Goal: Information Seeking & Learning: Learn about a topic

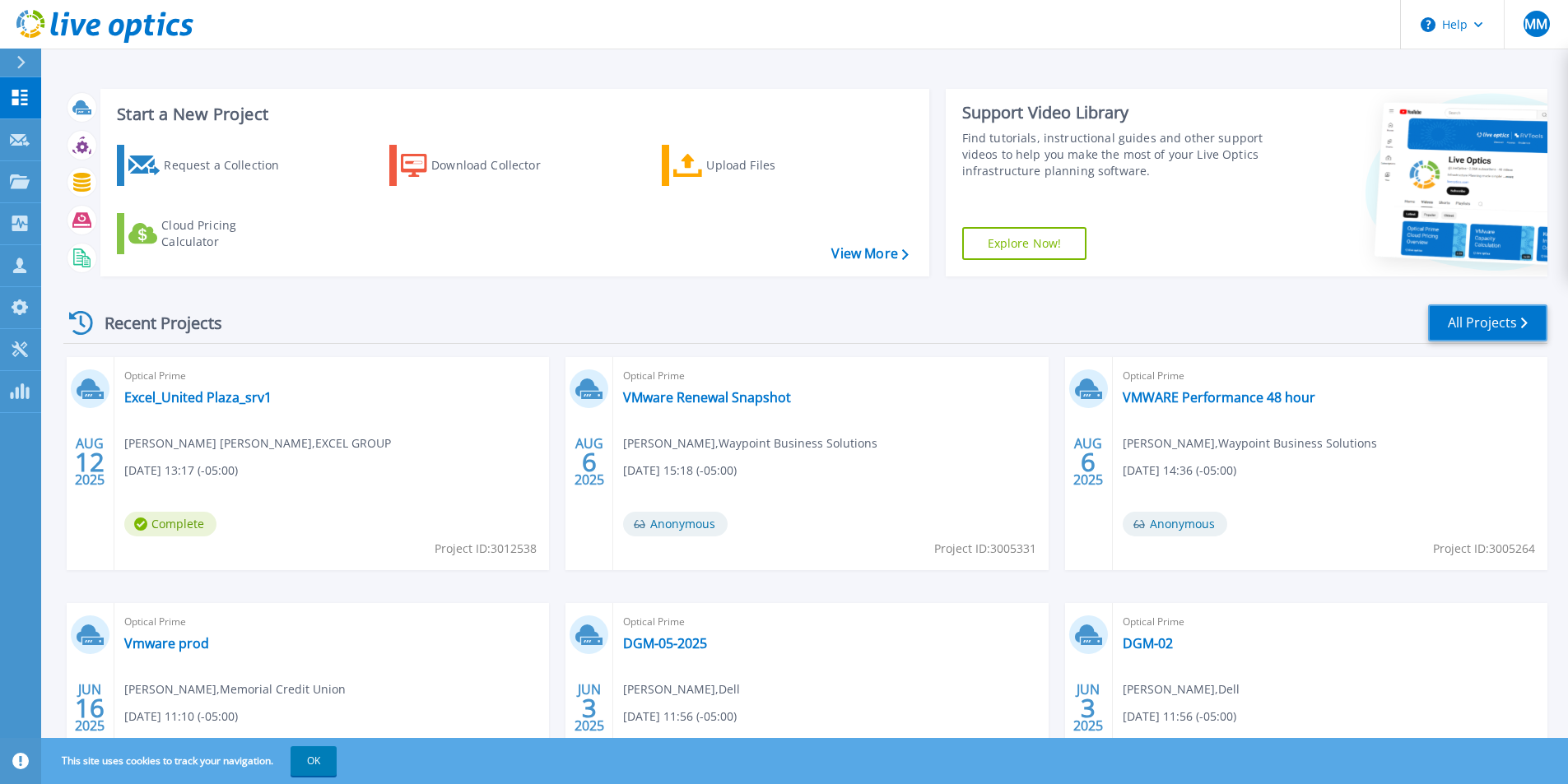
click at [1468, 315] on link "All Projects" at bounding box center [1487, 322] width 119 height 37
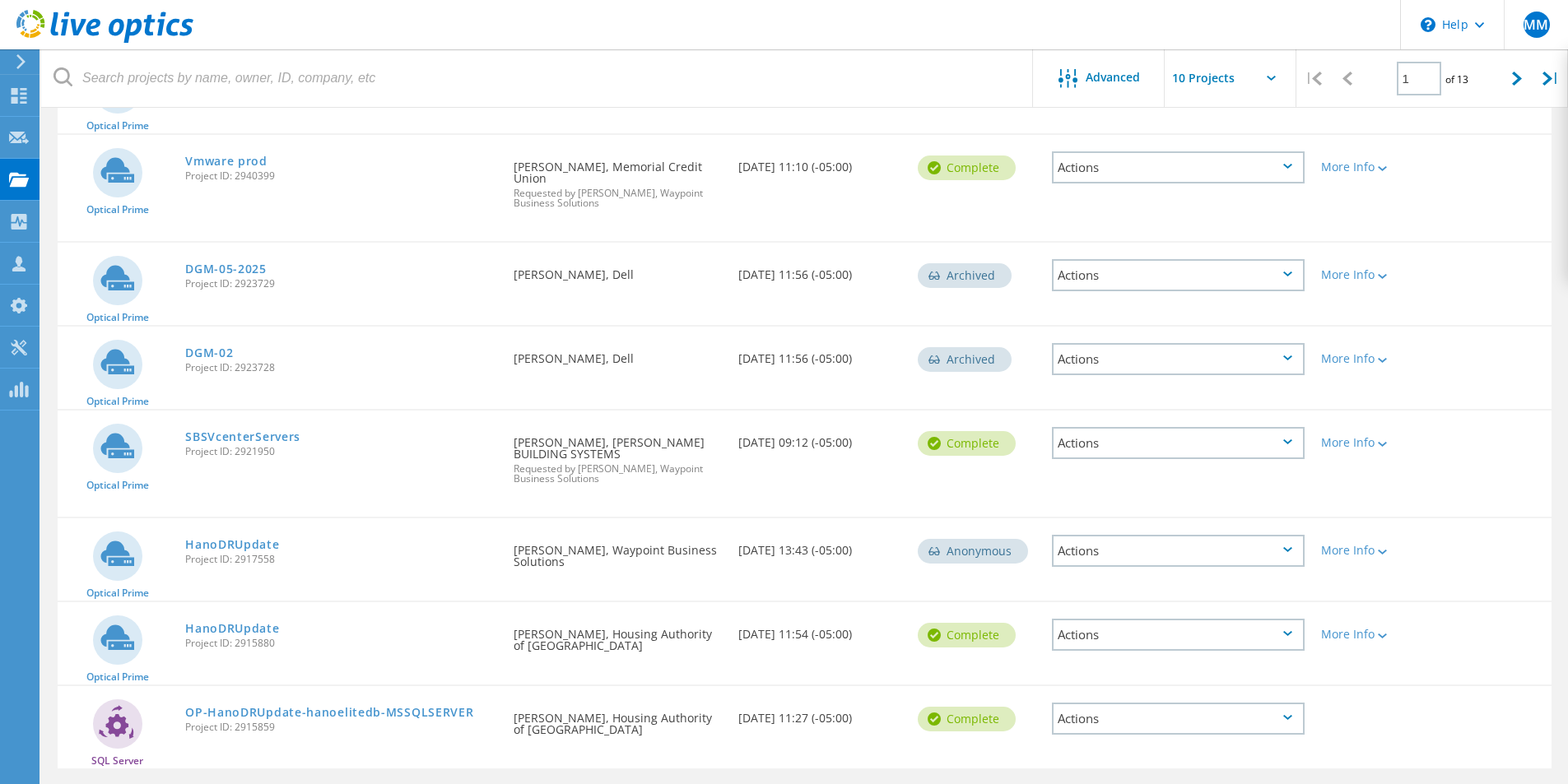
scroll to position [471, 0]
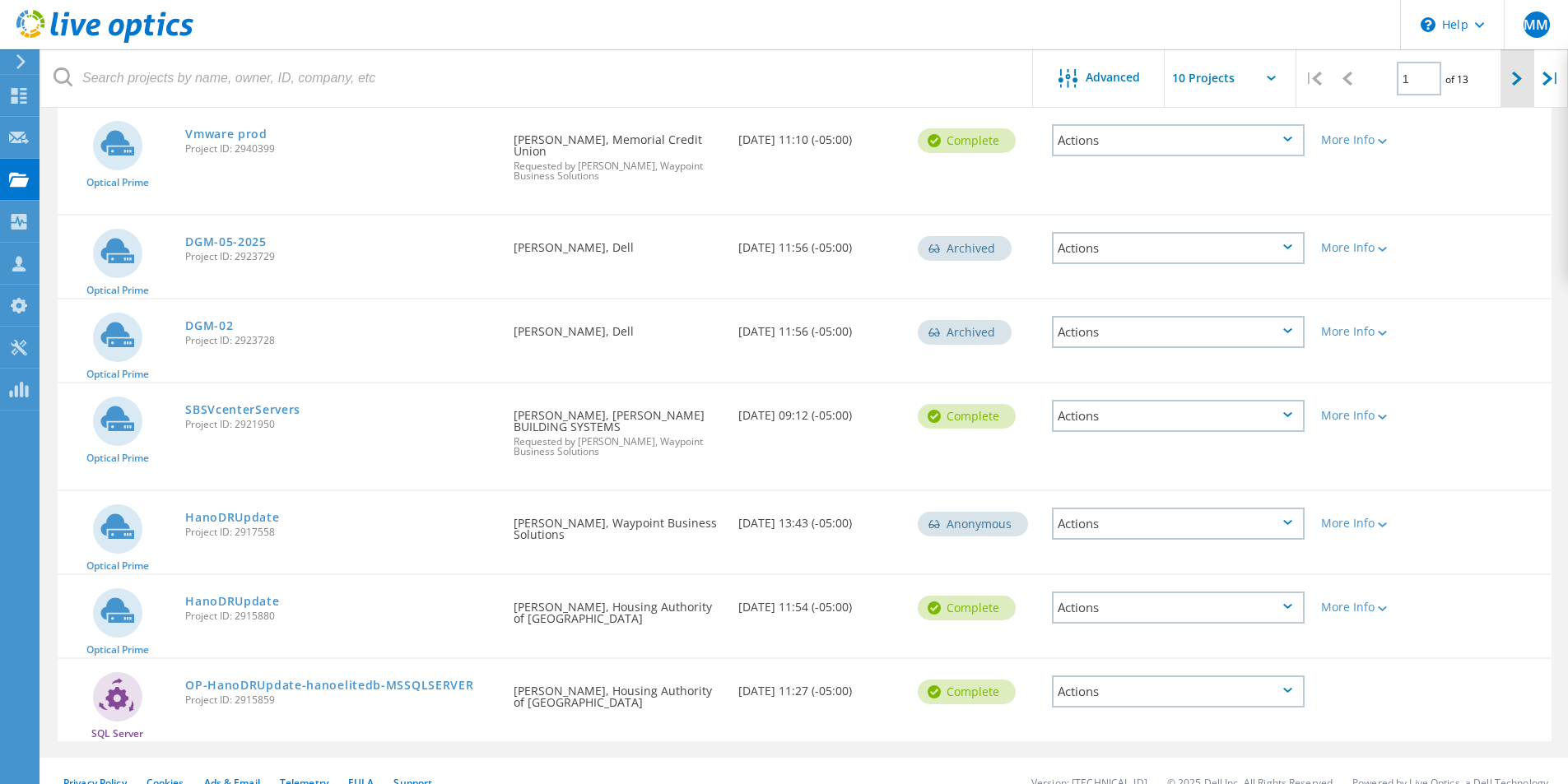
click at [1516, 77] on icon at bounding box center [1516, 78] width 10 height 14
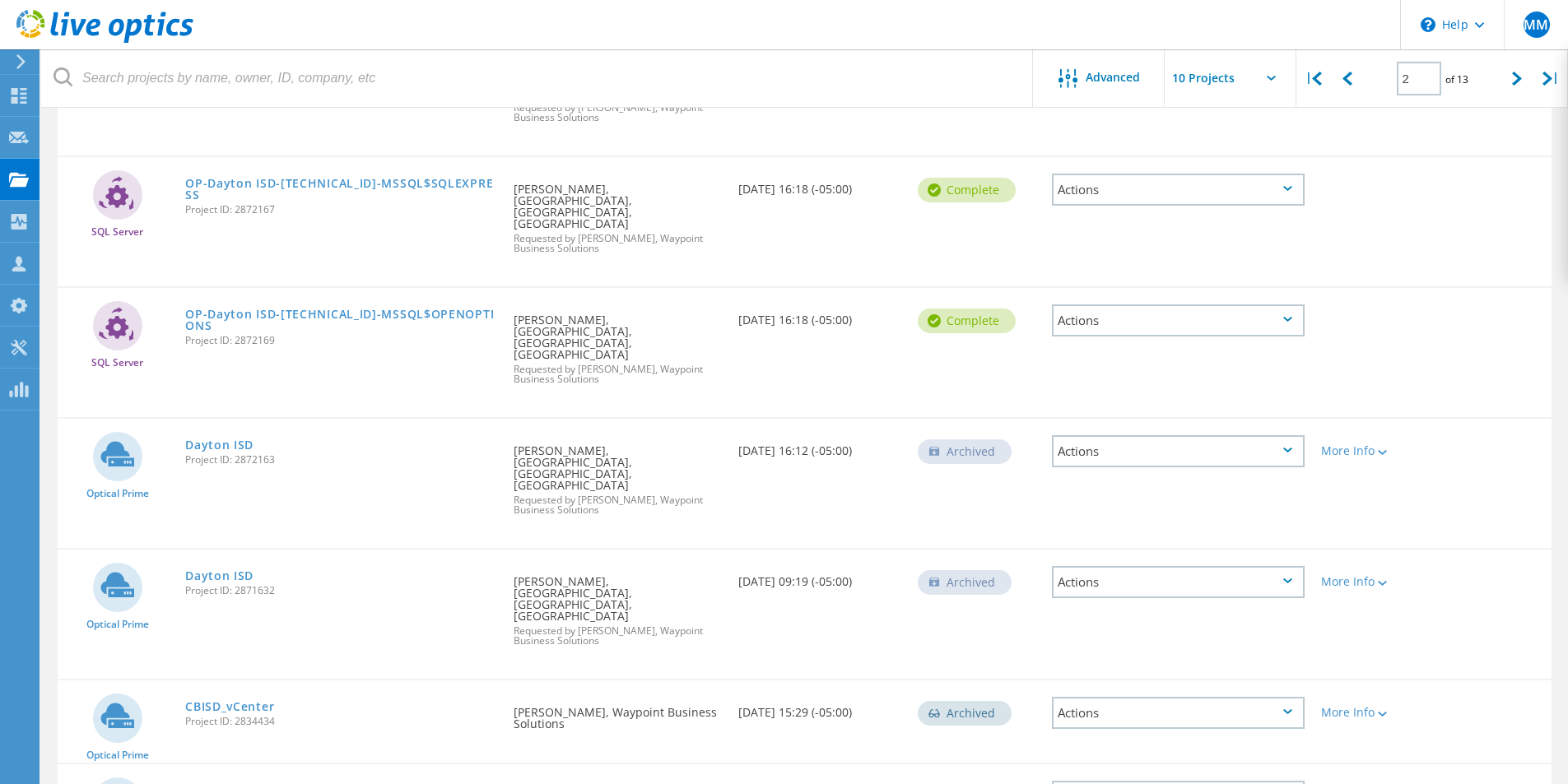
scroll to position [578, 0]
click at [1519, 80] on icon at bounding box center [1516, 78] width 10 height 14
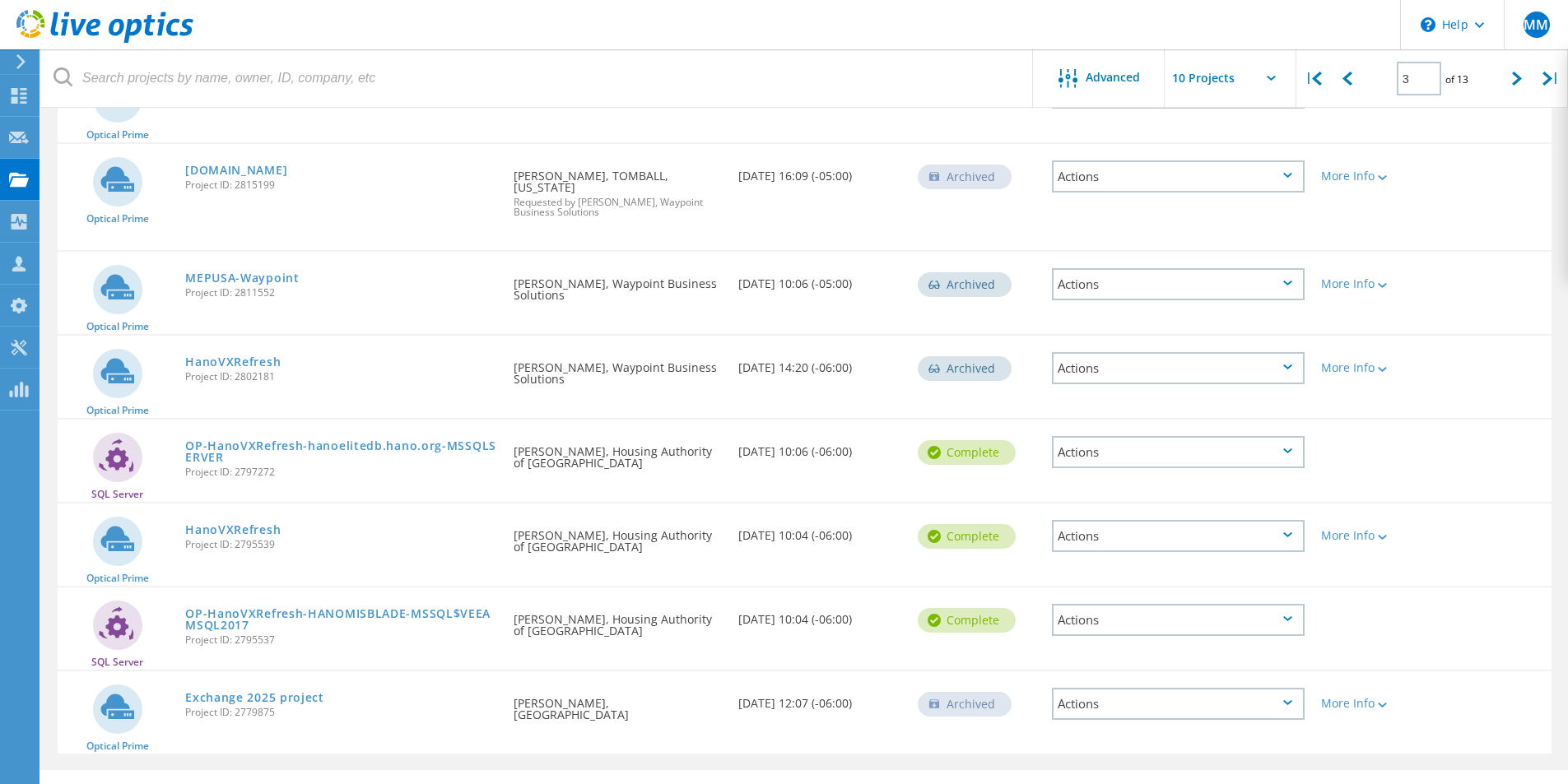
scroll to position [459, 0]
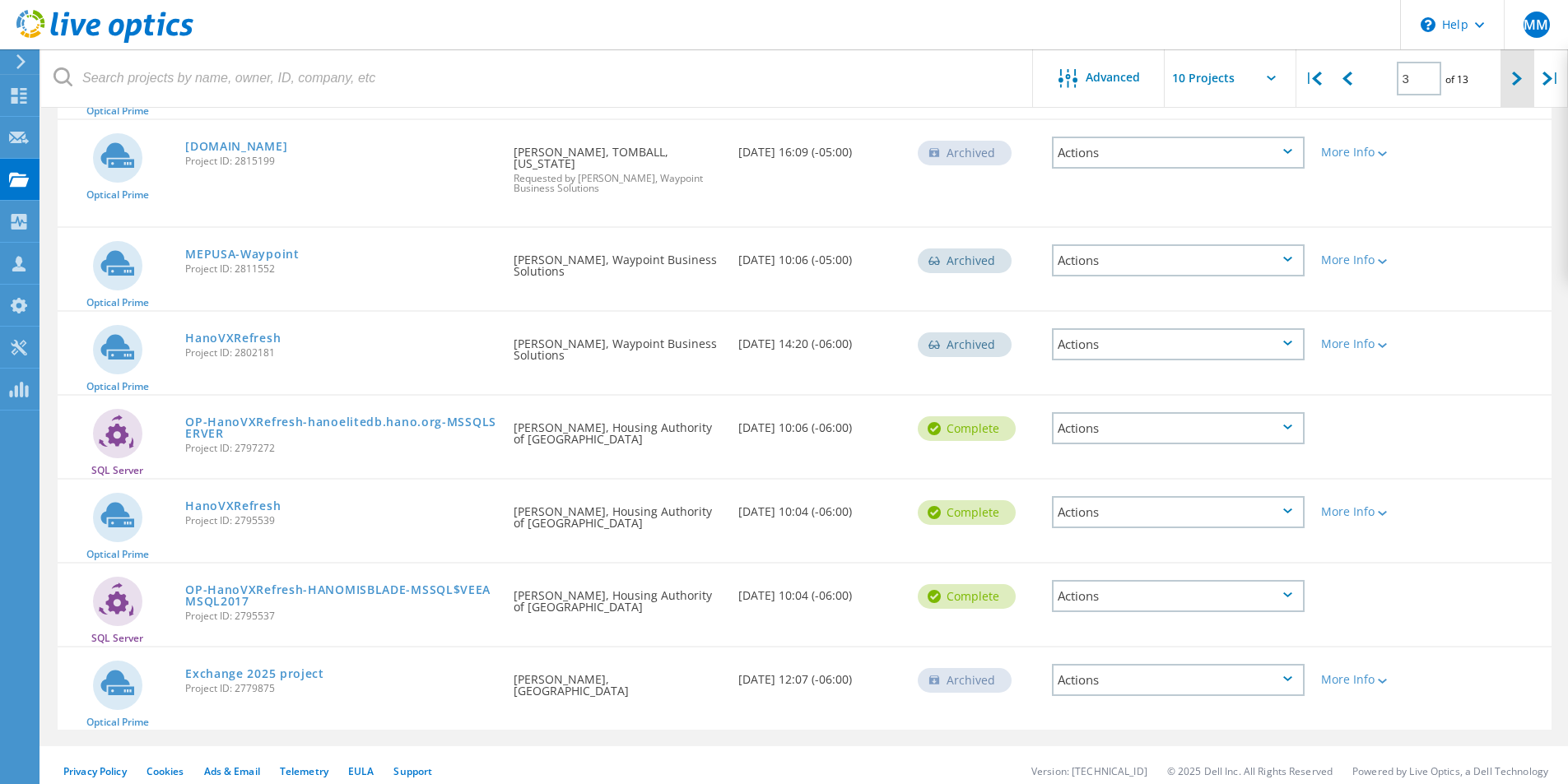
click at [1511, 72] on icon at bounding box center [1516, 78] width 10 height 14
type input "4"
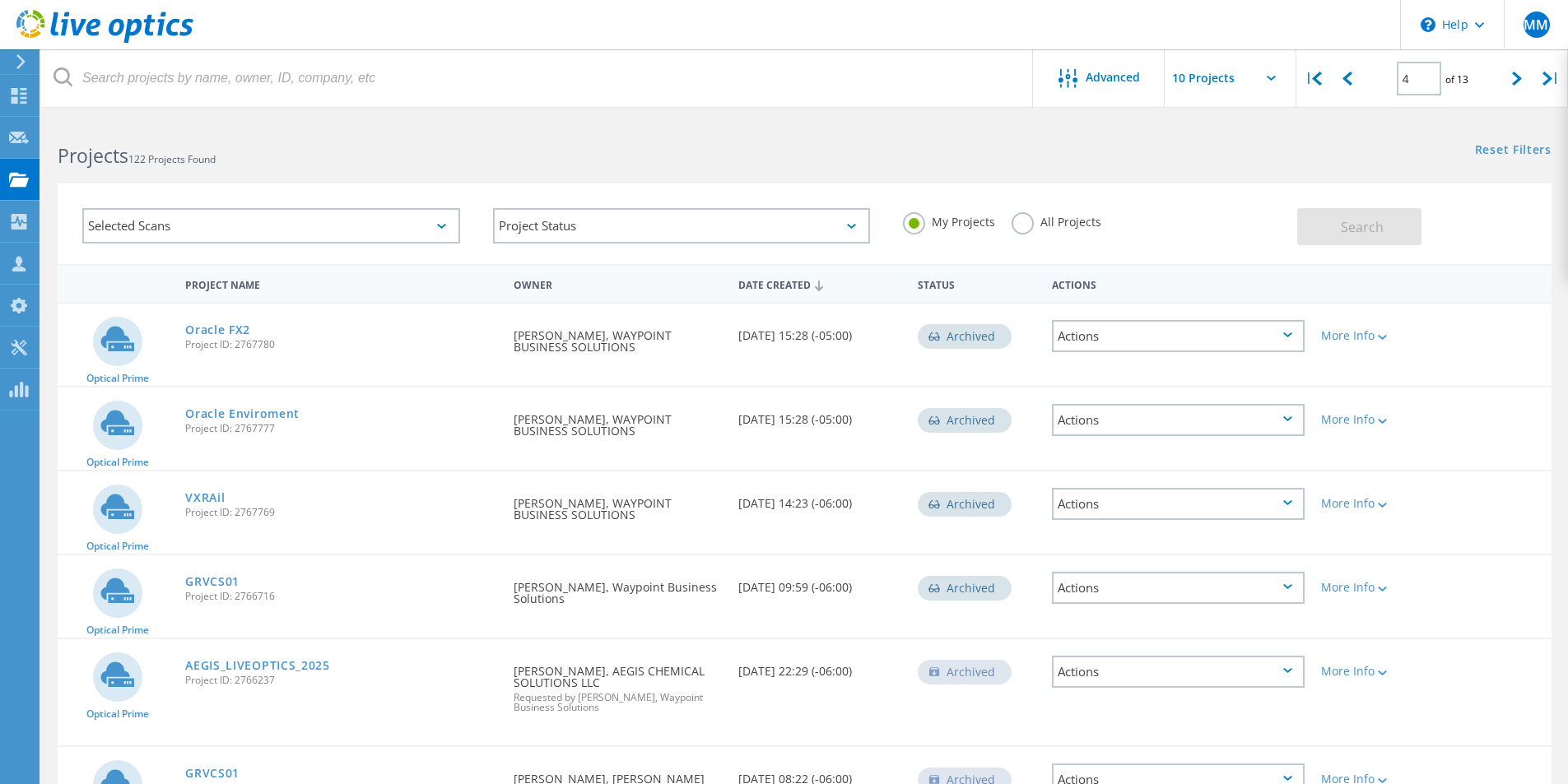
scroll to position [191, 0]
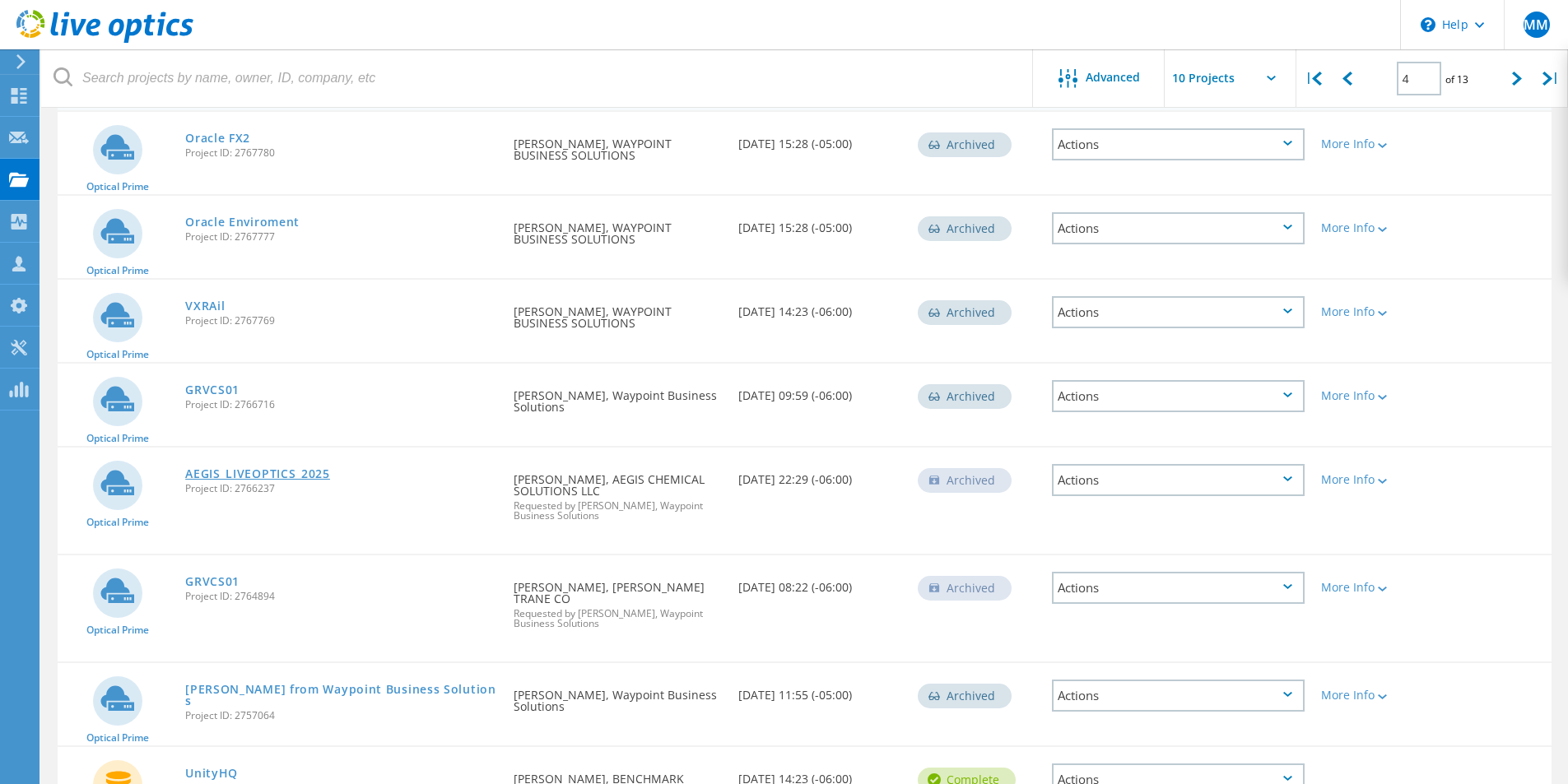
click at [256, 473] on link "AEGIS_LIVEOPTICS_2025" at bounding box center [258, 474] width 145 height 12
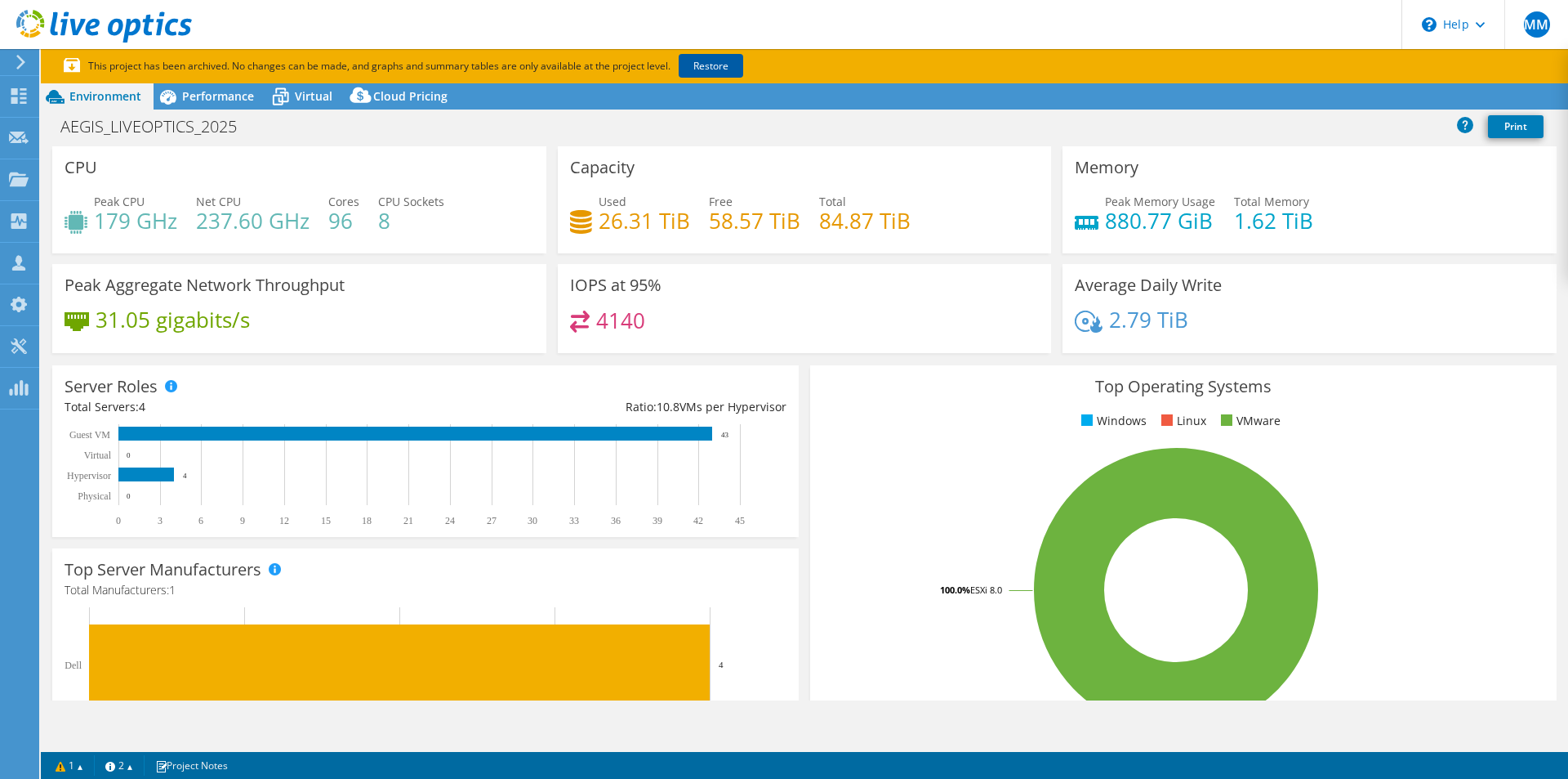
click at [713, 68] on link "Restore" at bounding box center [710, 66] width 65 height 24
select select "USEast"
select select "USD"
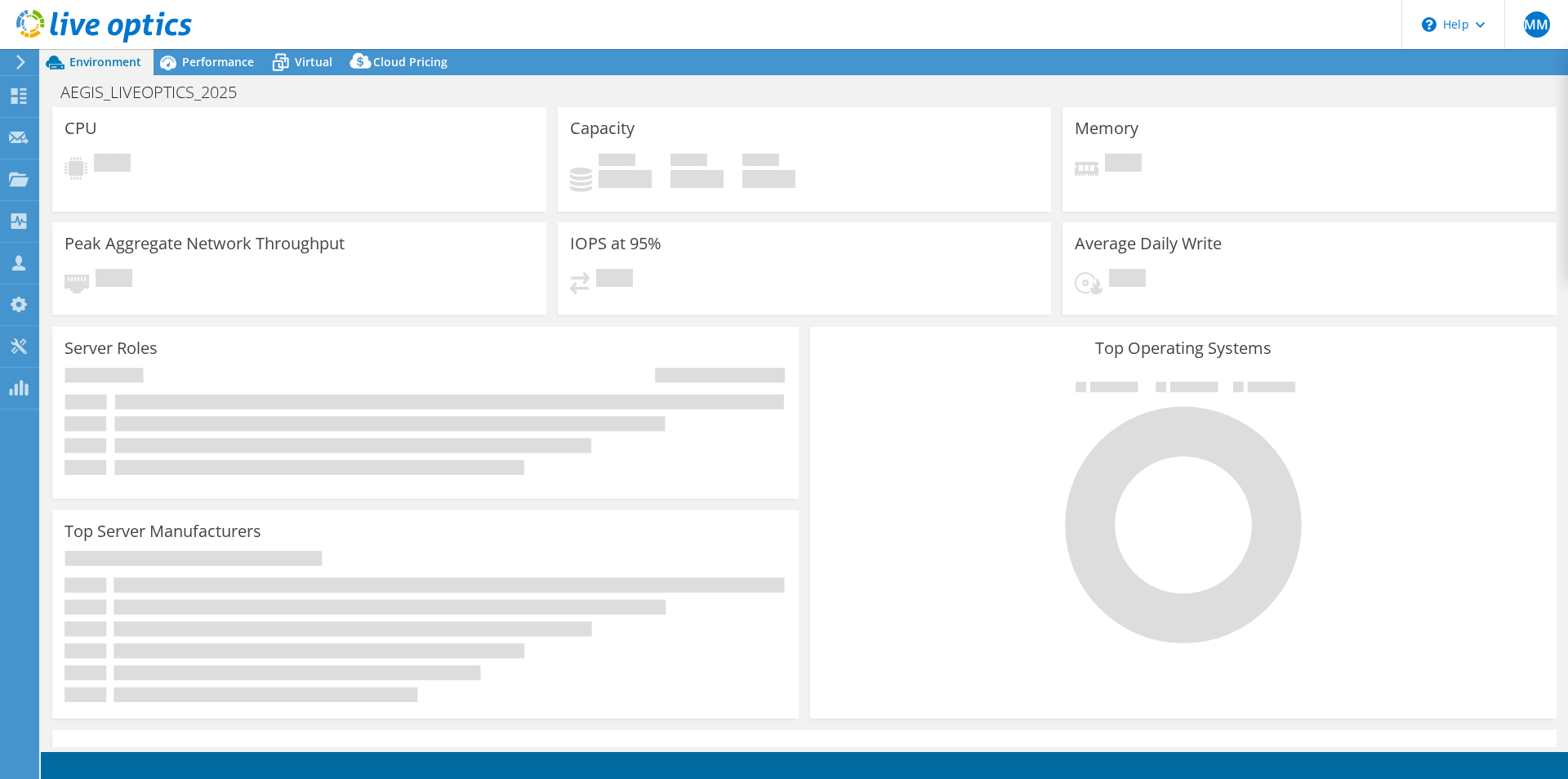
select select "USEast"
select select "USD"
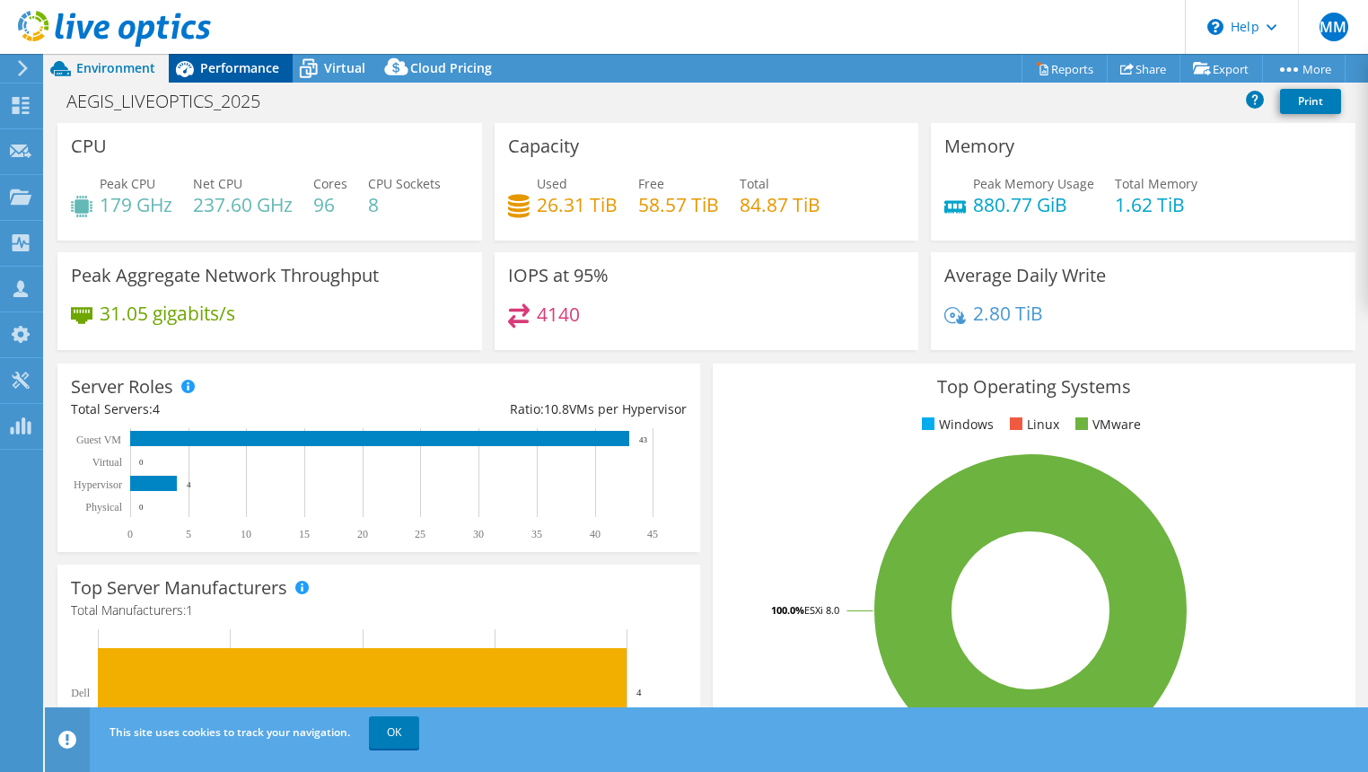
click at [229, 66] on span "Performance" at bounding box center [239, 67] width 79 height 17
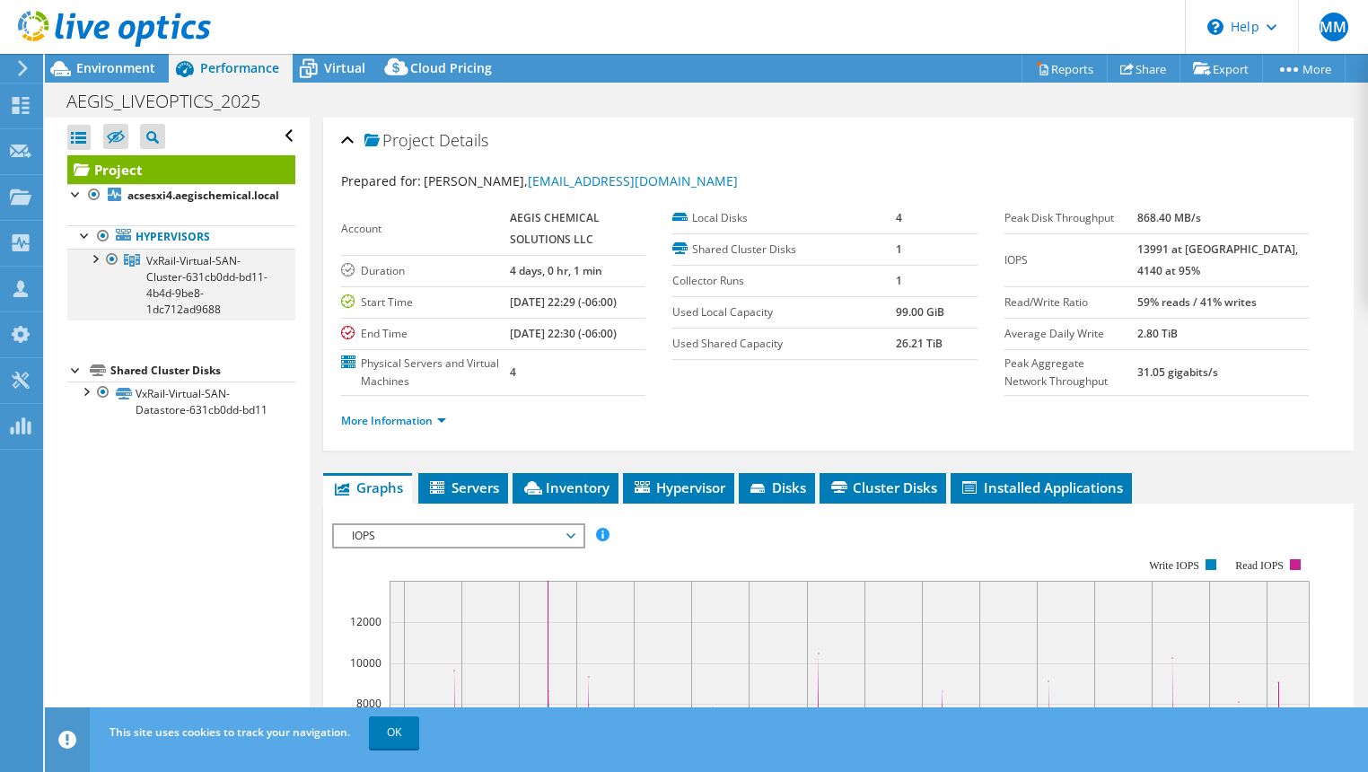
click at [96, 258] on div at bounding box center [94, 258] width 18 height 18
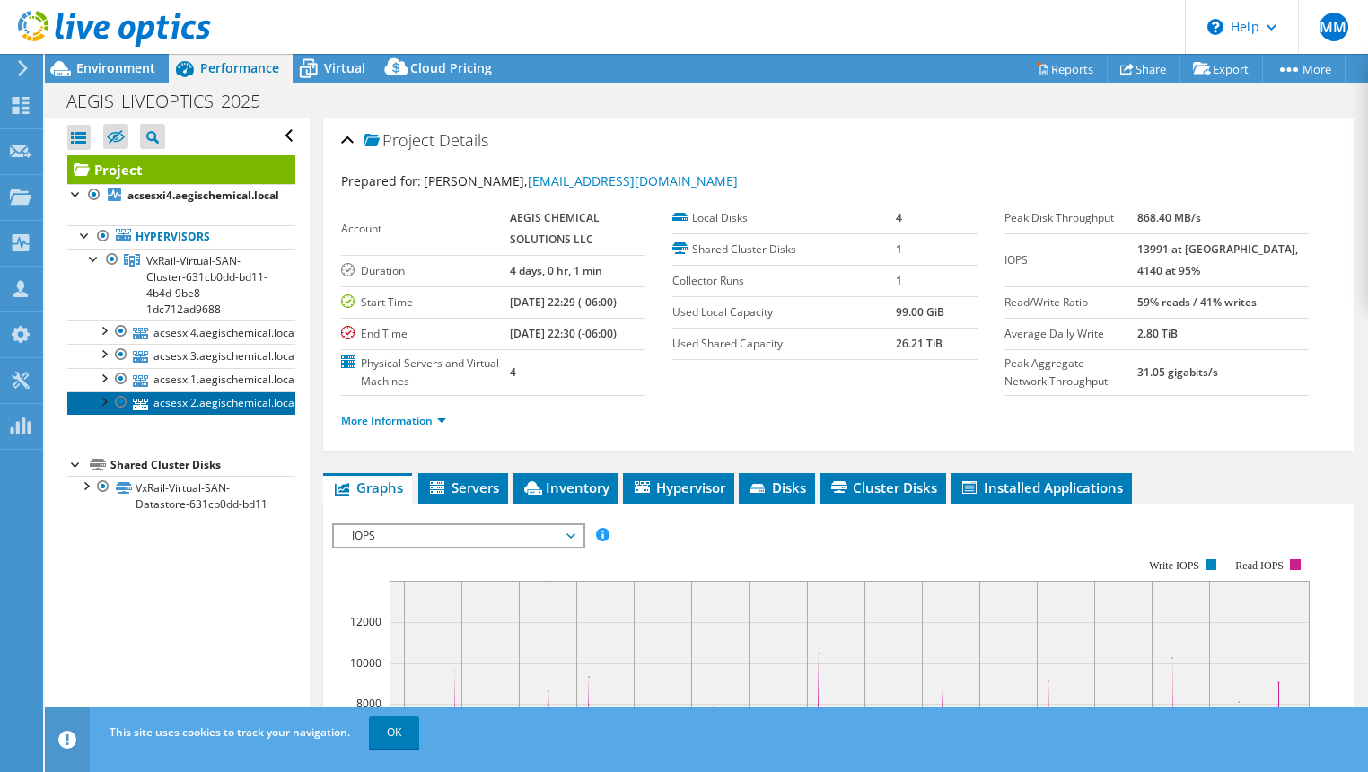
click at [180, 398] on link "acsesxi2.aegischemical.local" at bounding box center [181, 402] width 228 height 23
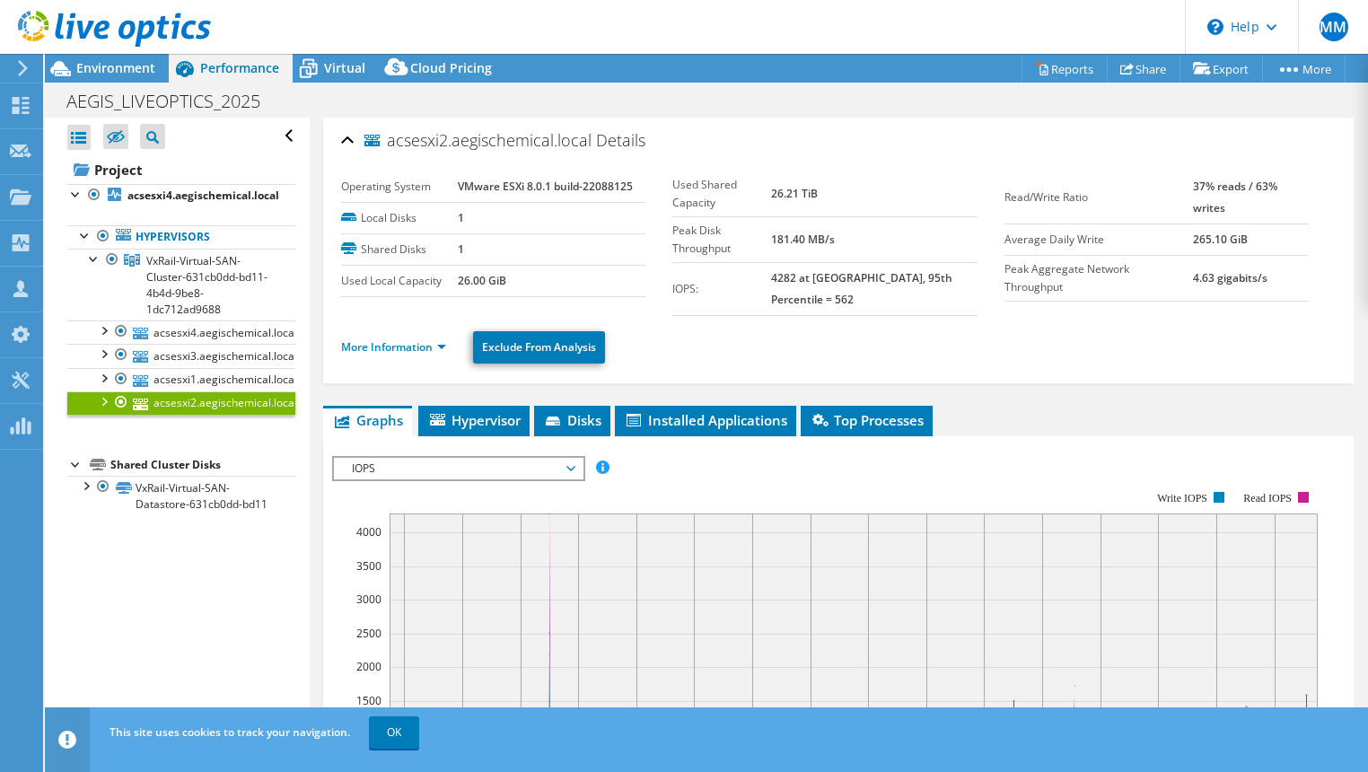
click at [393, 436] on div "IOPS Disk Throughput IO Size Latency Queue Depth CPU Percentage Memory Page Fau…" at bounding box center [838, 752] width 1013 height 633
click at [408, 339] on link "More Information" at bounding box center [393, 346] width 105 height 15
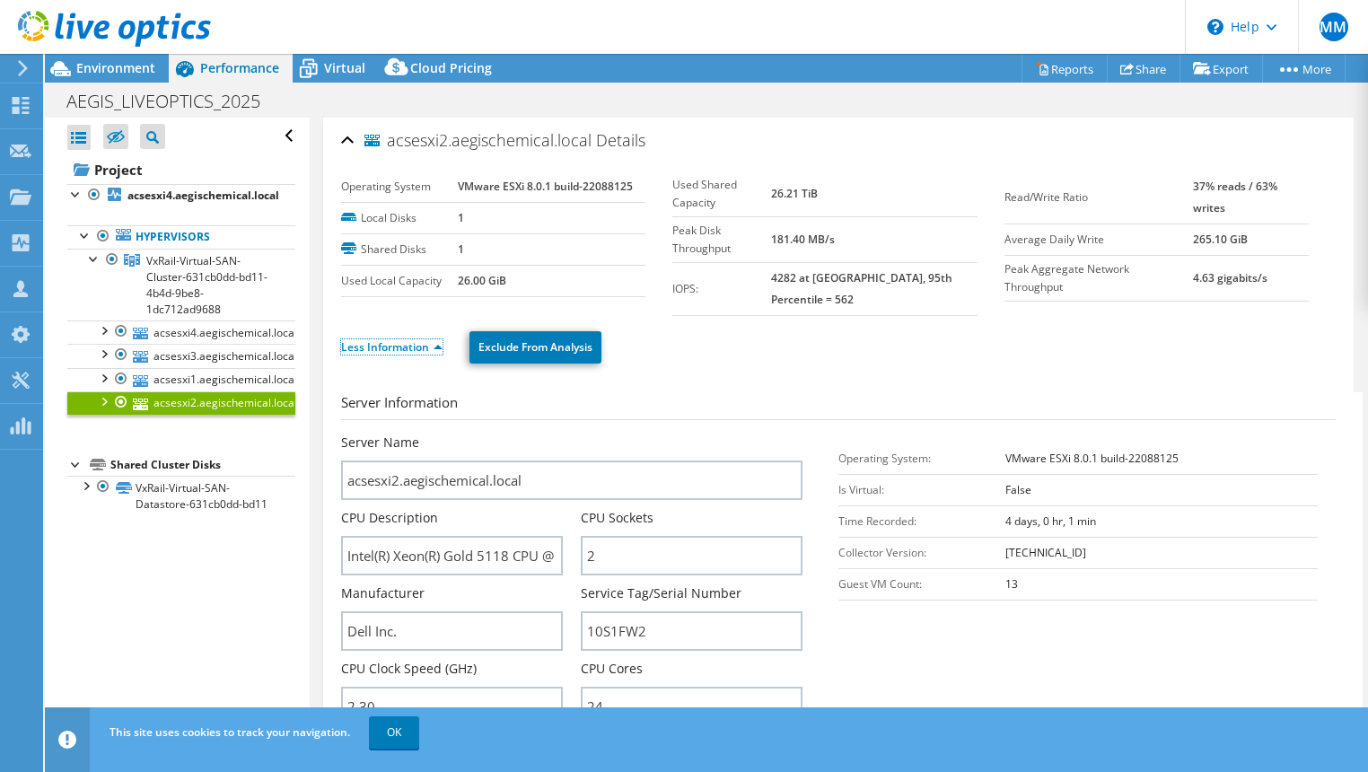
scroll to position [209, 0]
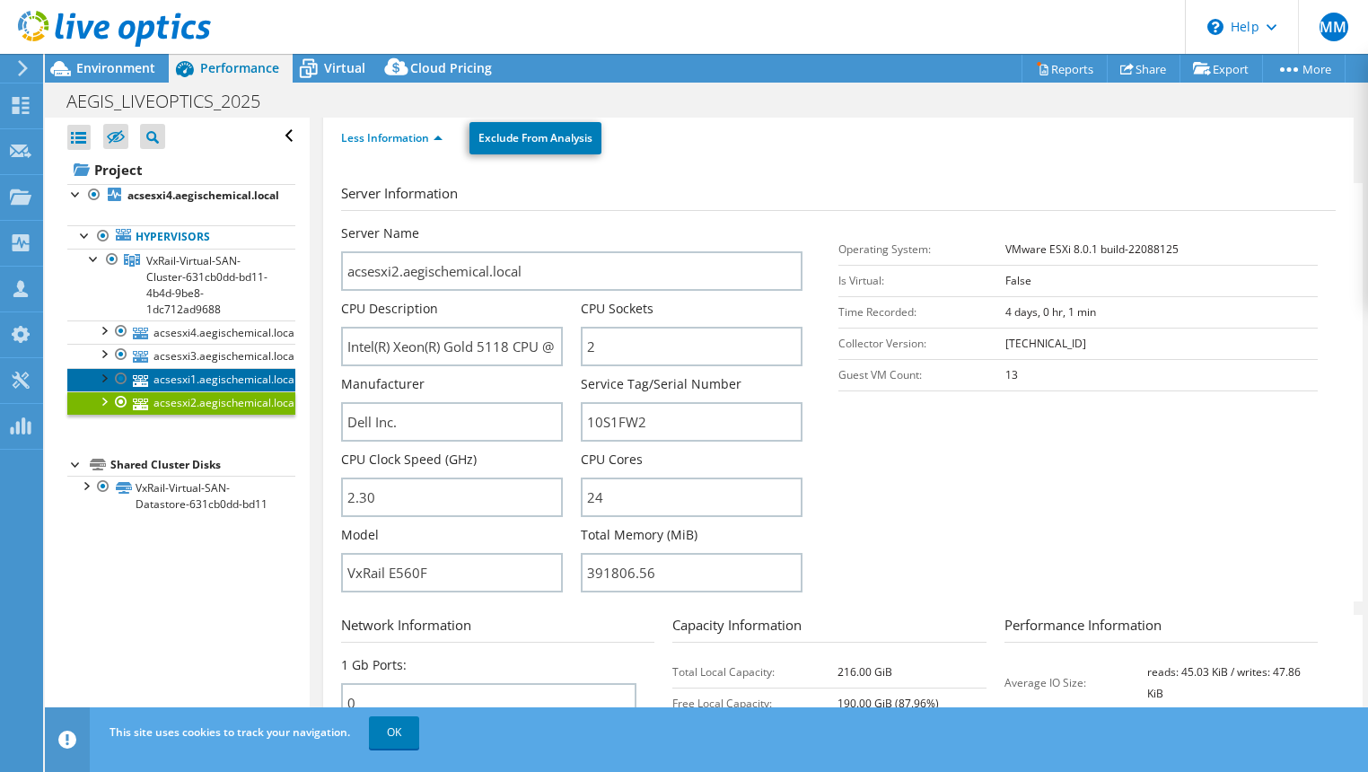
click at [231, 377] on link "acsesxi1.aegischemical.local" at bounding box center [181, 379] width 228 height 23
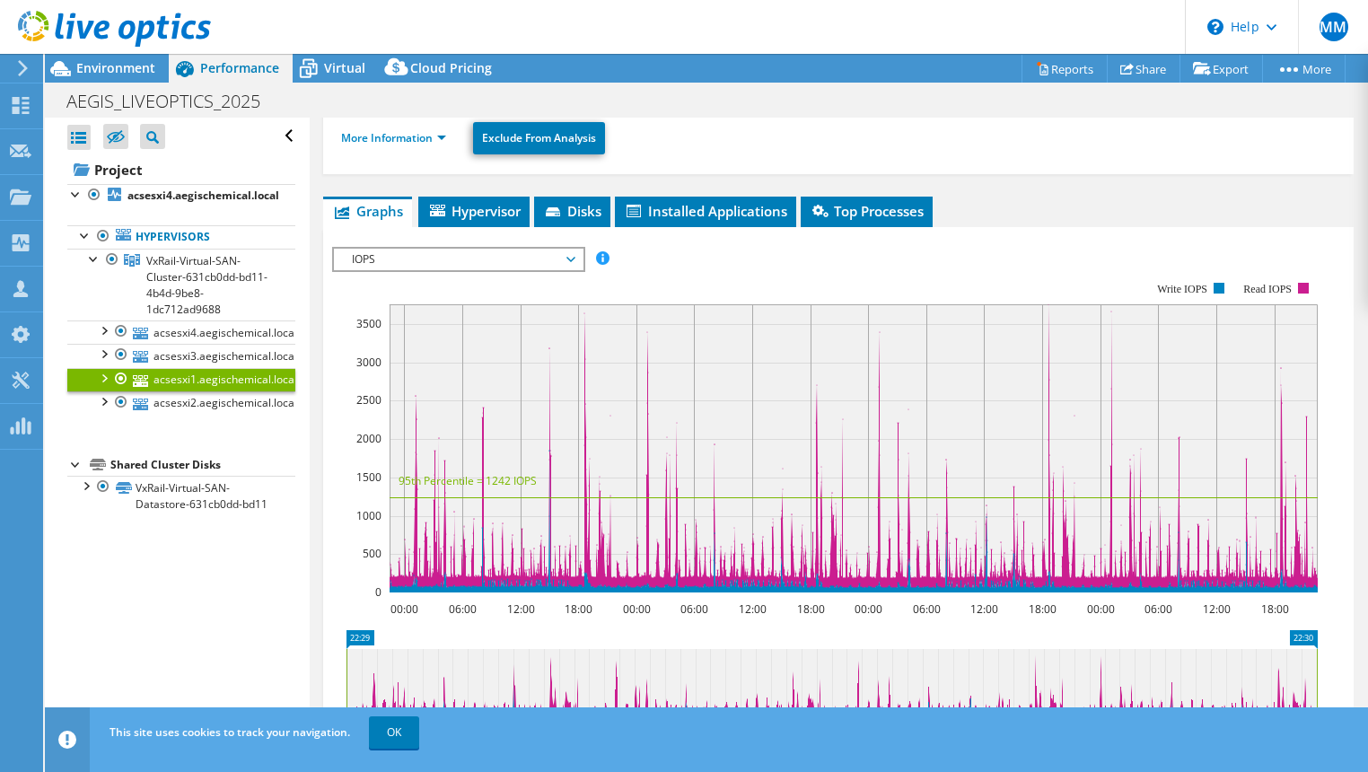
scroll to position [0, 0]
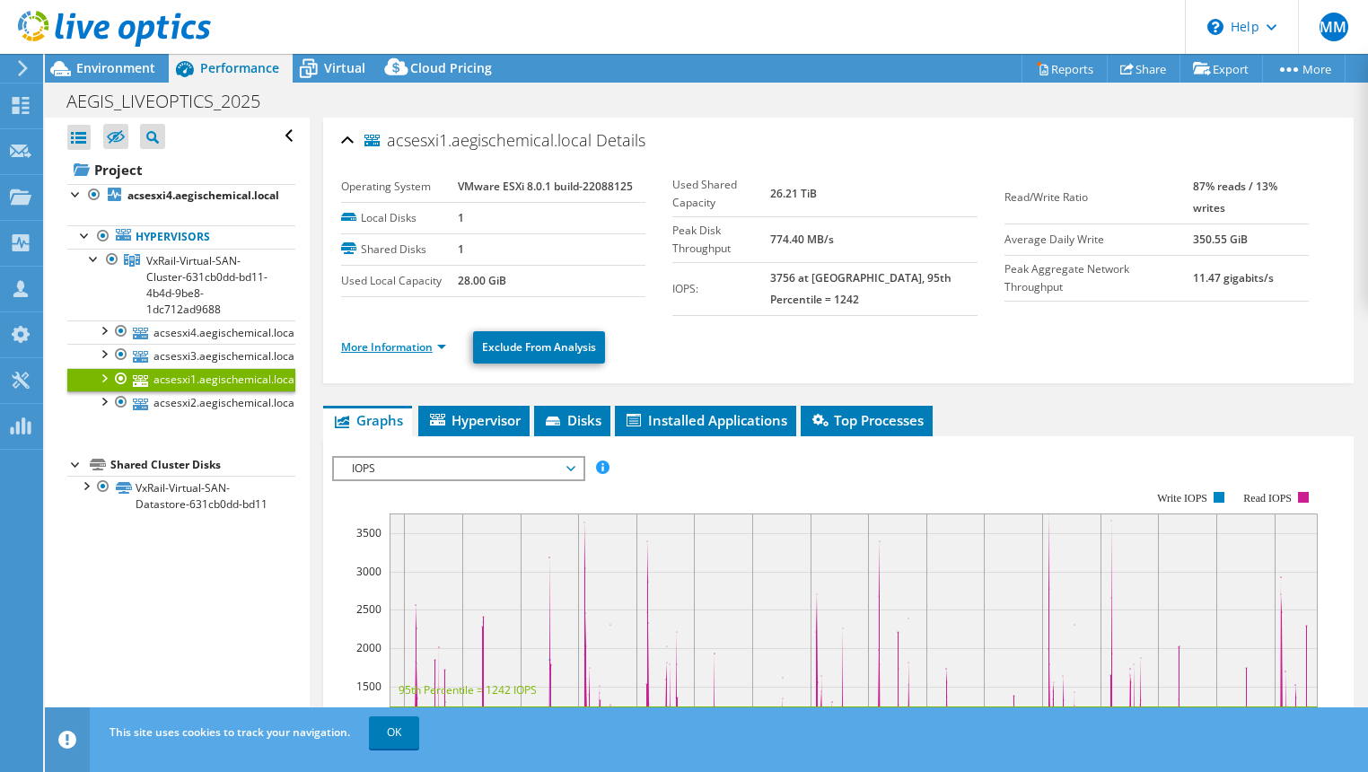
click at [400, 339] on link "More Information" at bounding box center [393, 346] width 105 height 15
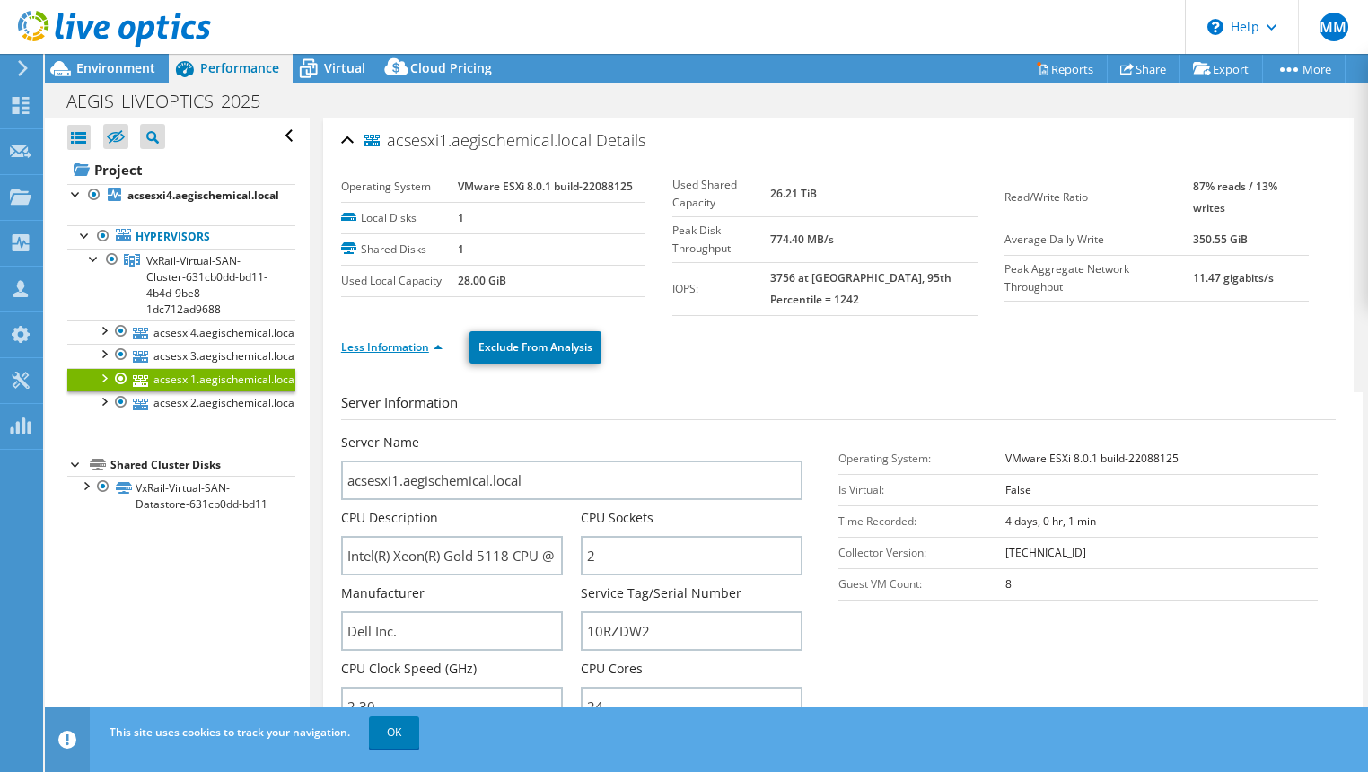
scroll to position [209, 0]
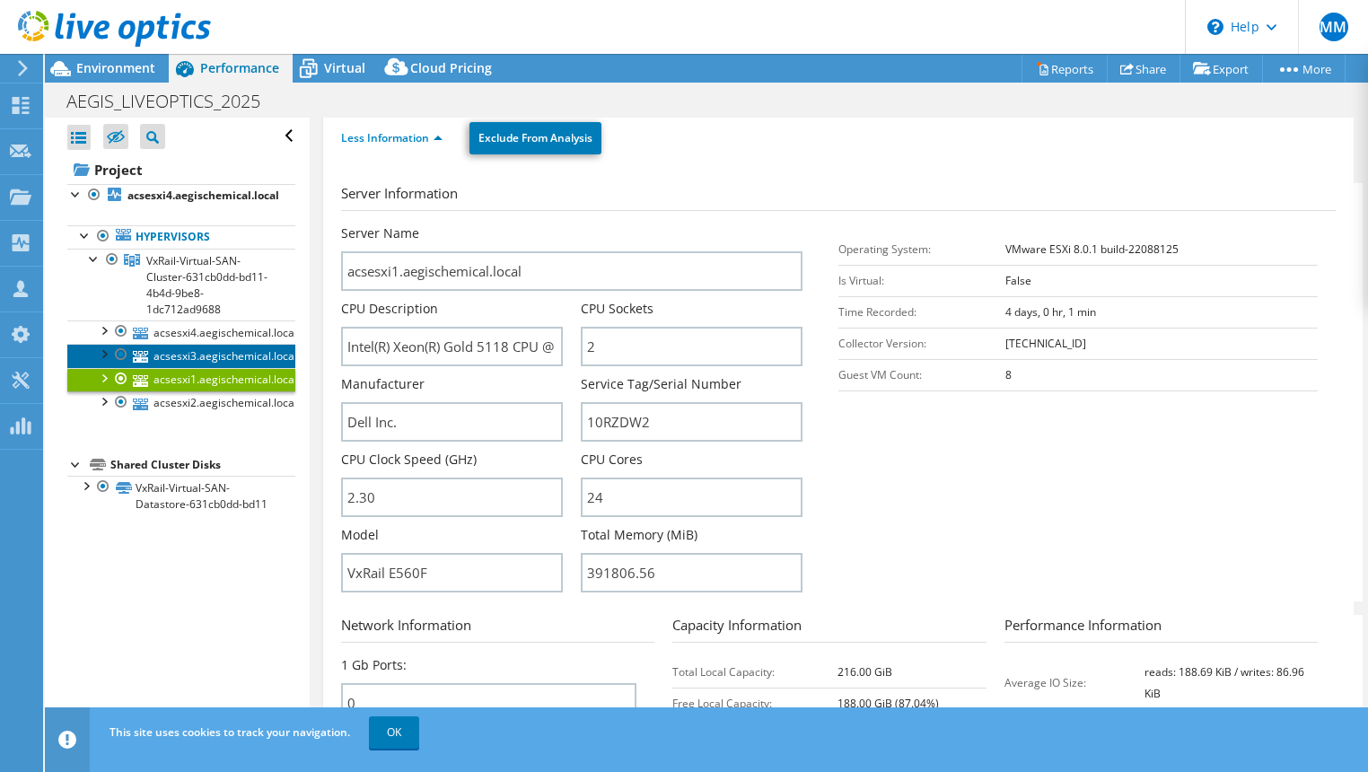
click at [209, 356] on link "acsesxi3.aegischemical.local" at bounding box center [181, 355] width 228 height 23
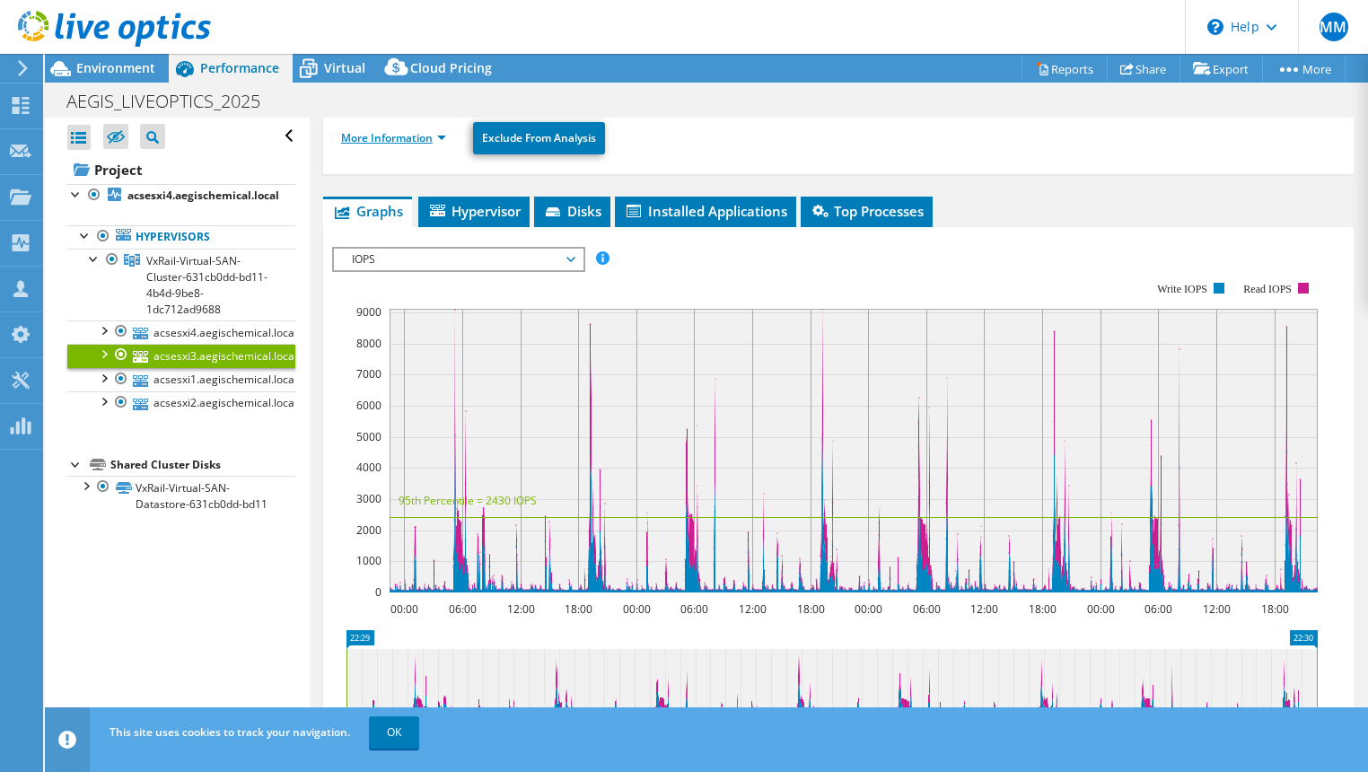
click at [424, 133] on link "More Information" at bounding box center [393, 137] width 105 height 15
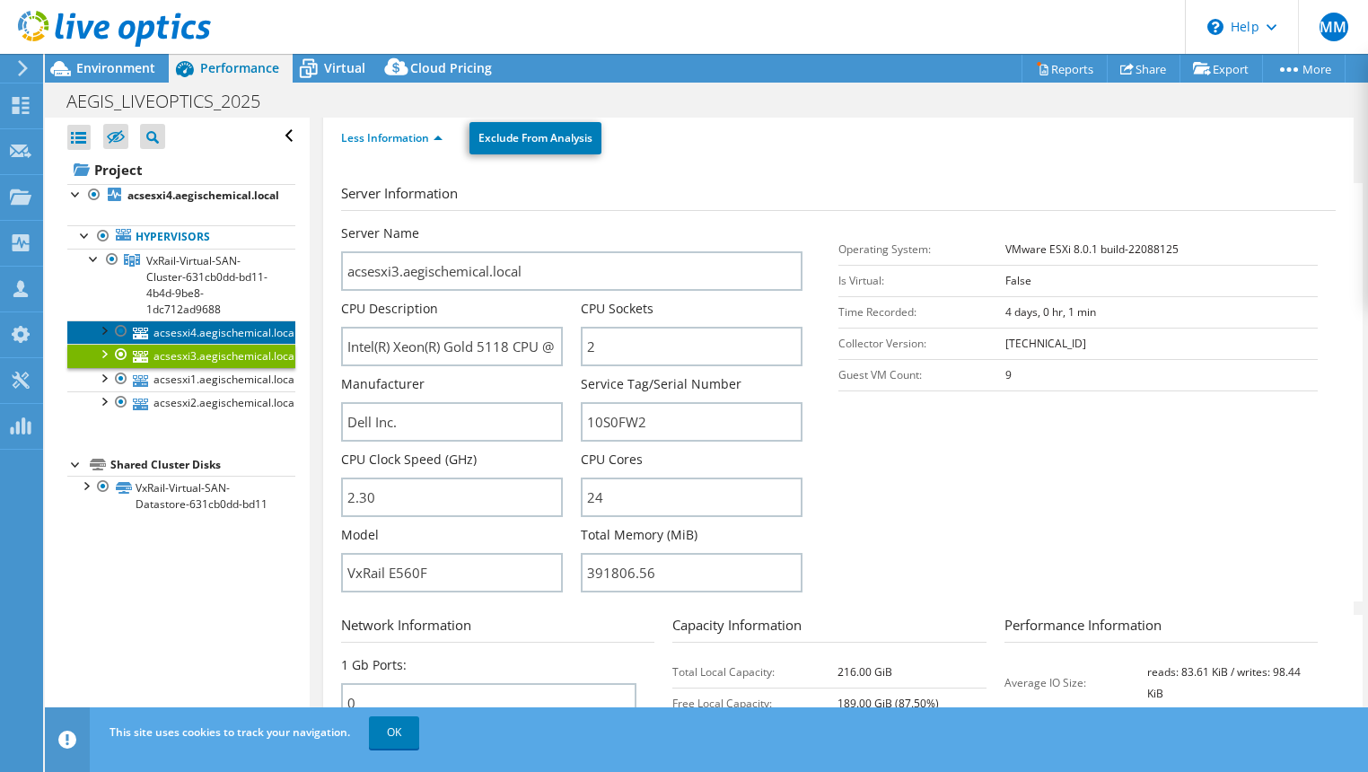
click at [232, 334] on link "acsesxi4.aegischemical.local" at bounding box center [181, 332] width 228 height 23
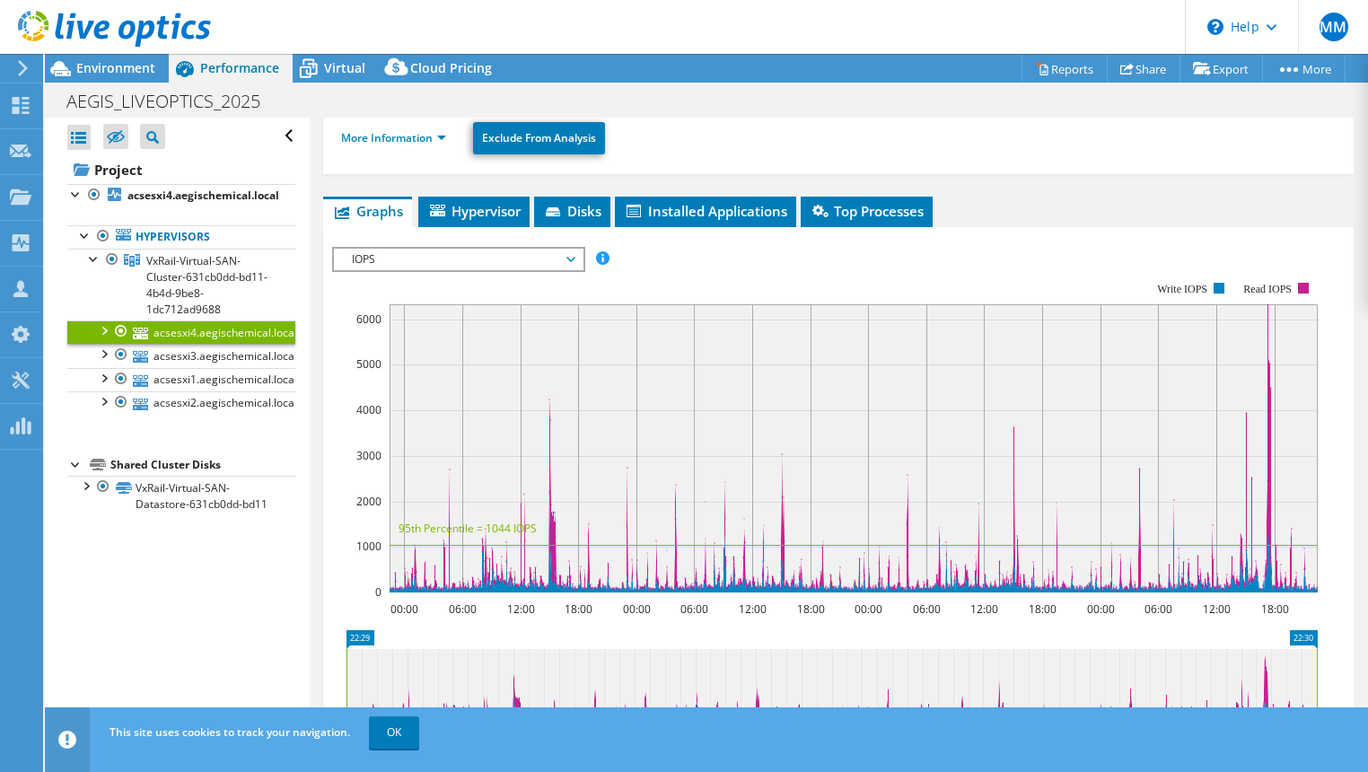
scroll to position [0, 0]
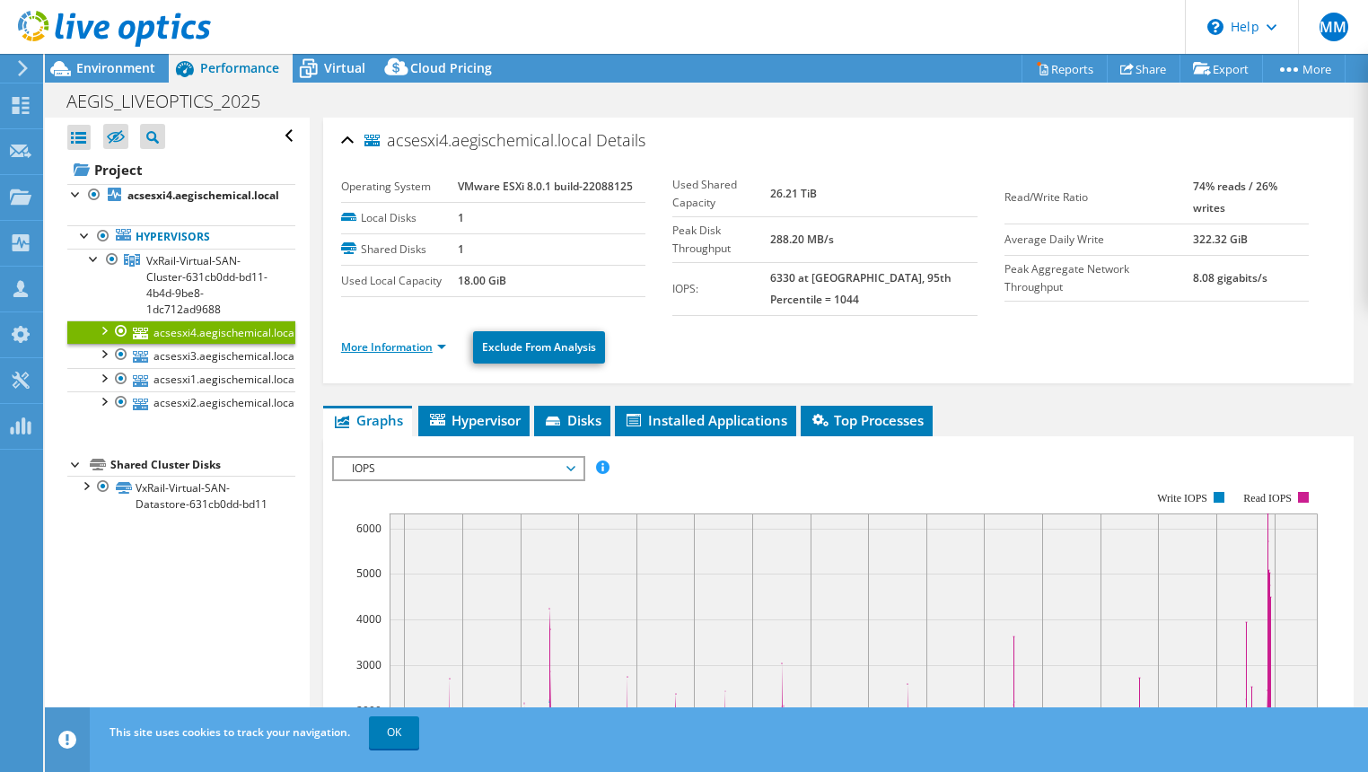
click at [391, 344] on link "More Information" at bounding box center [393, 346] width 105 height 15
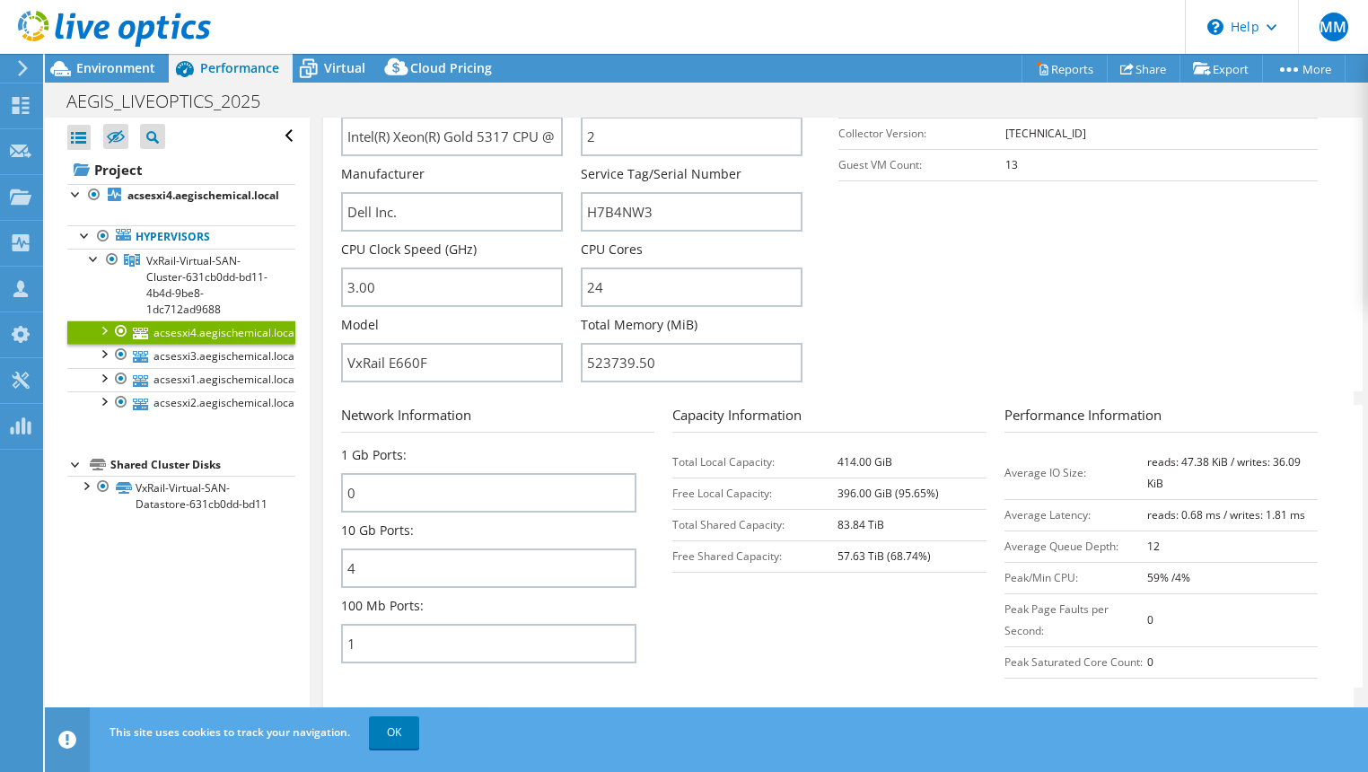
scroll to position [838, 0]
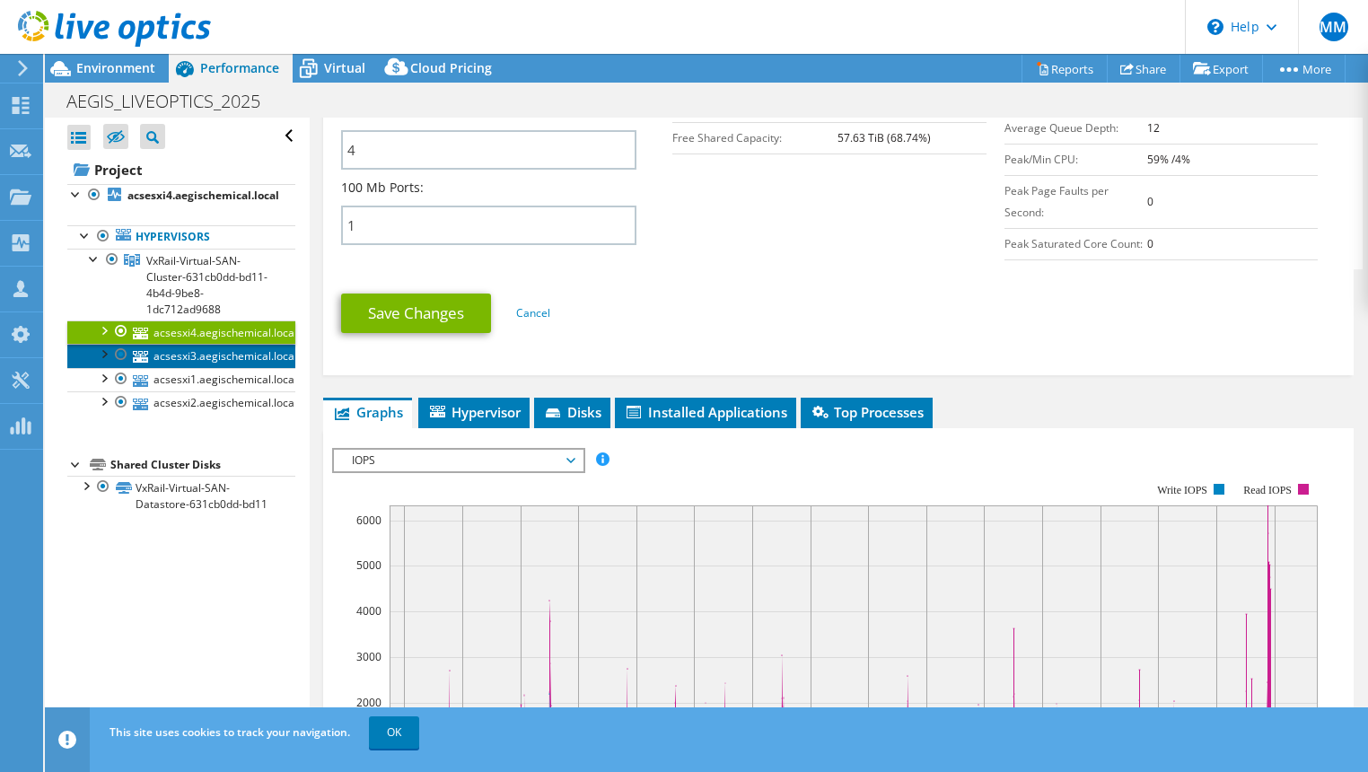
click at [215, 360] on link "acsesxi3.aegischemical.local" at bounding box center [181, 355] width 228 height 23
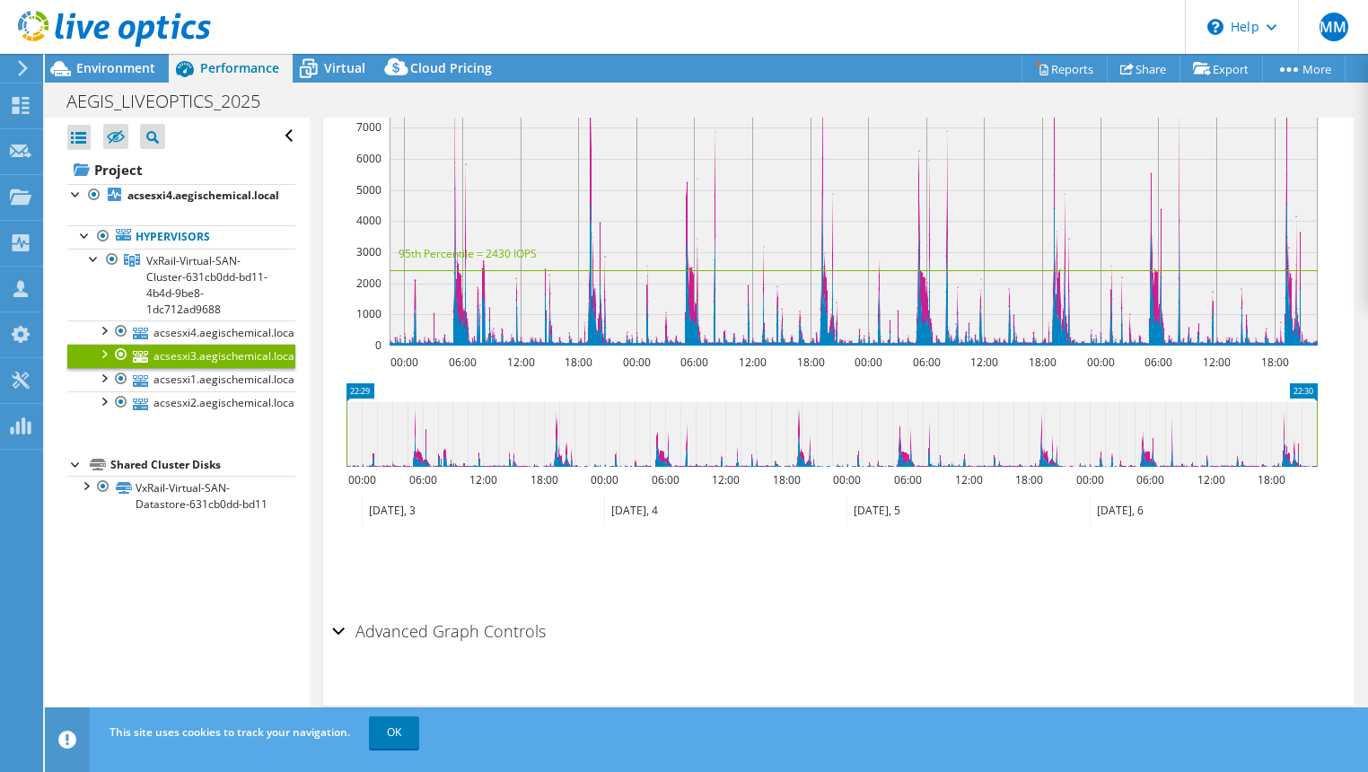
scroll to position [0, 0]
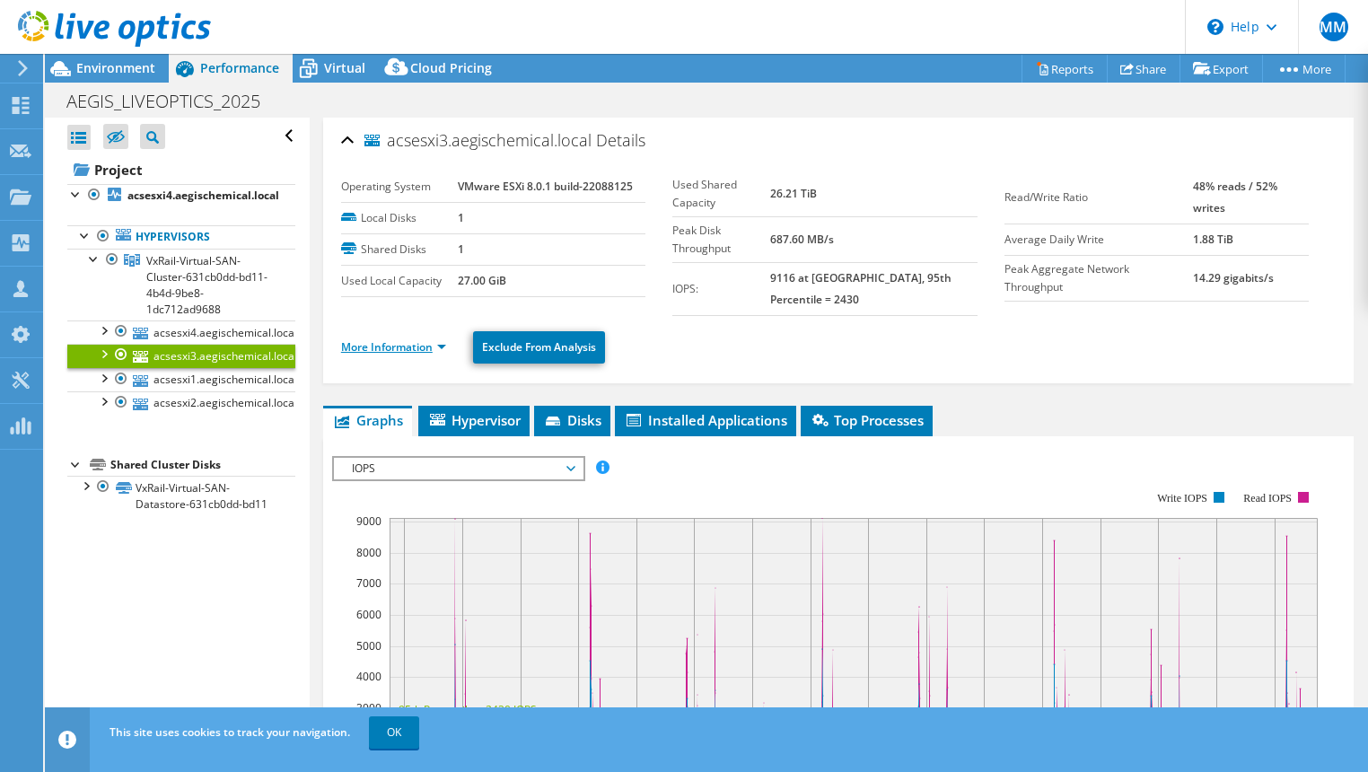
click at [390, 348] on link "More Information" at bounding box center [393, 346] width 105 height 15
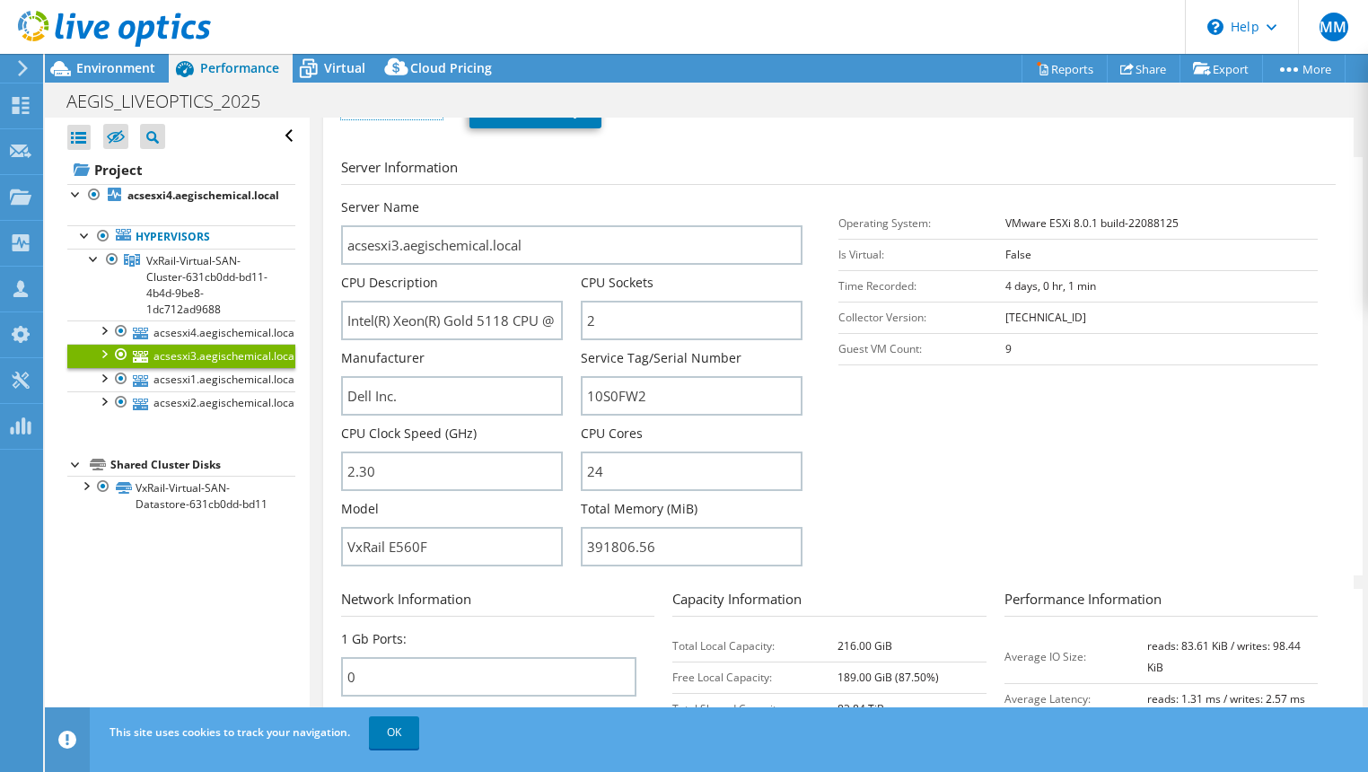
scroll to position [209, 0]
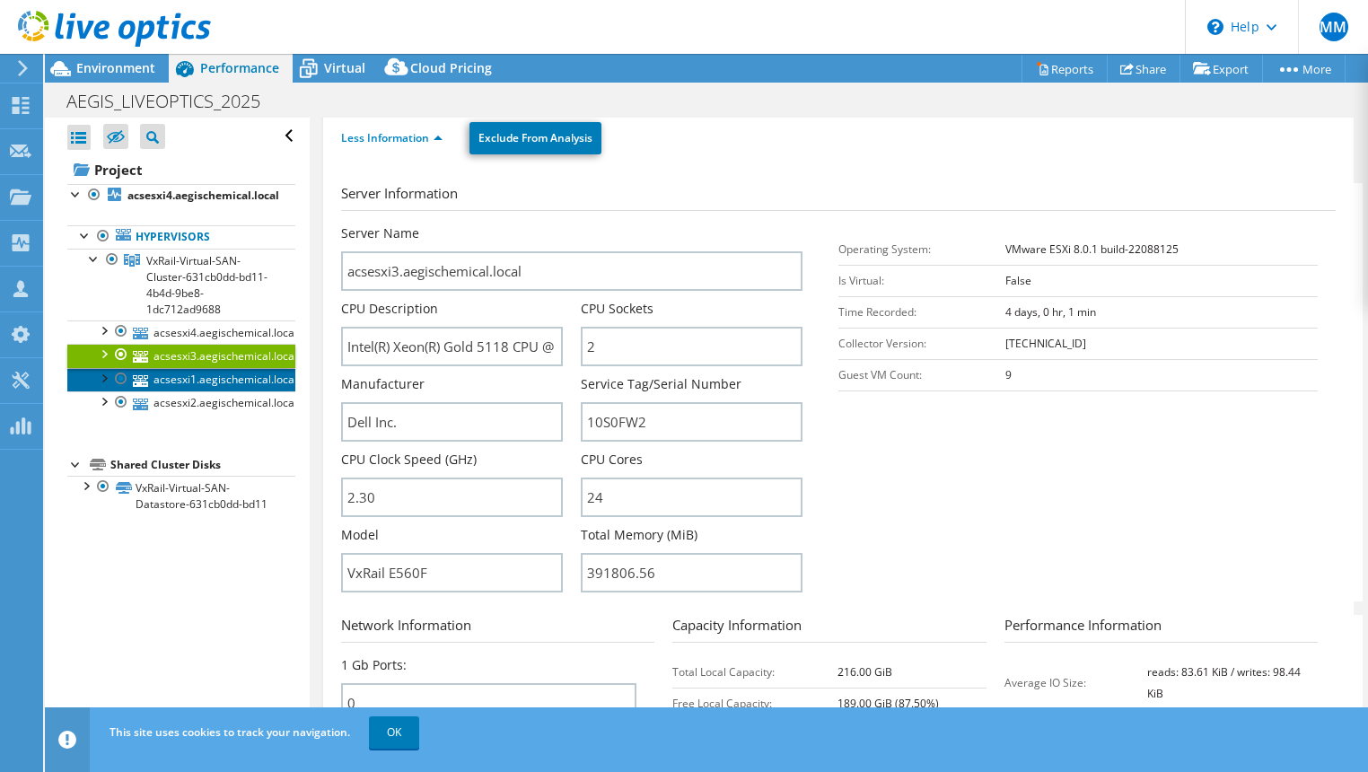
click at [227, 375] on link "acsesxi1.aegischemical.local" at bounding box center [181, 379] width 228 height 23
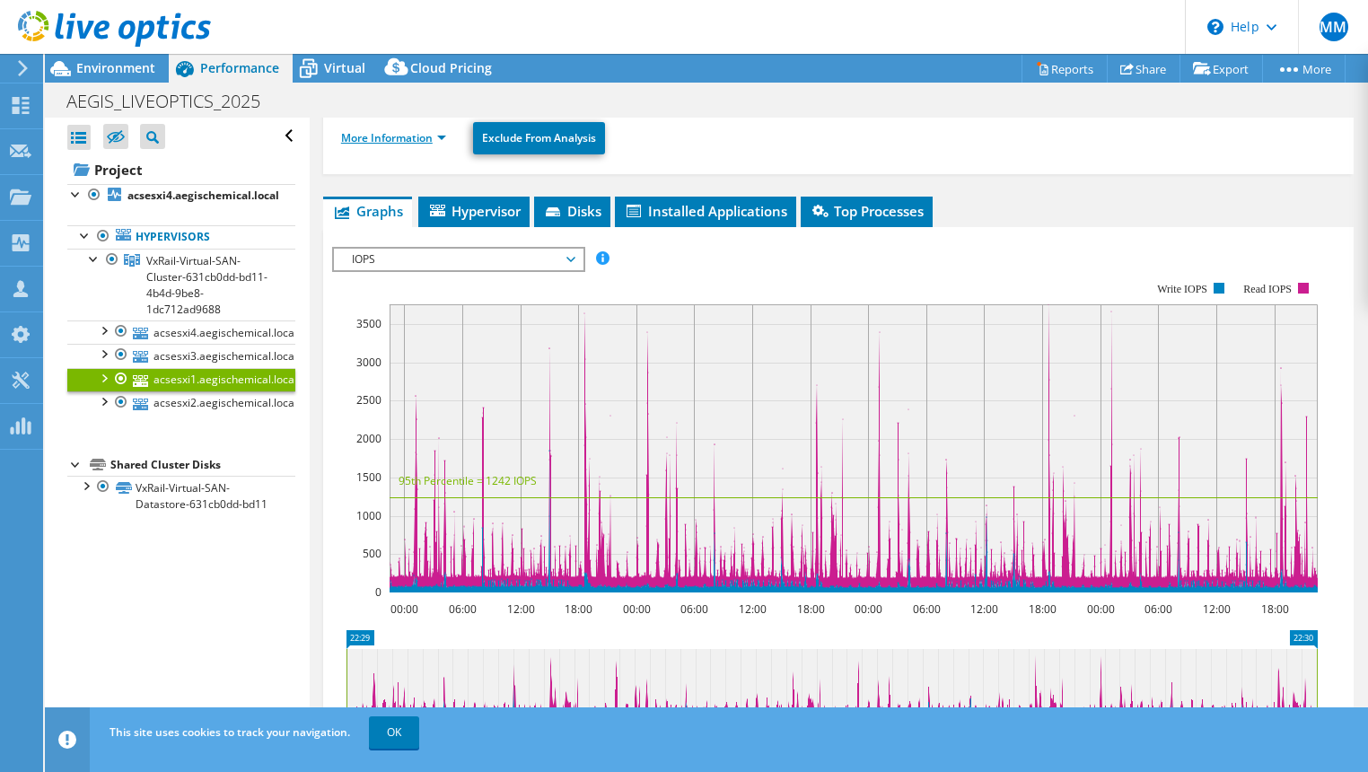
click at [427, 136] on link "More Information" at bounding box center [393, 137] width 105 height 15
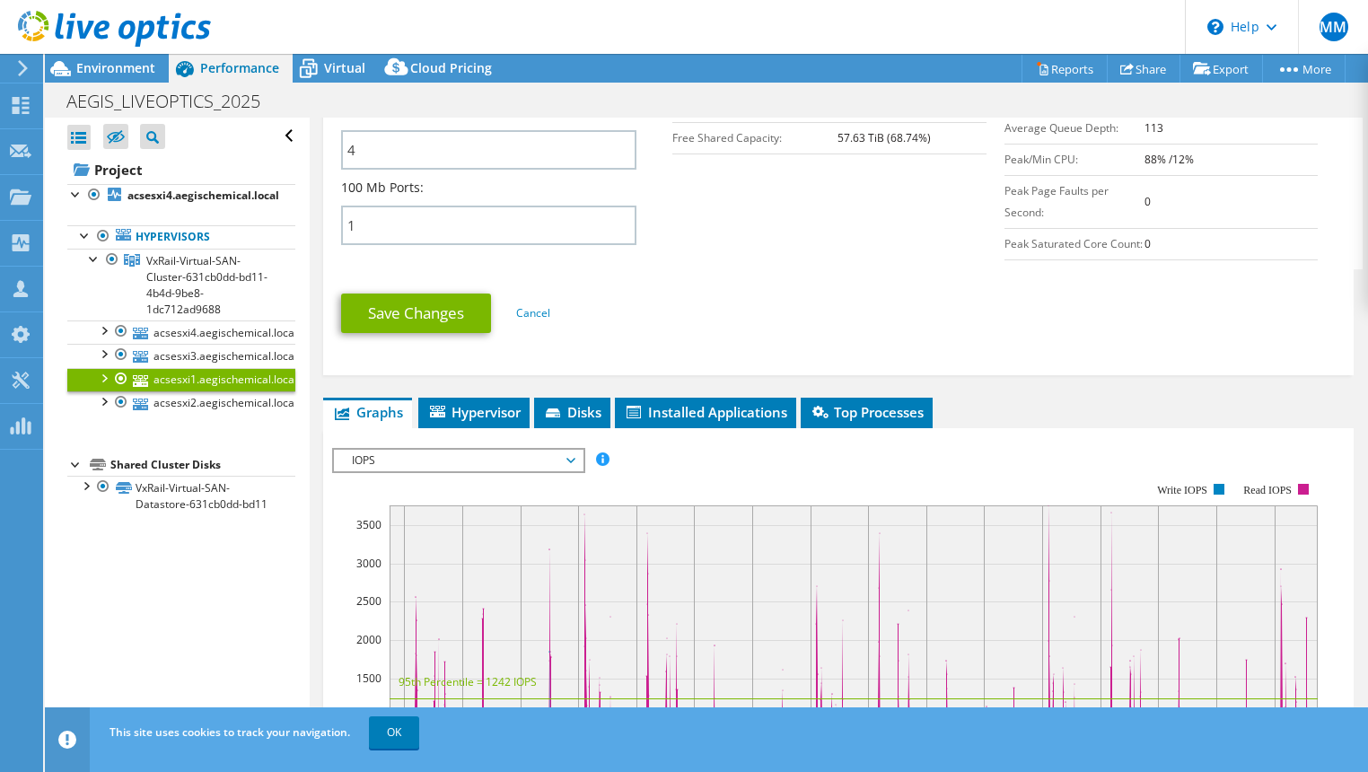
scroll to position [629, 0]
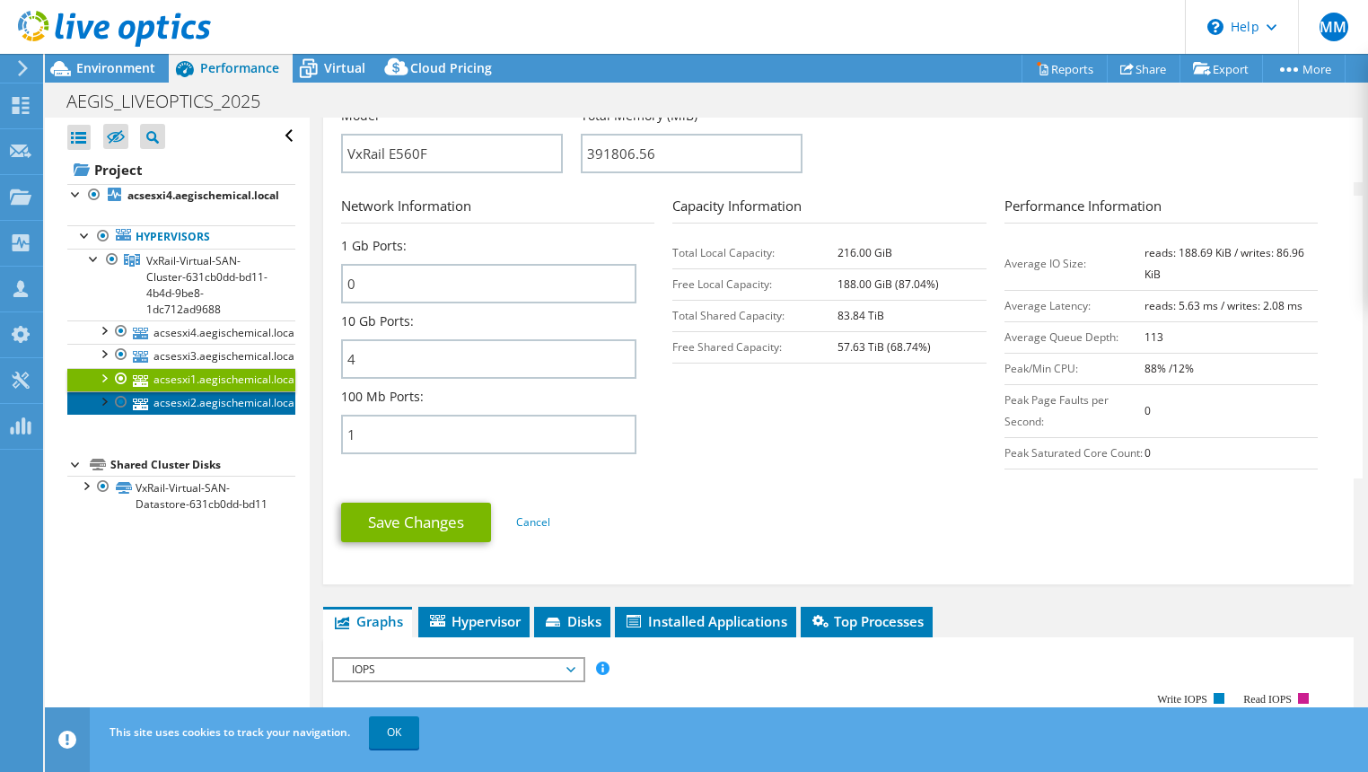
click at [224, 406] on link "acsesxi2.aegischemical.local" at bounding box center [181, 402] width 228 height 23
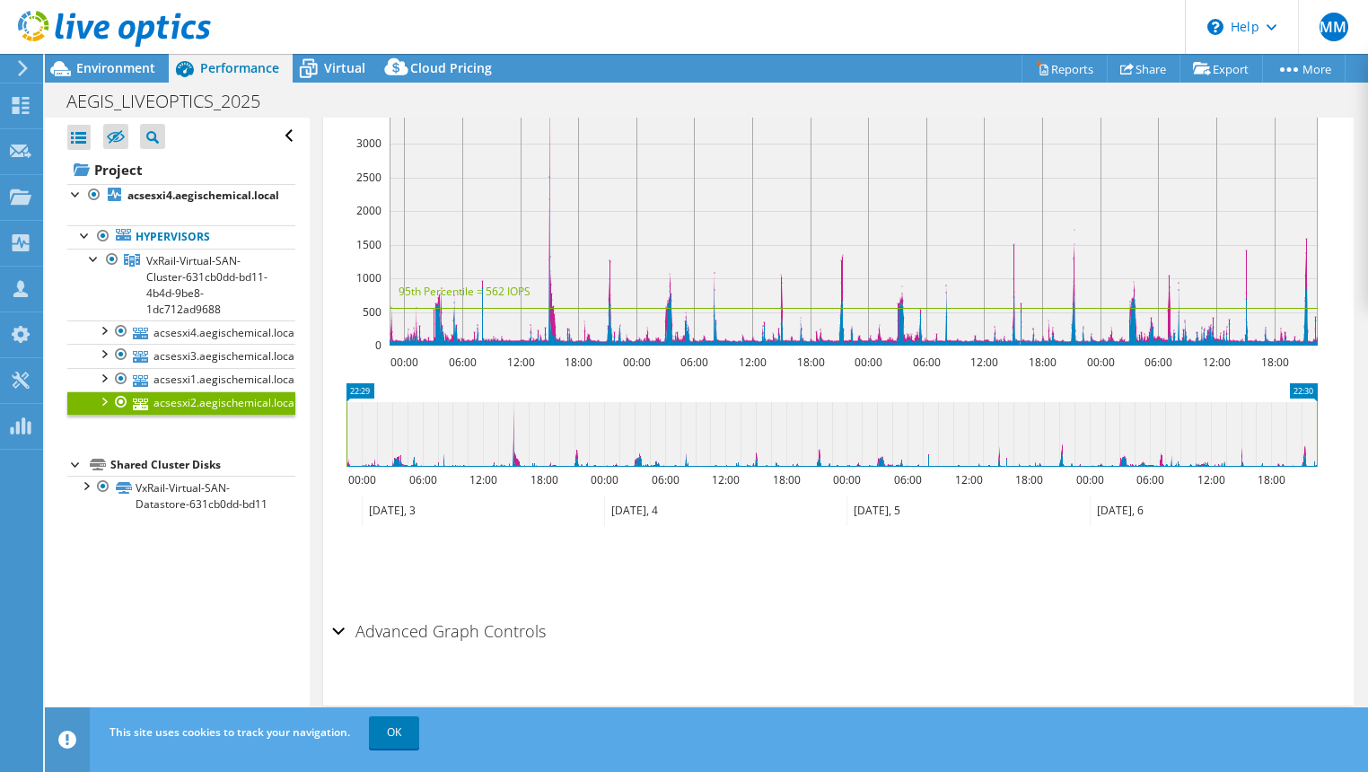
scroll to position [0, 0]
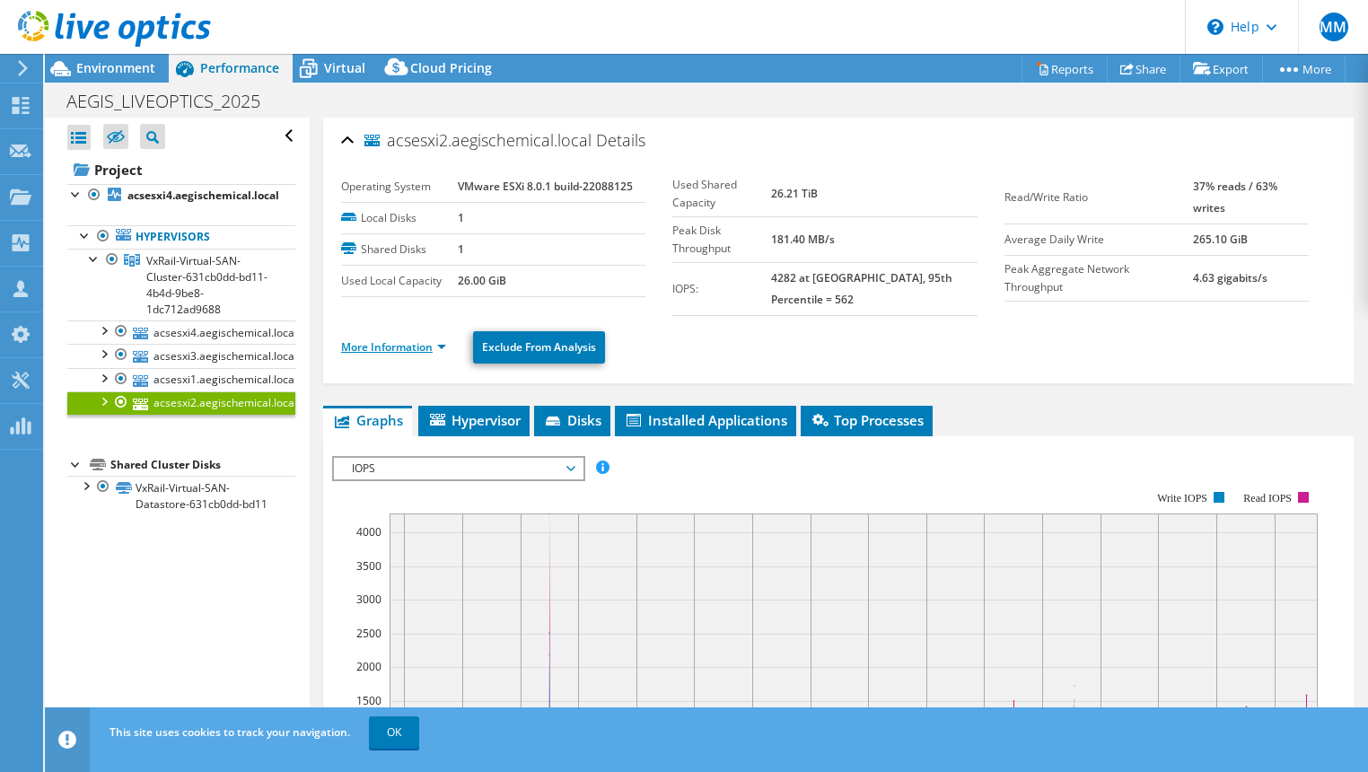
click at [412, 339] on link "More Information" at bounding box center [393, 346] width 105 height 15
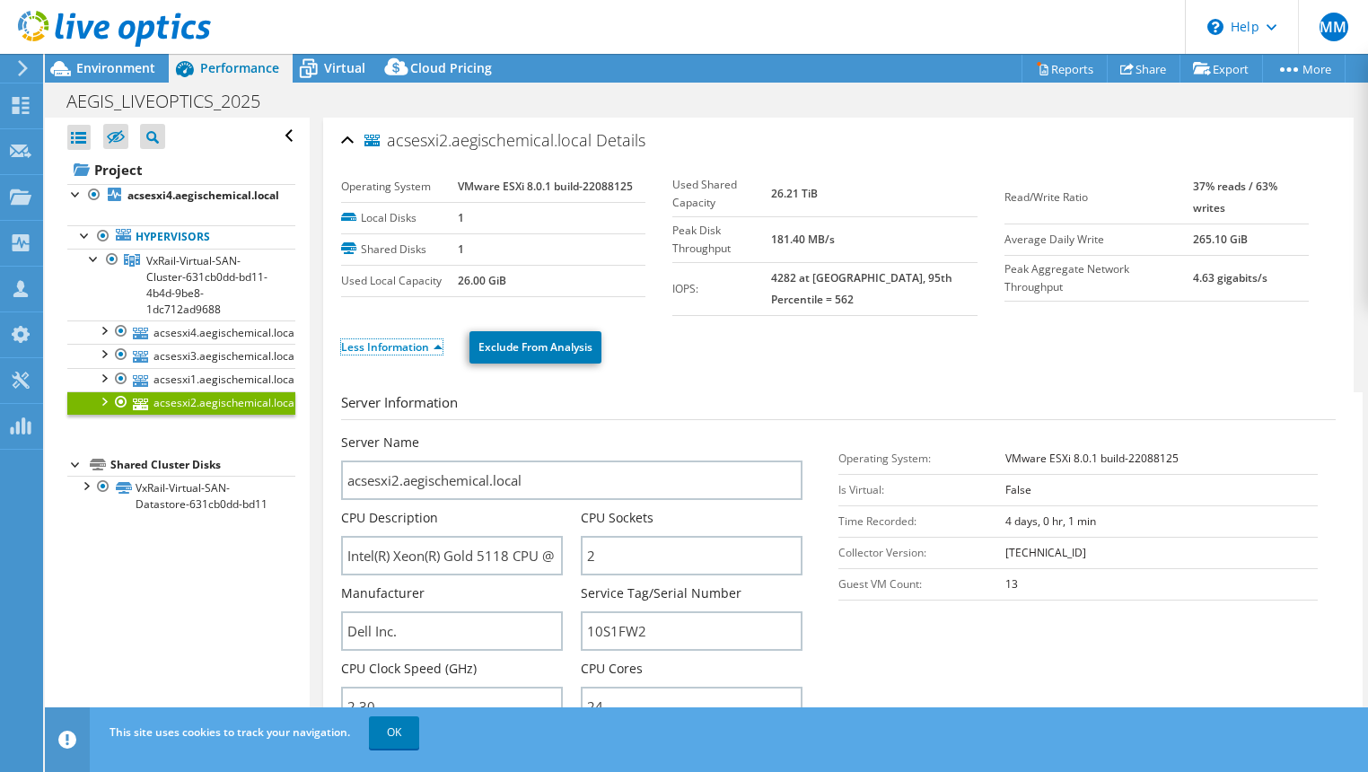
scroll to position [419, 0]
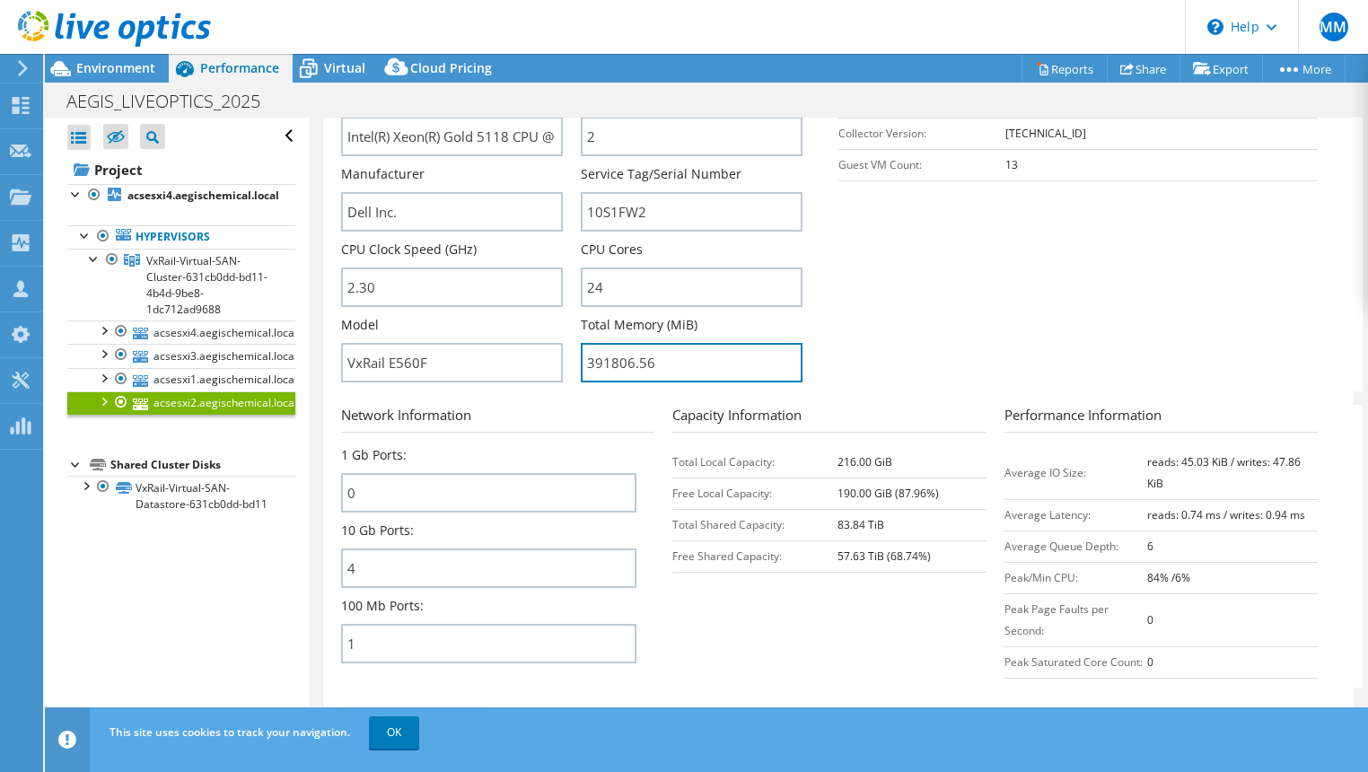
drag, startPoint x: 684, startPoint y: 351, endPoint x: 560, endPoint y: 359, distance: 124.2
click at [560, 14] on div "Server Name acsesxi2.aegischemical.local CPU Description Intel(R) Xeon(R) Gold …" at bounding box center [580, 14] width 479 height 0
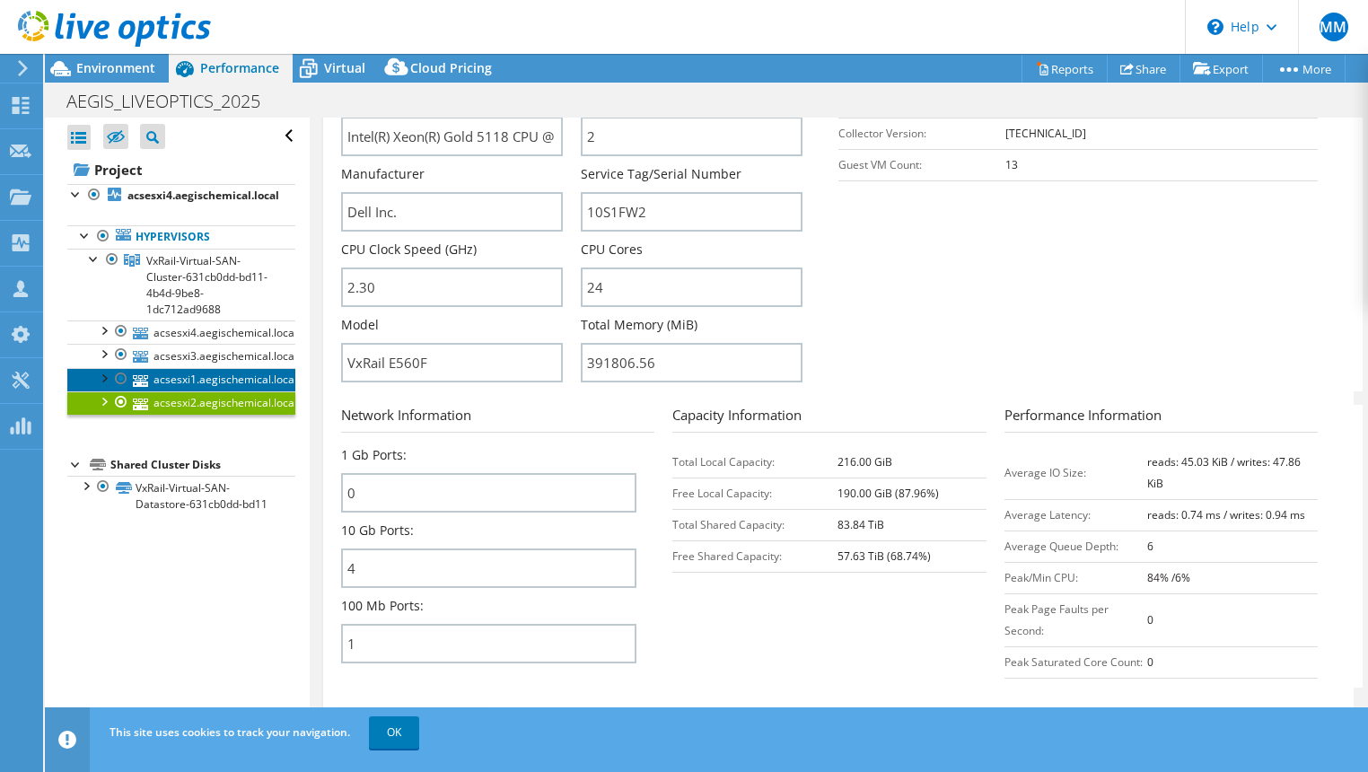
click at [168, 381] on link "acsesxi1.aegischemical.local" at bounding box center [181, 379] width 228 height 23
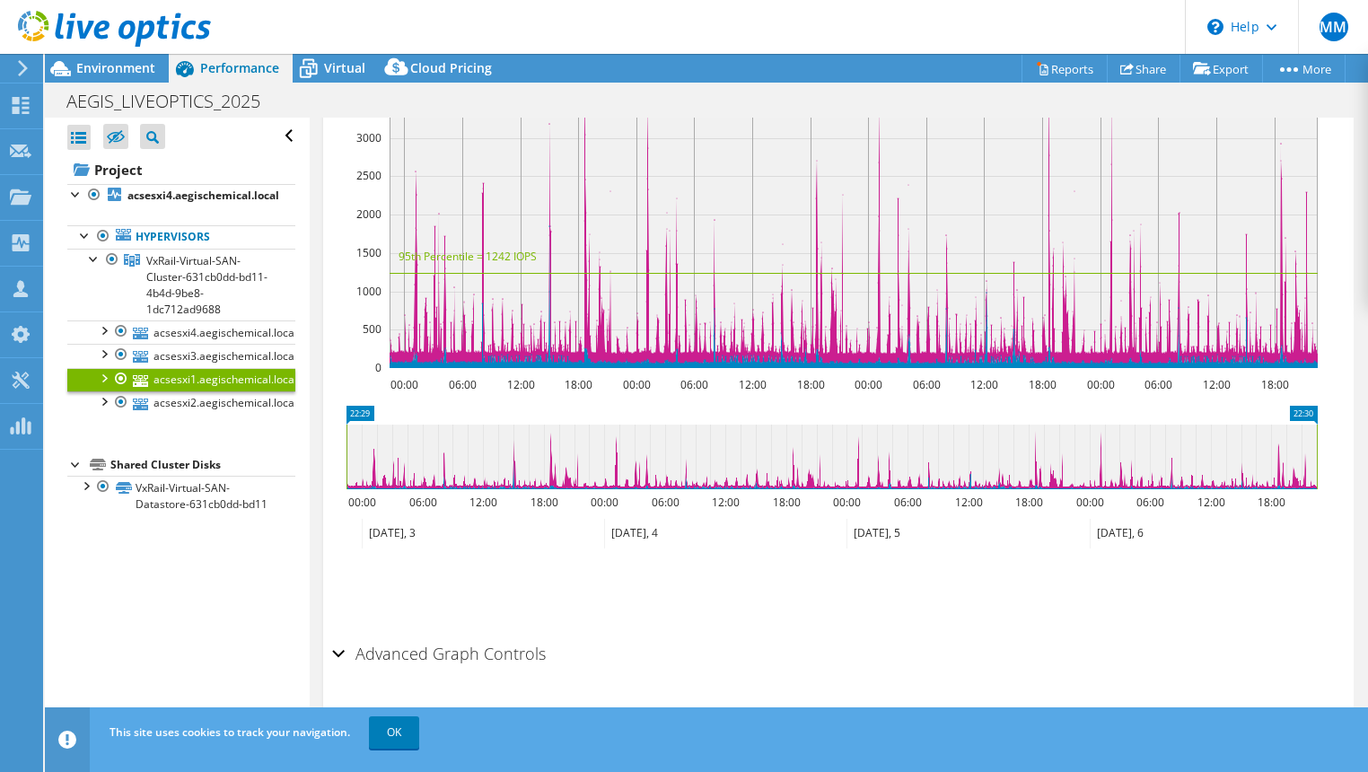
scroll to position [0, 0]
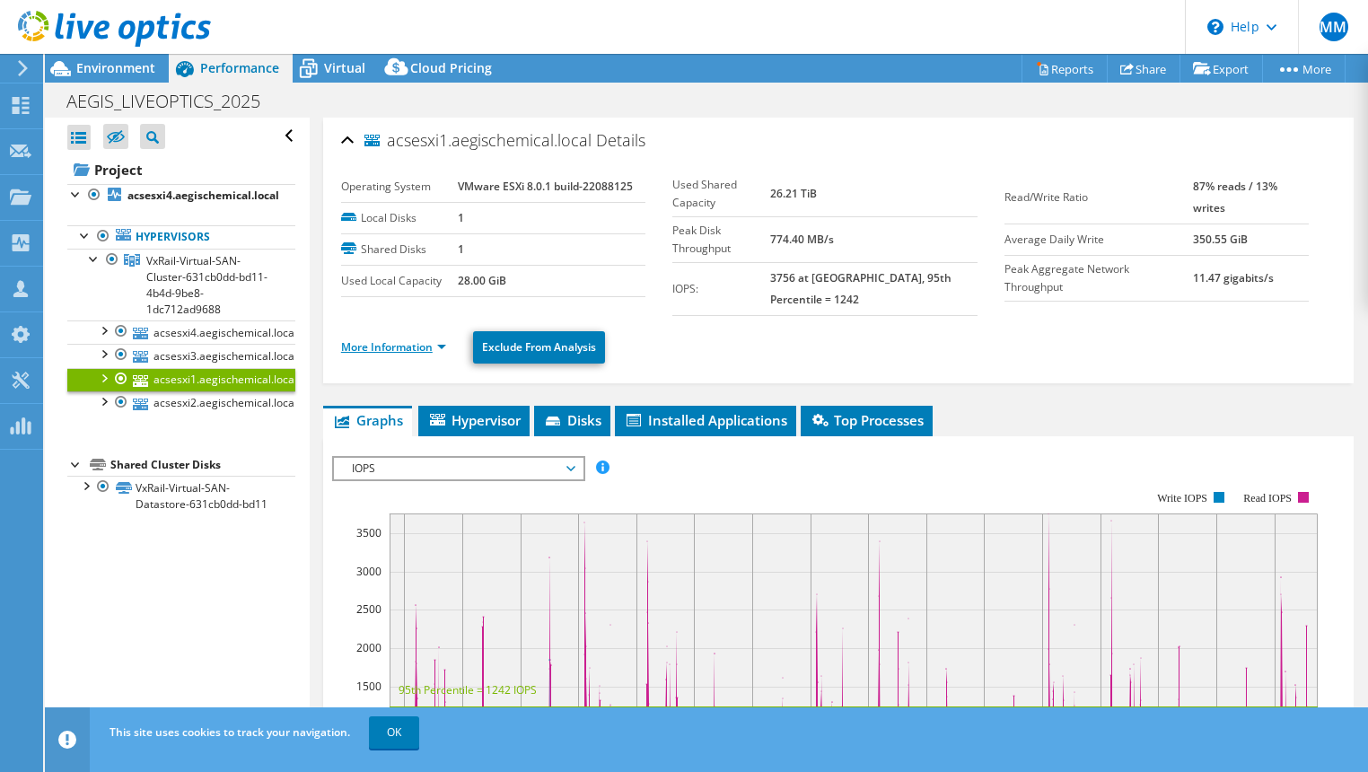
click at [391, 350] on link "More Information" at bounding box center [393, 346] width 105 height 15
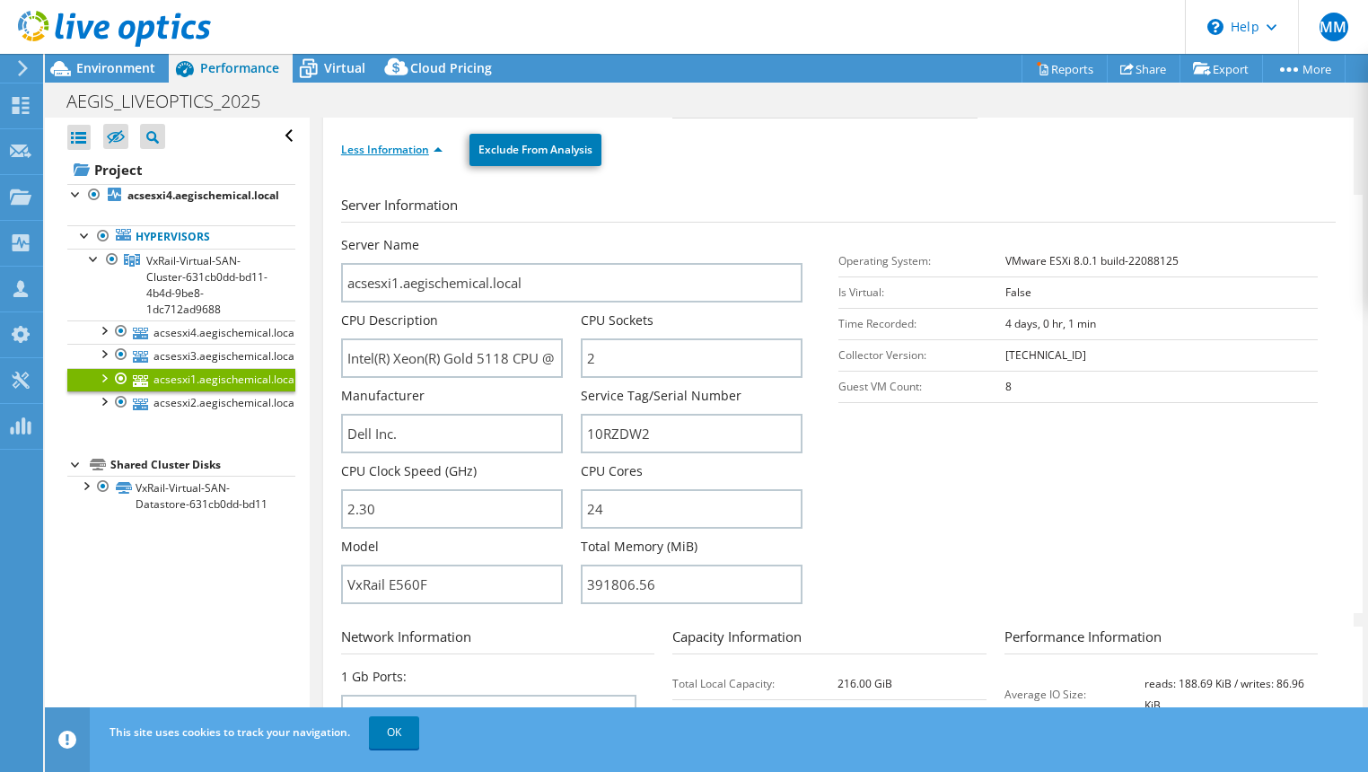
scroll to position [209, 0]
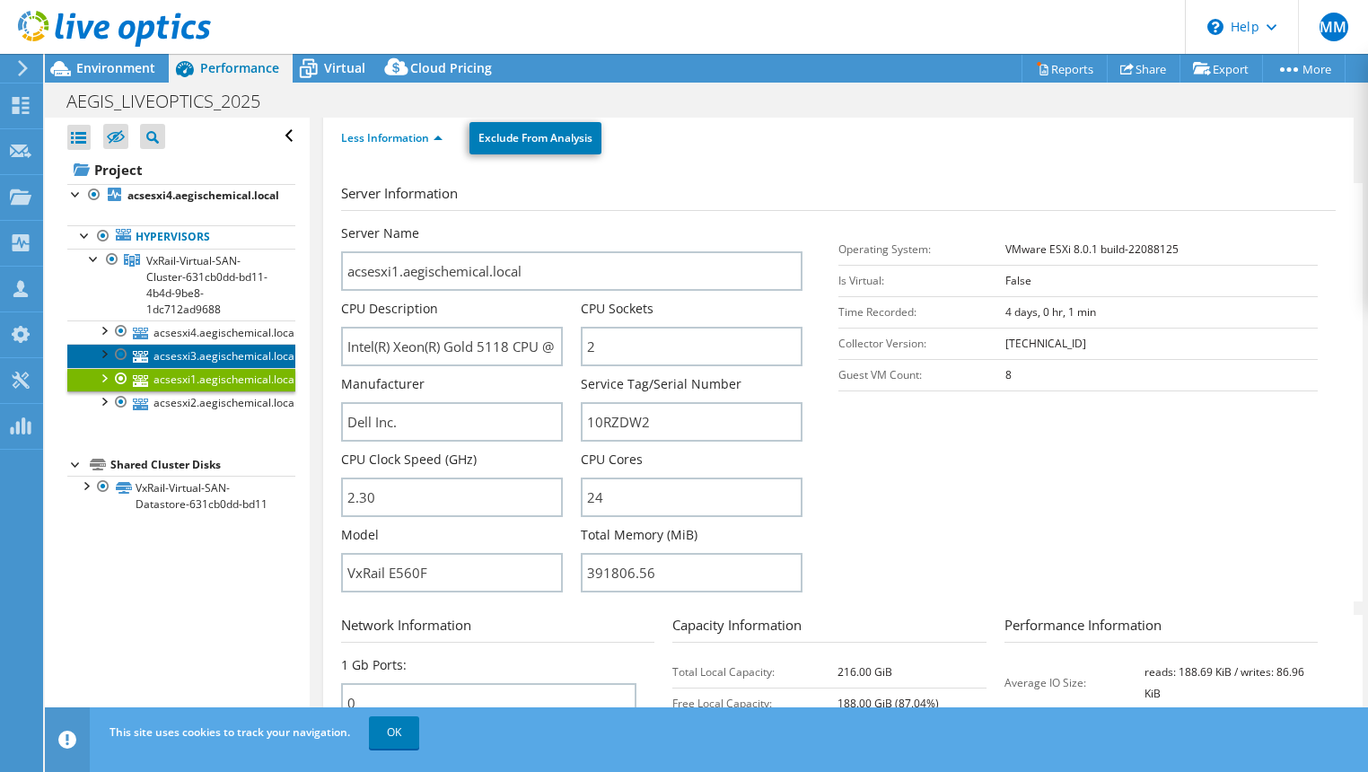
click at [205, 359] on link "acsesxi3.aegischemical.local" at bounding box center [181, 355] width 228 height 23
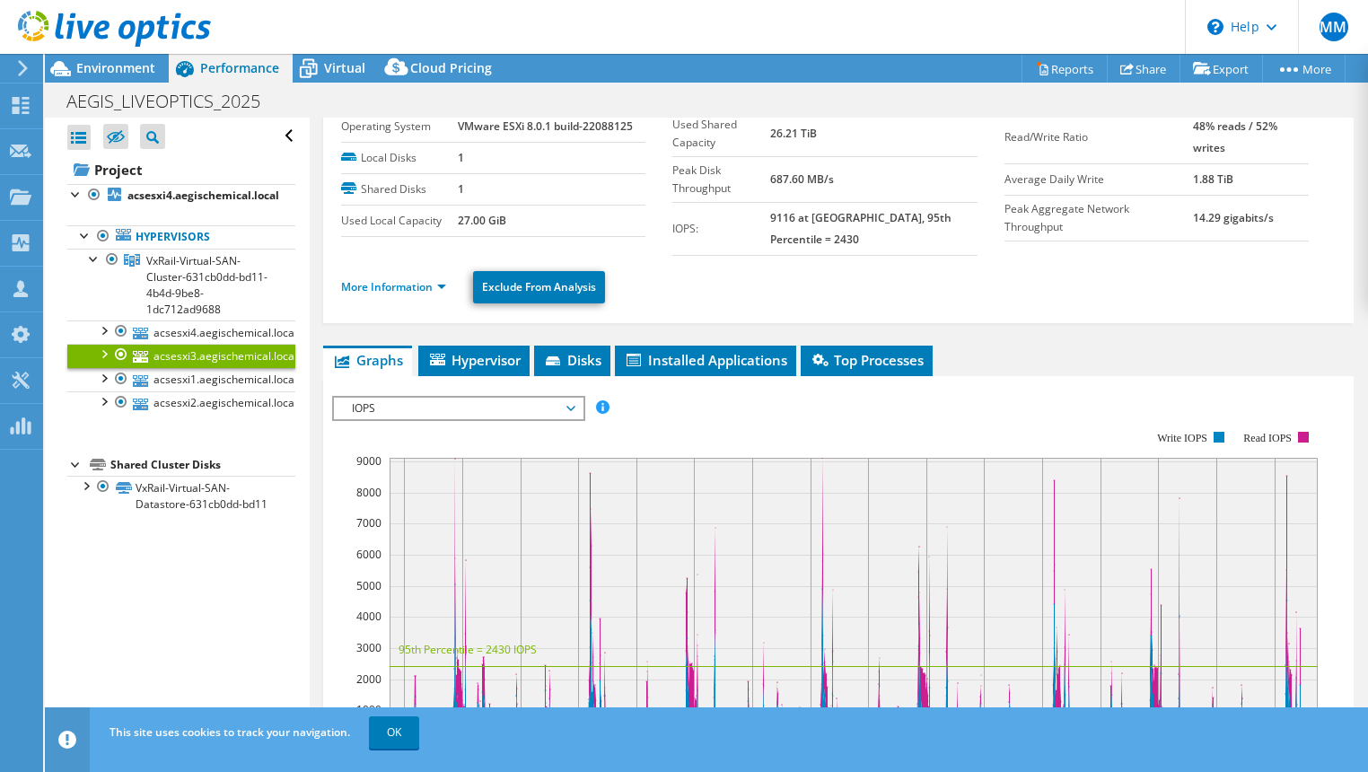
scroll to position [0, 0]
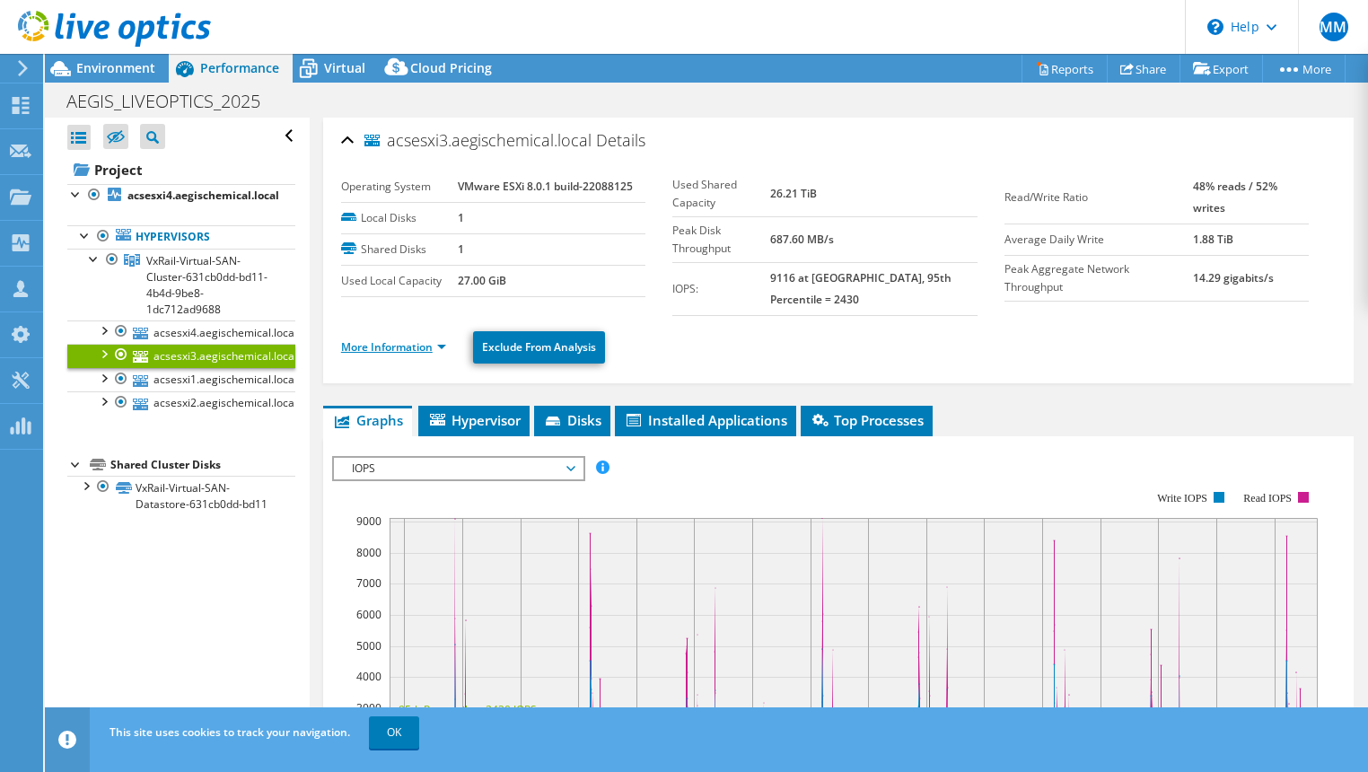
click at [392, 347] on link "More Information" at bounding box center [393, 346] width 105 height 15
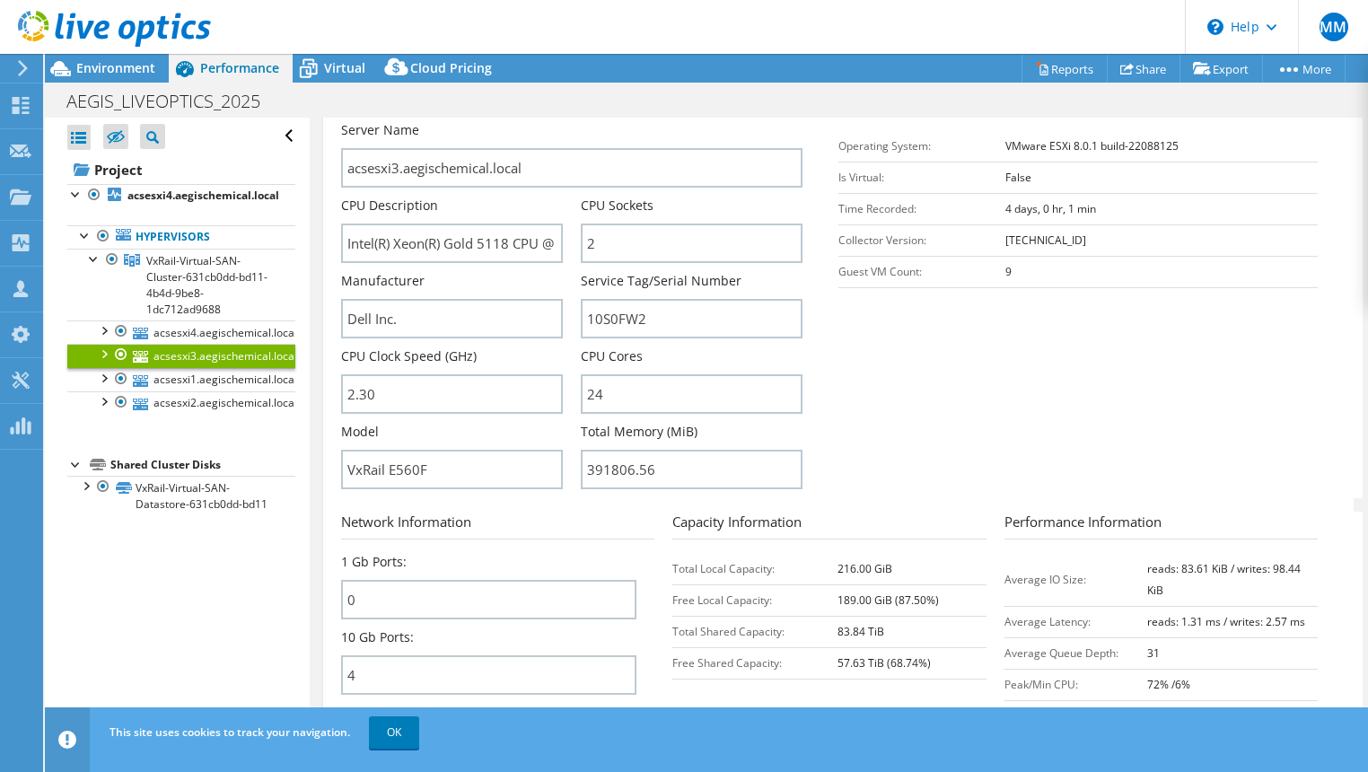
scroll to position [419, 0]
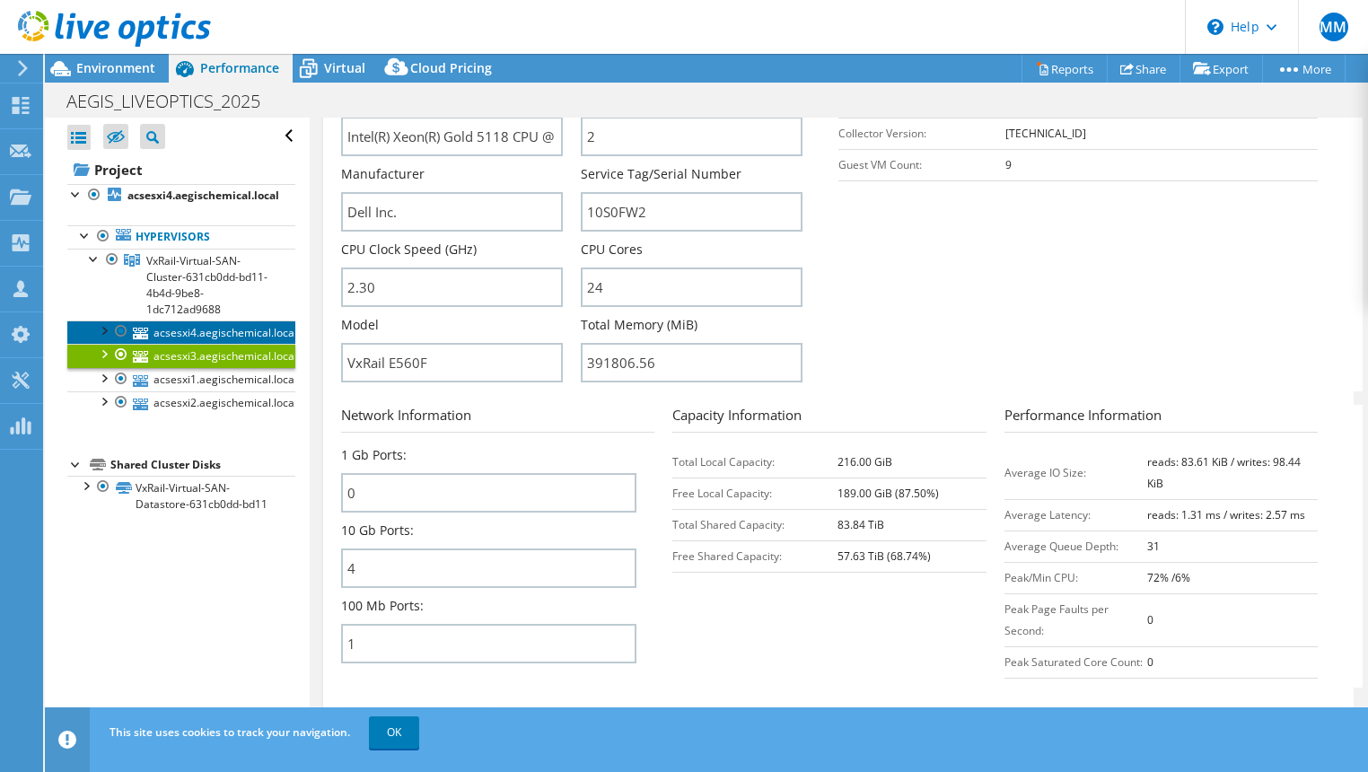
click at [181, 330] on link "acsesxi4.aegischemical.local" at bounding box center [181, 332] width 228 height 23
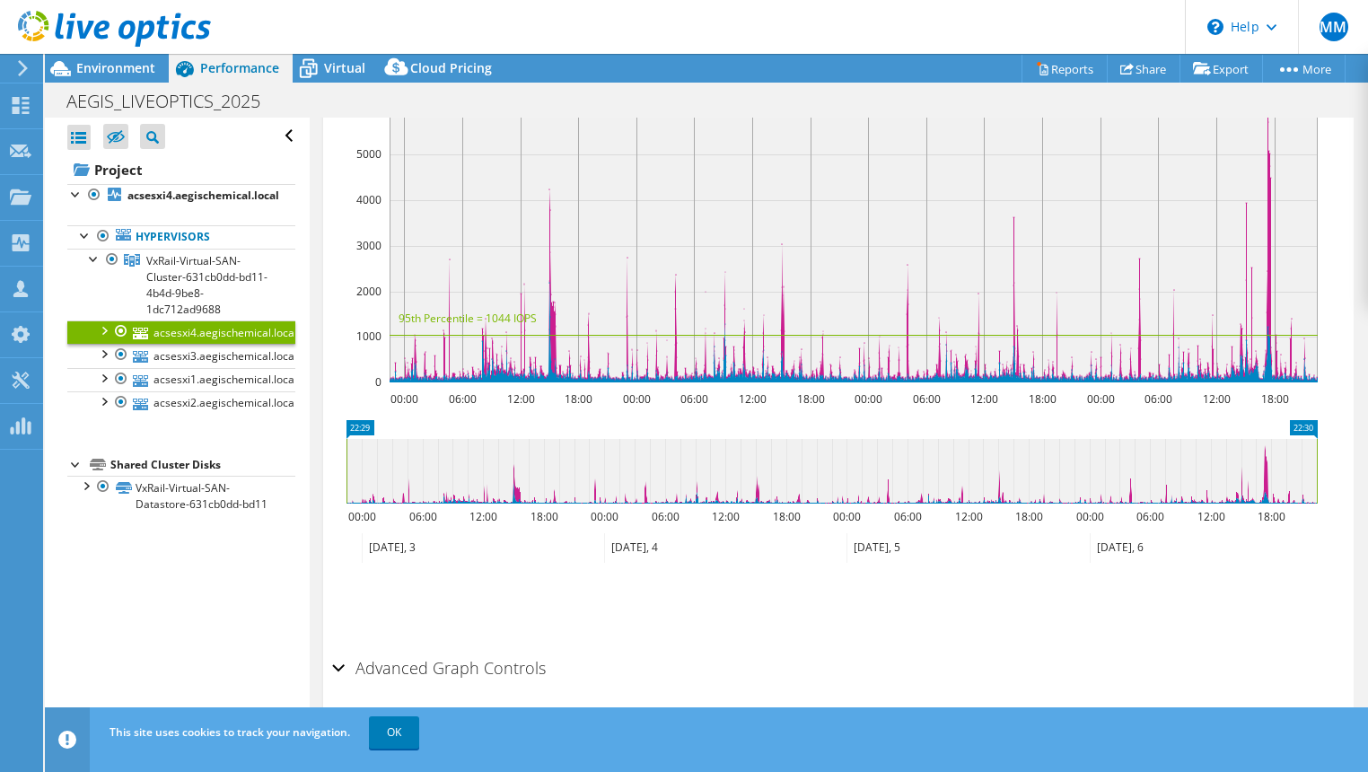
scroll to position [0, 0]
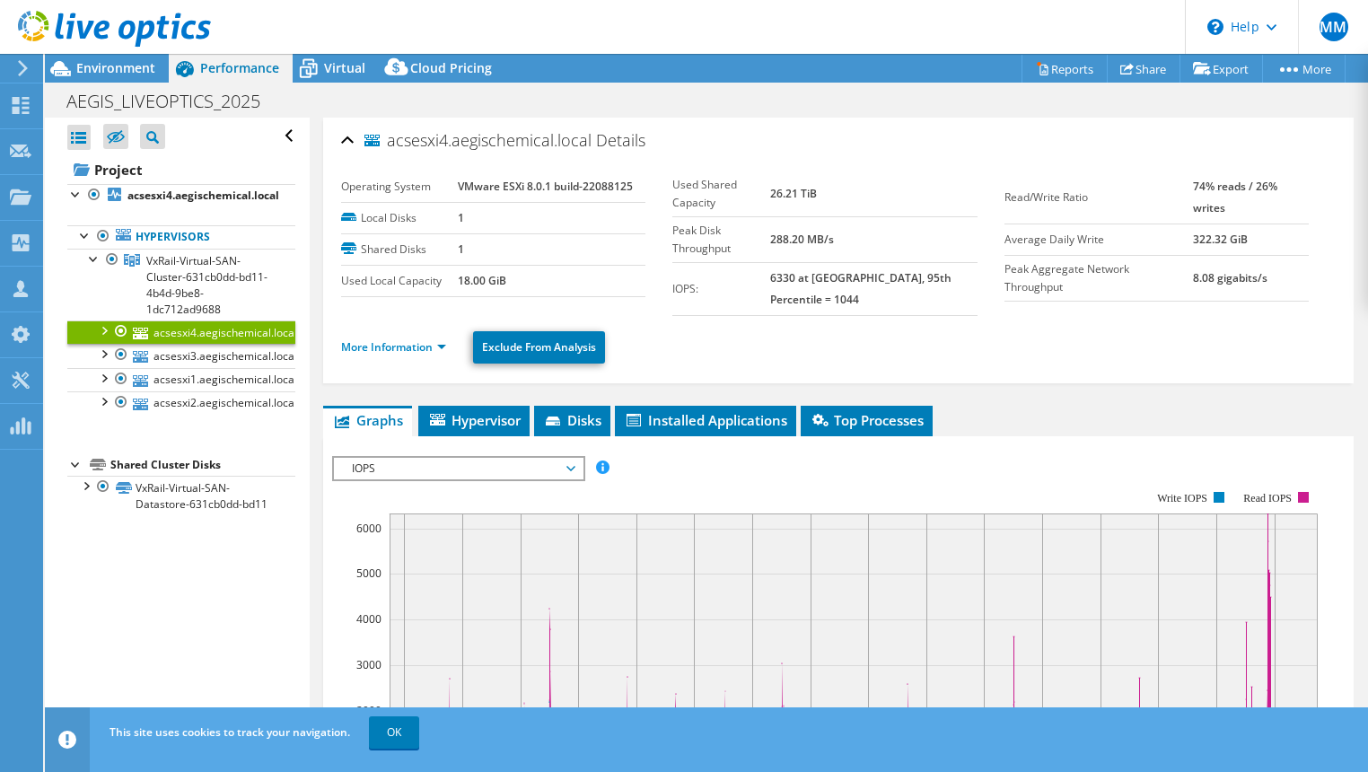
click at [392, 359] on ul "More Information Exclude From Analysis" at bounding box center [838, 345] width 995 height 37
click at [394, 347] on link "More Information" at bounding box center [393, 346] width 105 height 15
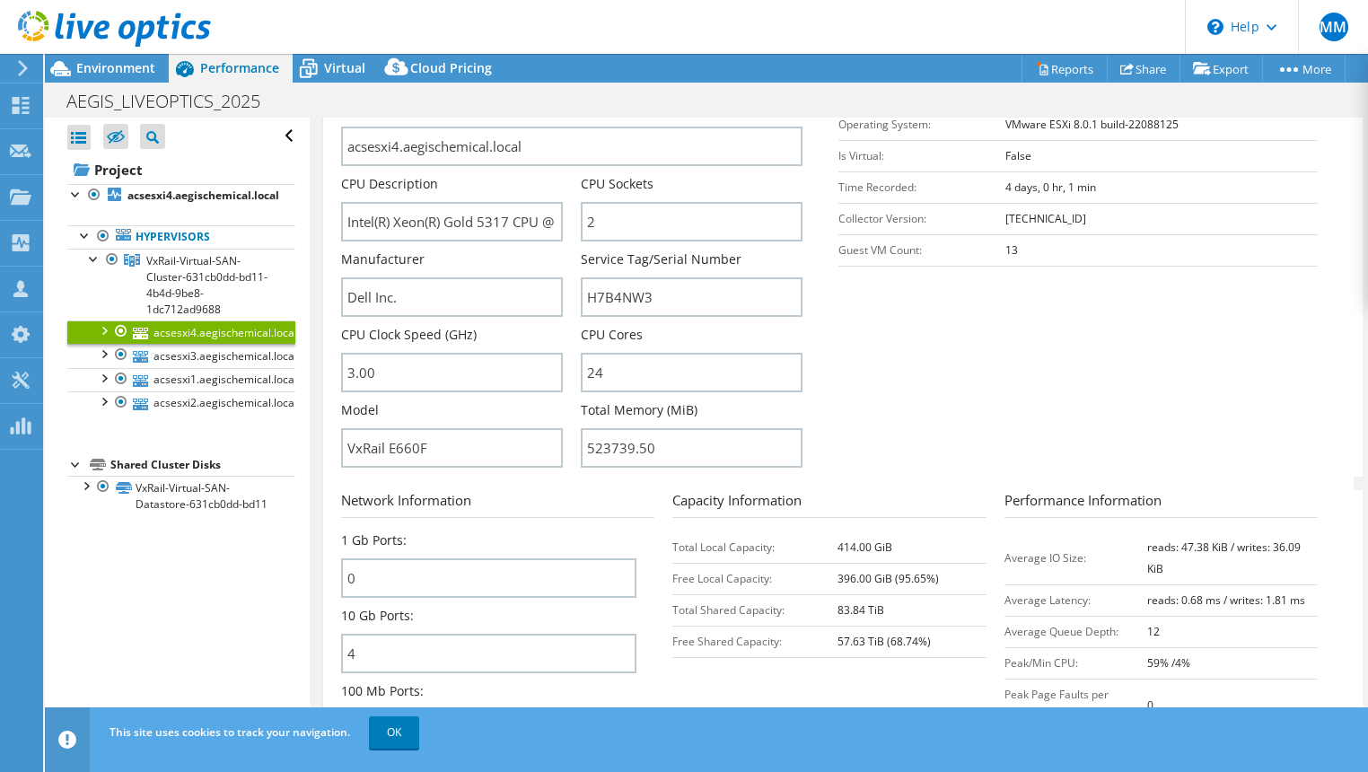
scroll to position [419, 0]
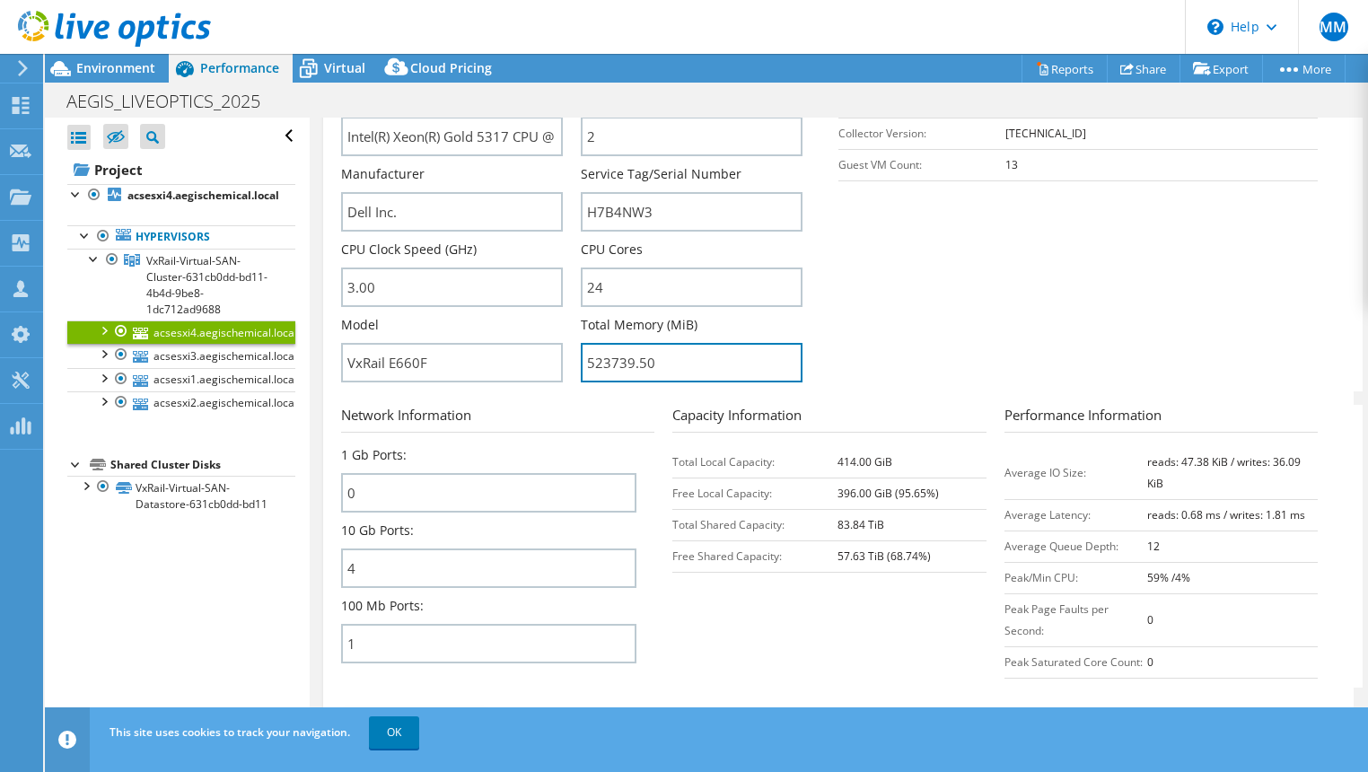
drag, startPoint x: 655, startPoint y: 370, endPoint x: 572, endPoint y: 380, distance: 83.2
click at [572, 14] on div "Server Name acsesxi4.aegischemical.local CPU Description Intel(R) Xeon(R) Gold …" at bounding box center [580, 14] width 479 height 0
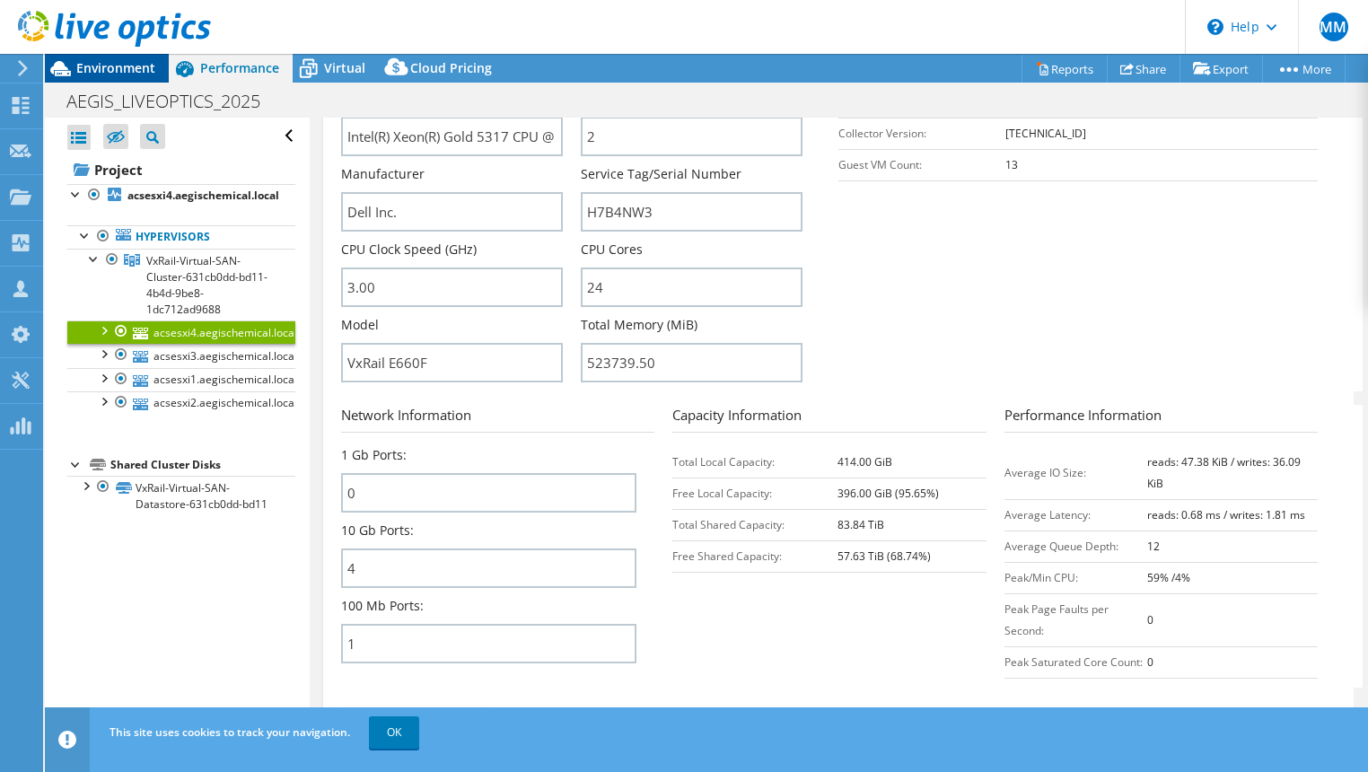
click at [124, 71] on span "Environment" at bounding box center [115, 67] width 79 height 17
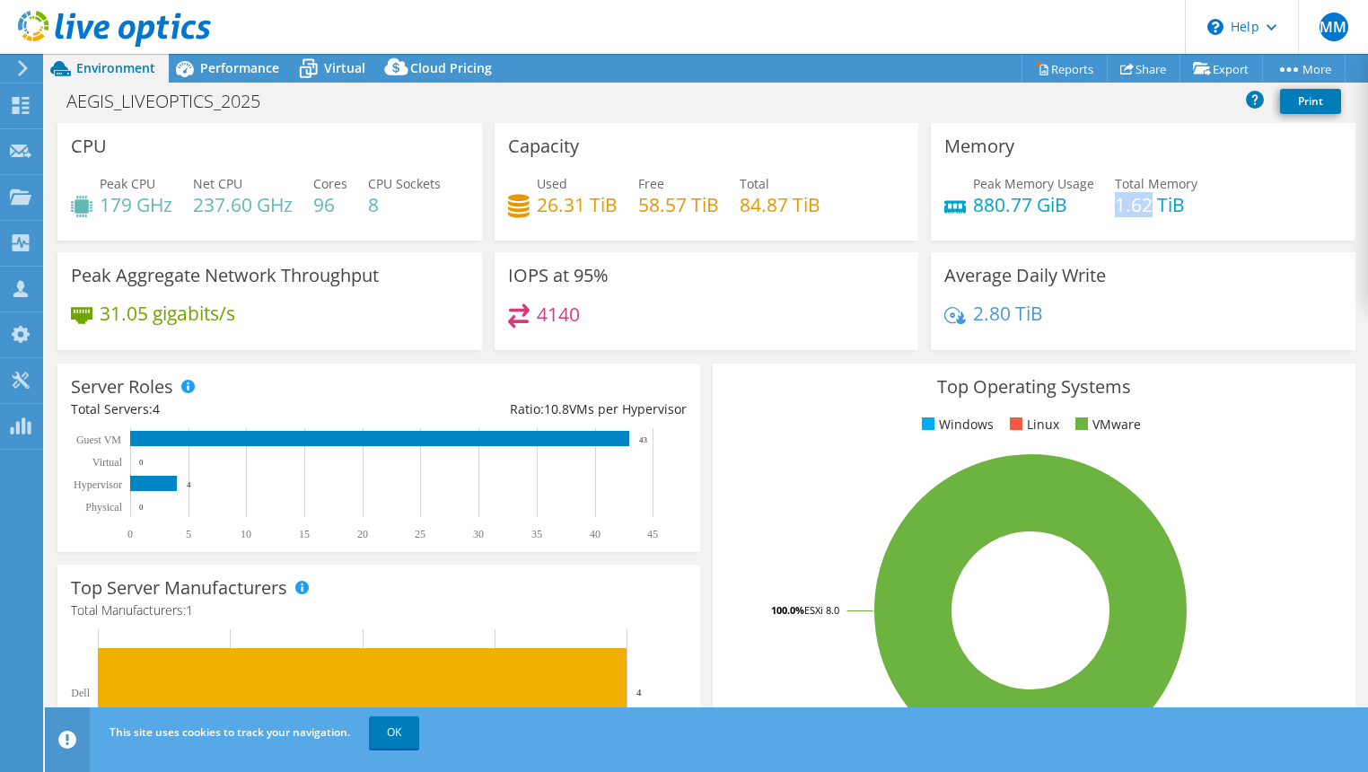
drag, startPoint x: 1106, startPoint y: 204, endPoint x: 1145, endPoint y: 201, distance: 38.7
click at [1145, 201] on h4 "1.62 TiB" at bounding box center [1156, 205] width 83 height 20
copy h4 "1.62"
click at [215, 56] on div "Performance" at bounding box center [231, 68] width 124 height 29
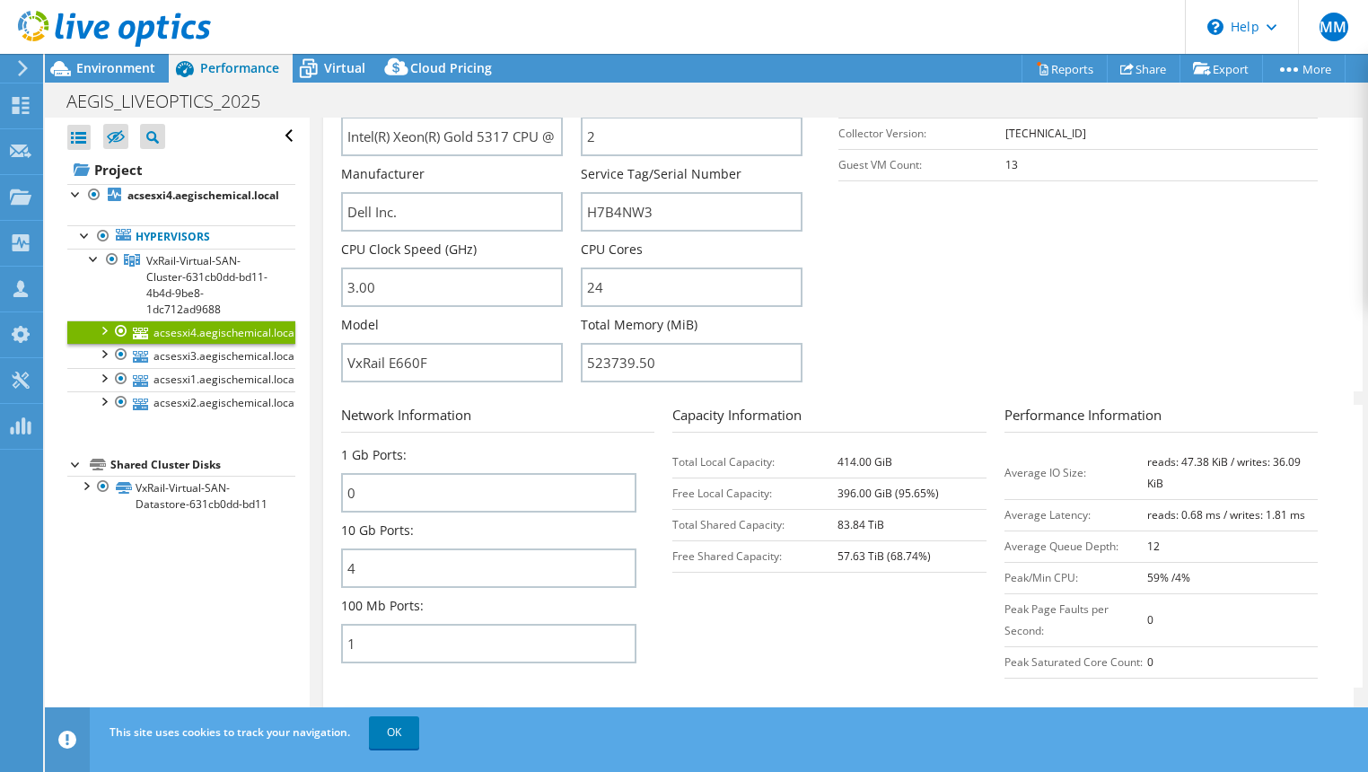
scroll to position [209, 0]
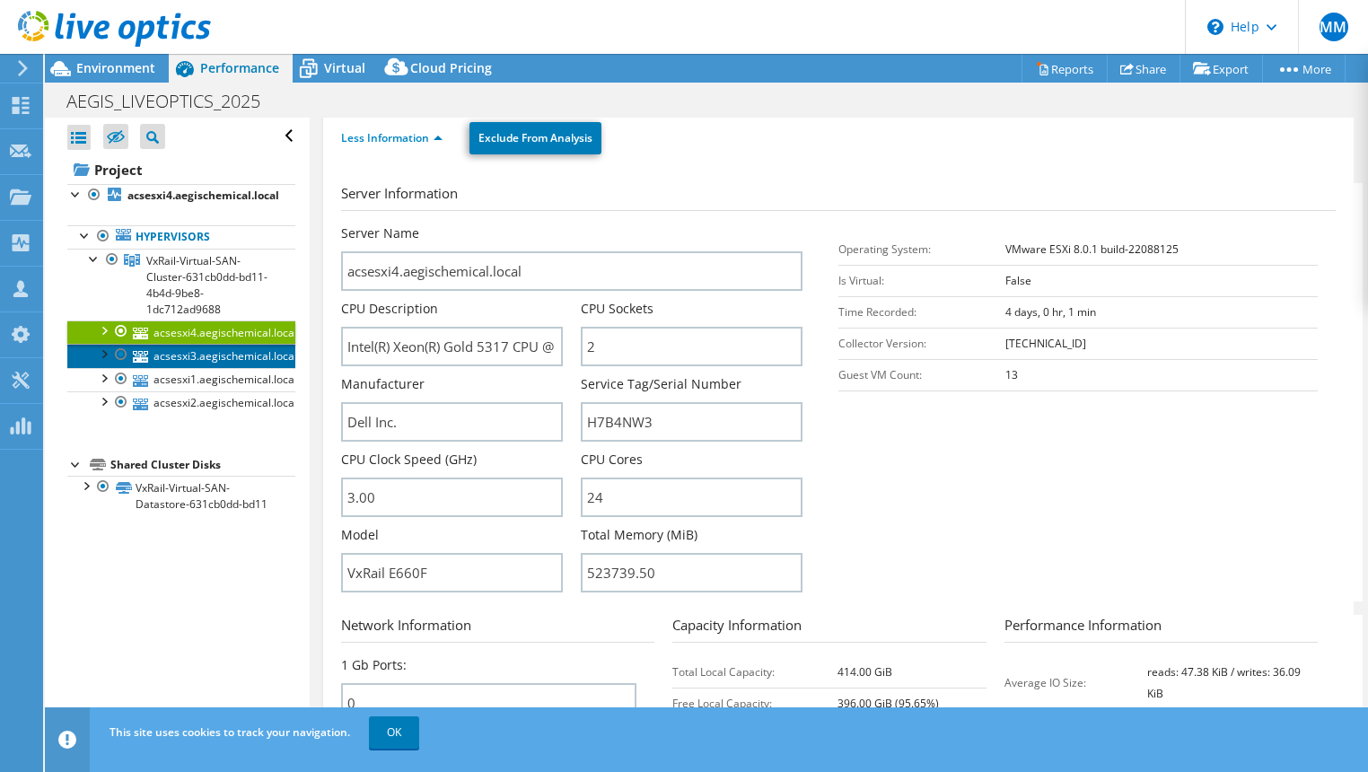
click at [194, 356] on link "acsesxi3.aegischemical.local" at bounding box center [181, 355] width 228 height 23
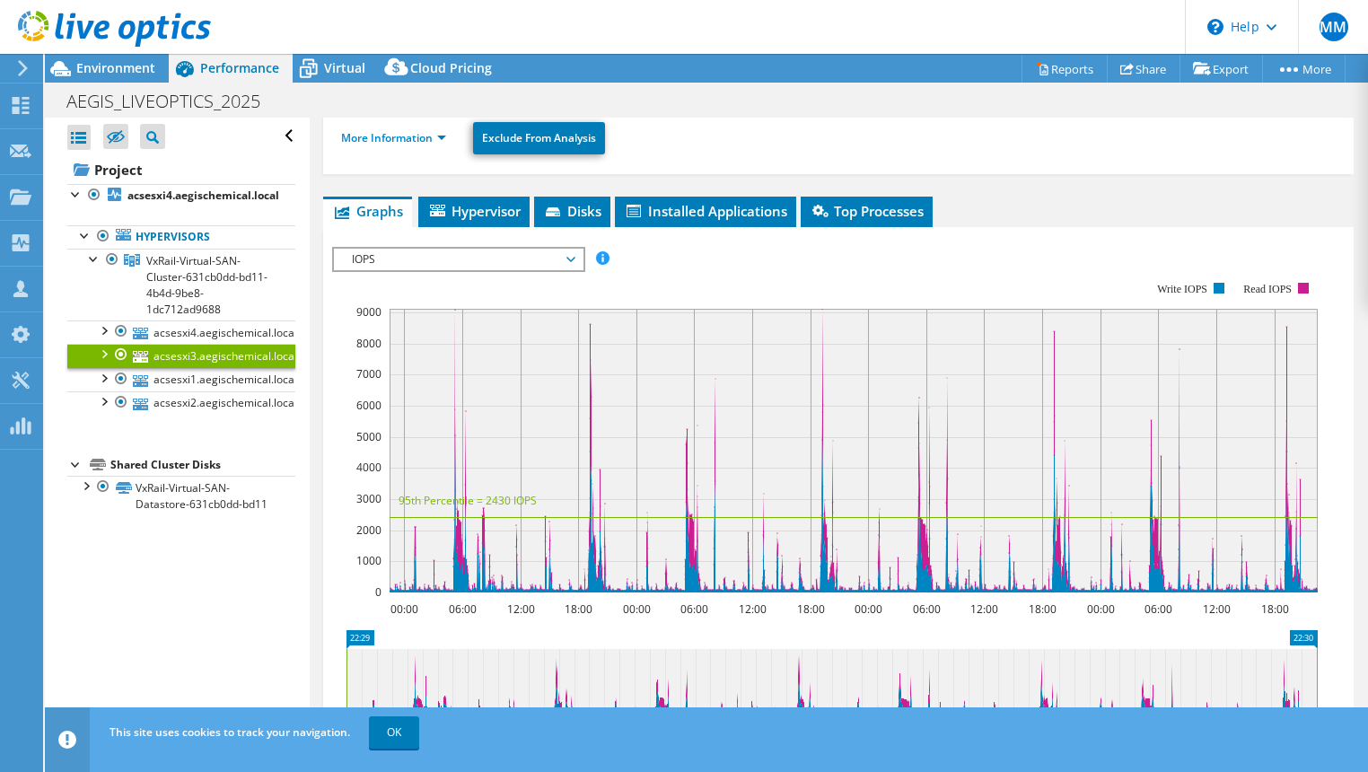
scroll to position [0, 0]
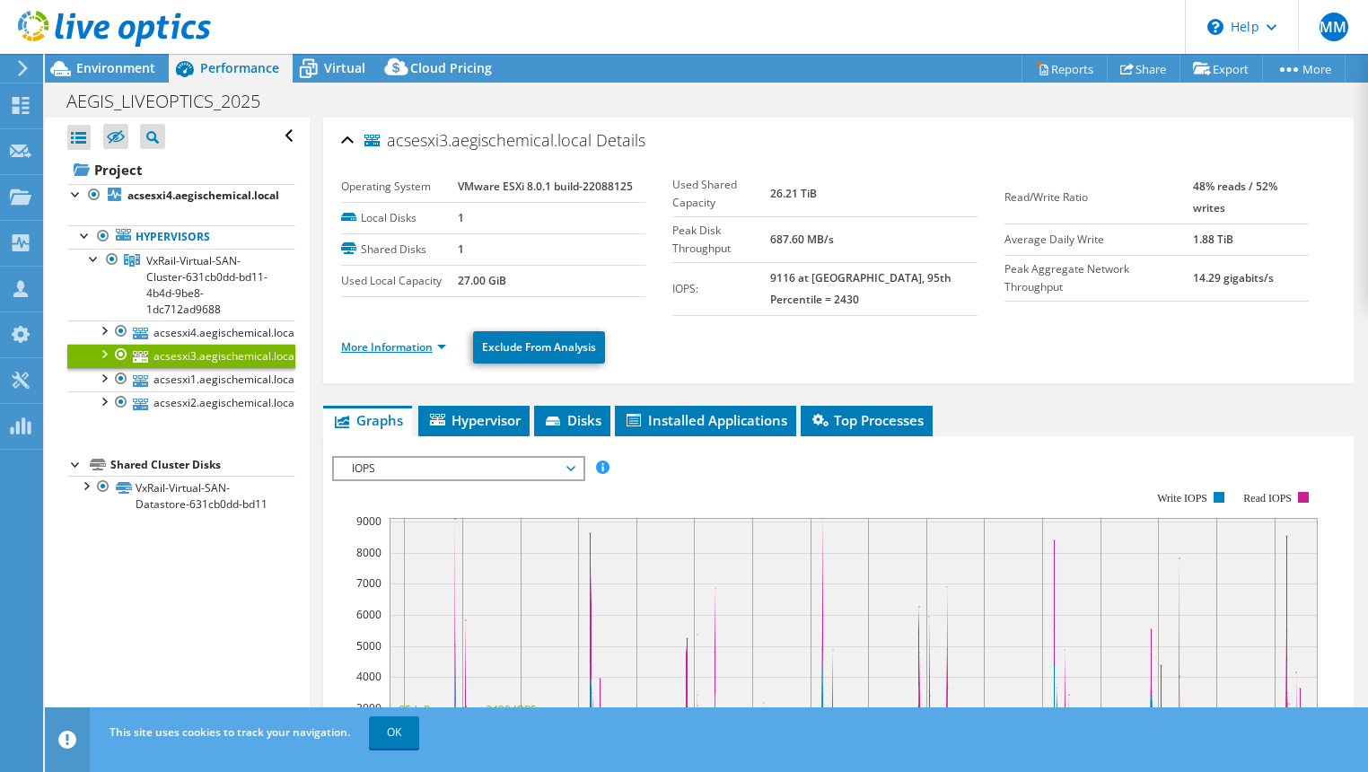
click at [369, 341] on link "More Information" at bounding box center [393, 346] width 105 height 15
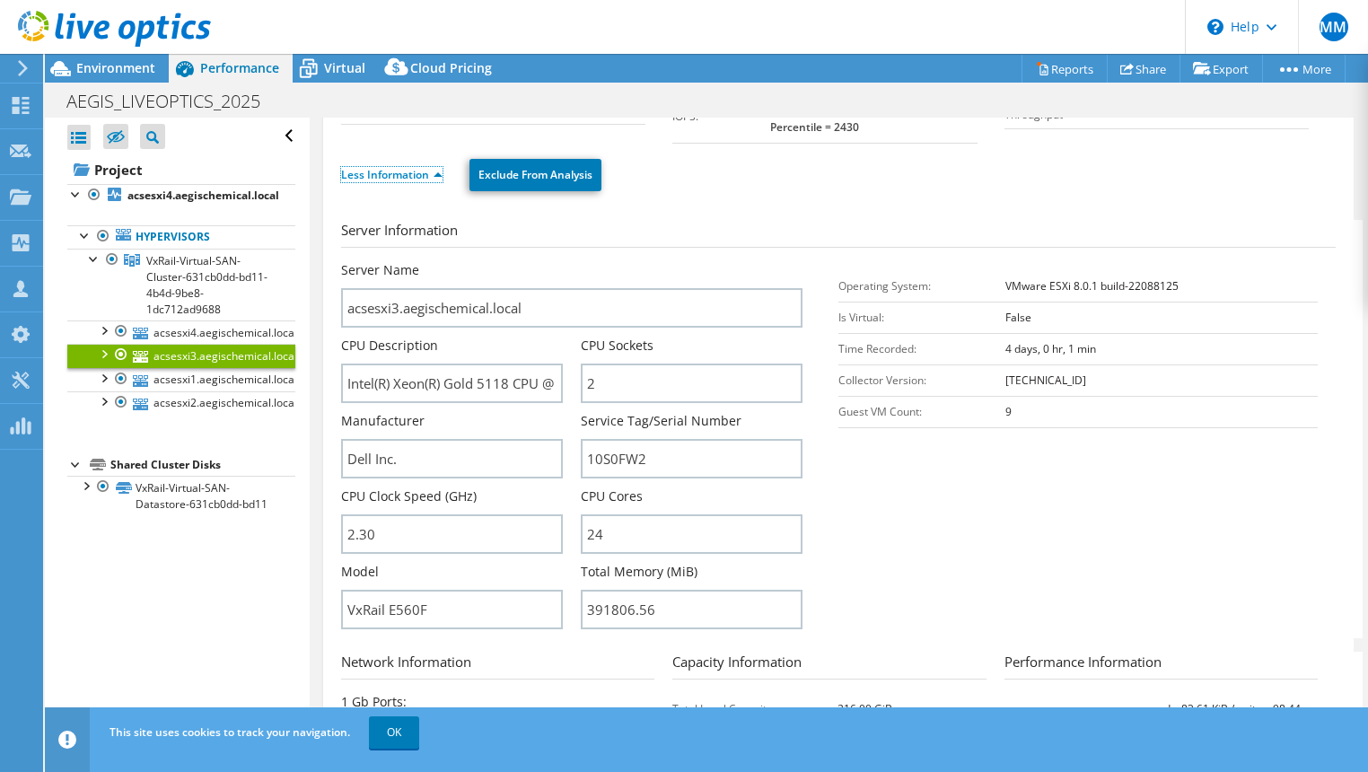
scroll to position [209, 0]
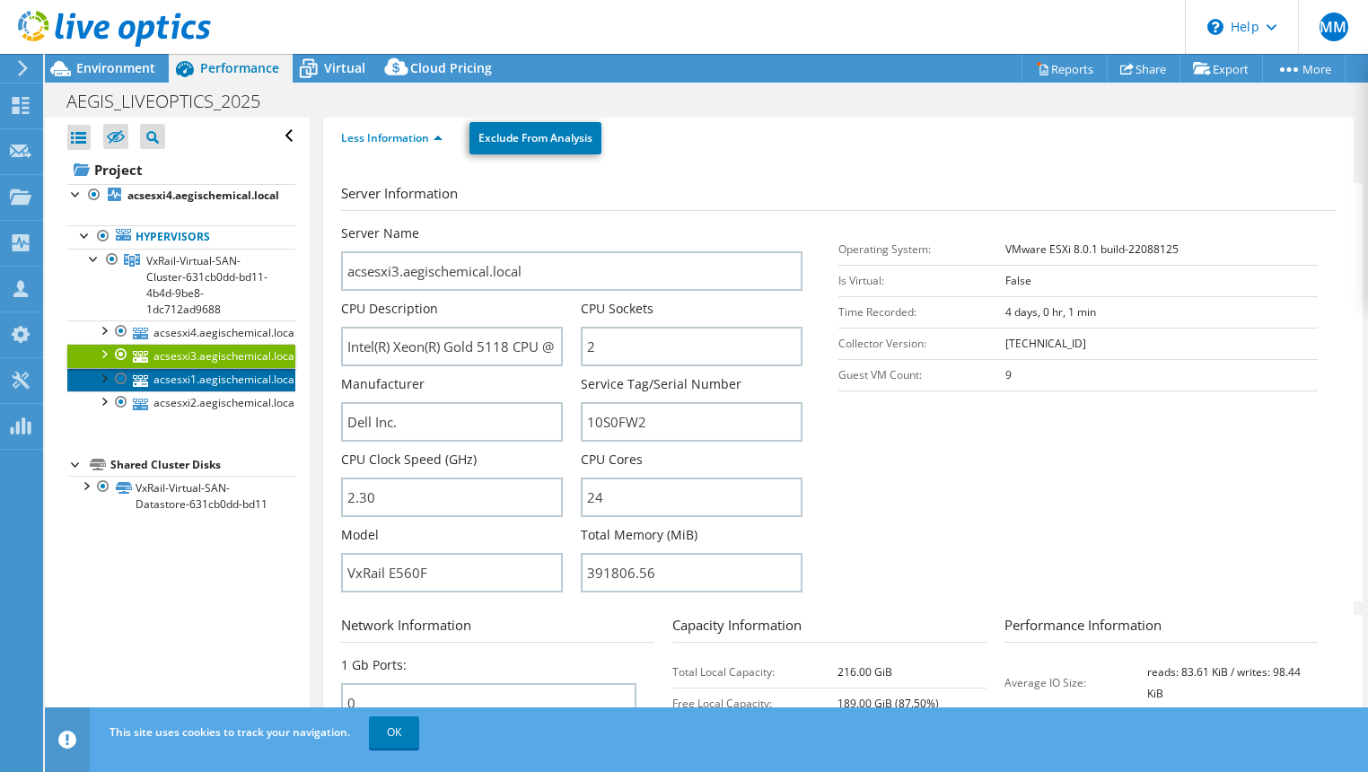
click at [201, 377] on link "acsesxi1.aegischemical.local" at bounding box center [181, 379] width 228 height 23
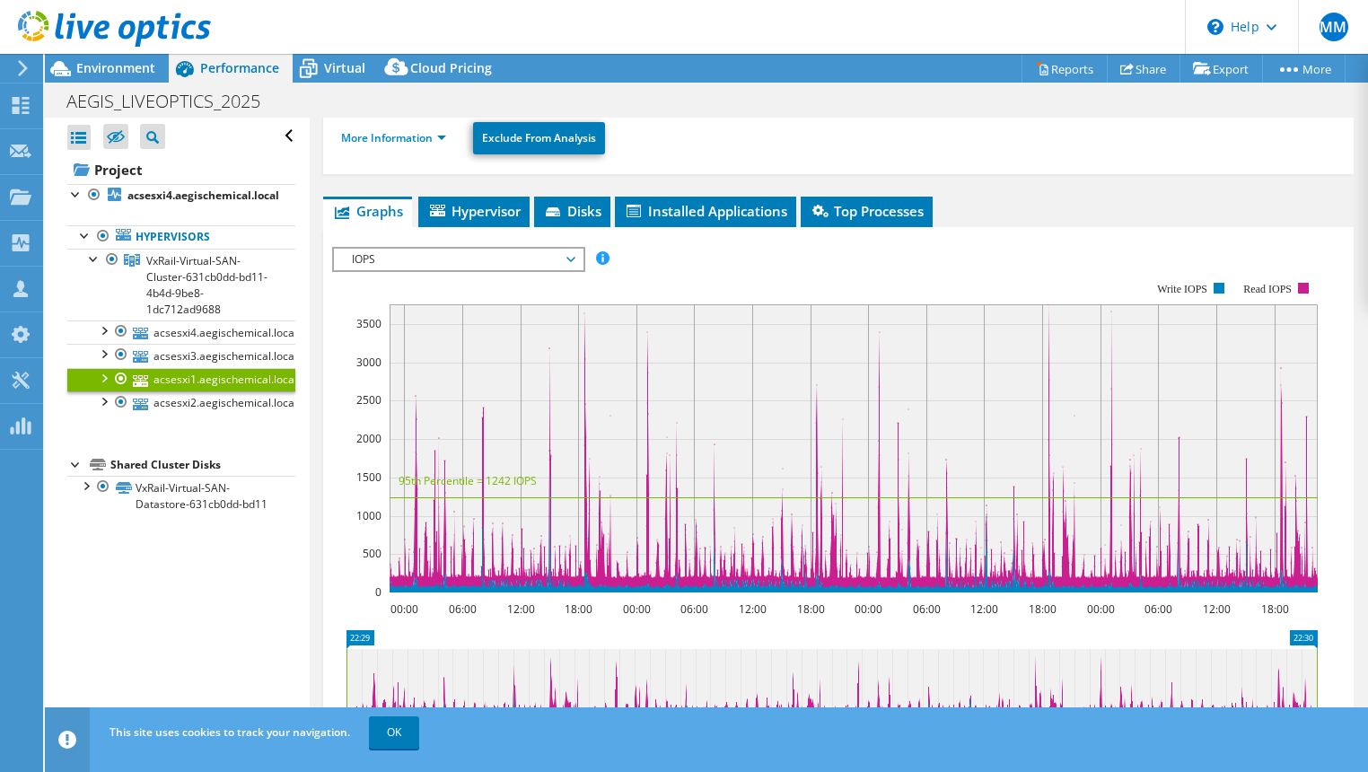
scroll to position [0, 0]
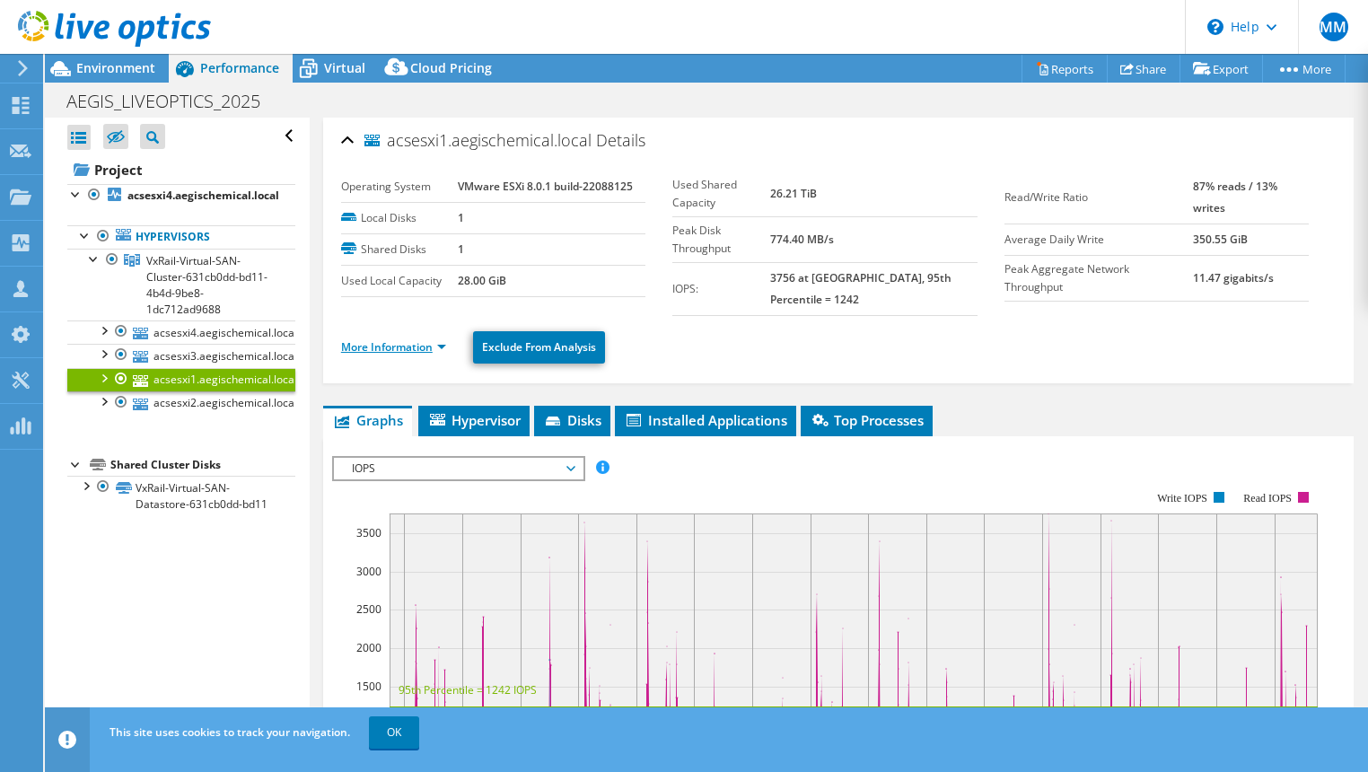
click at [376, 345] on link "More Information" at bounding box center [393, 346] width 105 height 15
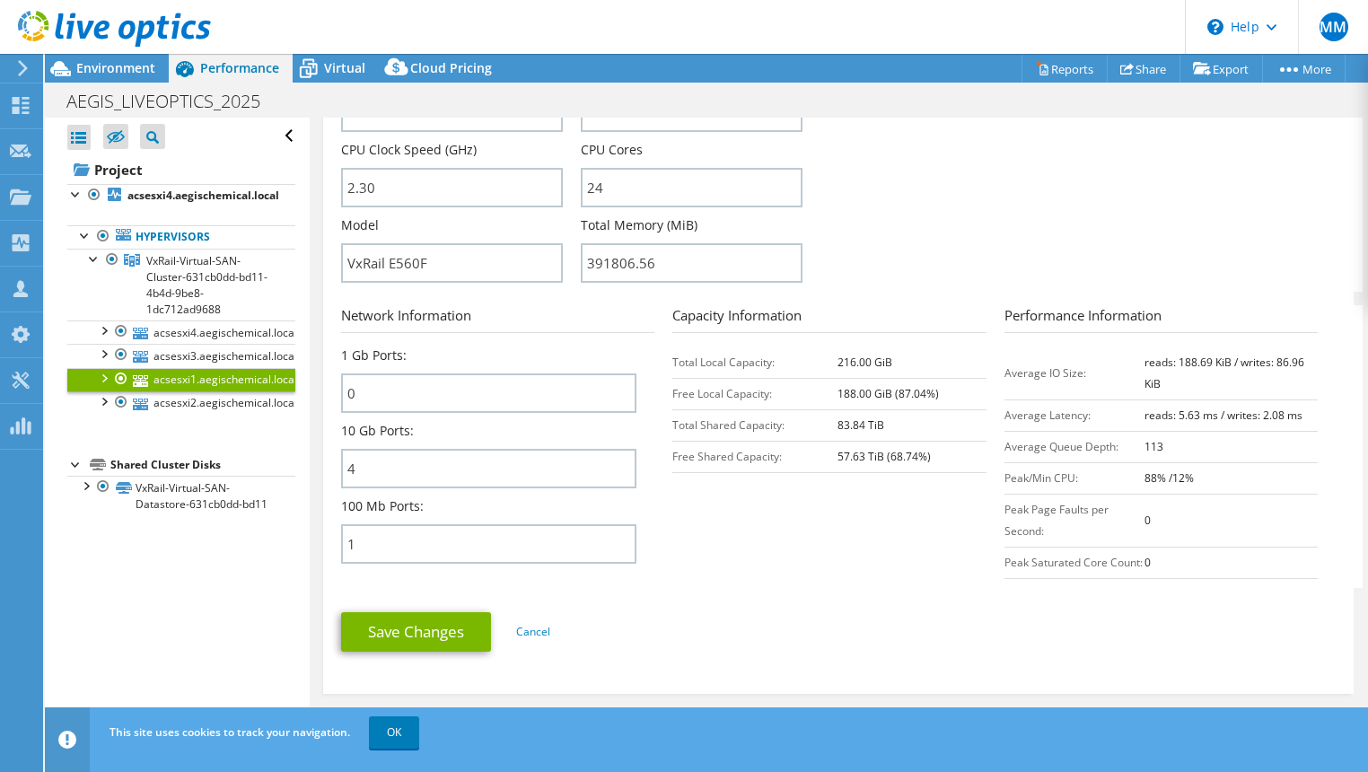
scroll to position [419, 0]
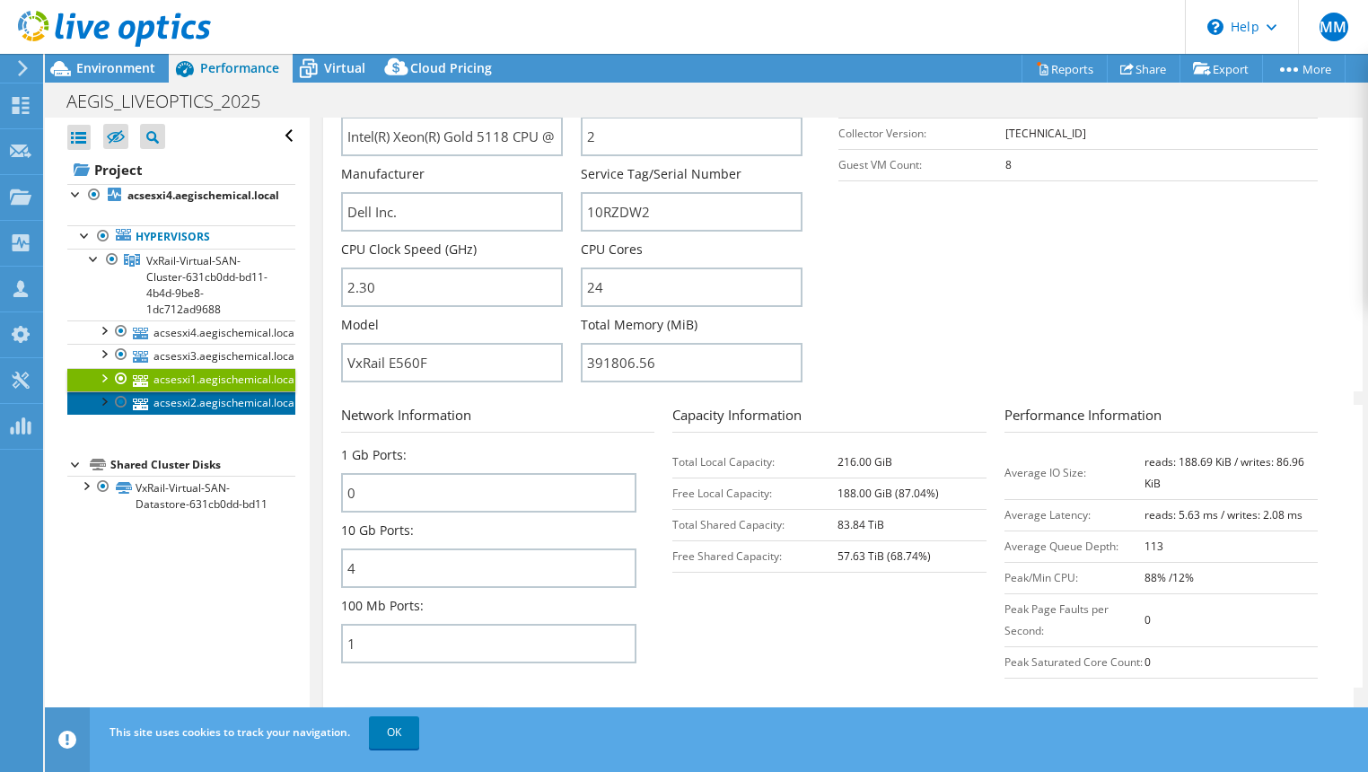
click at [244, 402] on link "acsesxi2.aegischemical.local" at bounding box center [181, 402] width 228 height 23
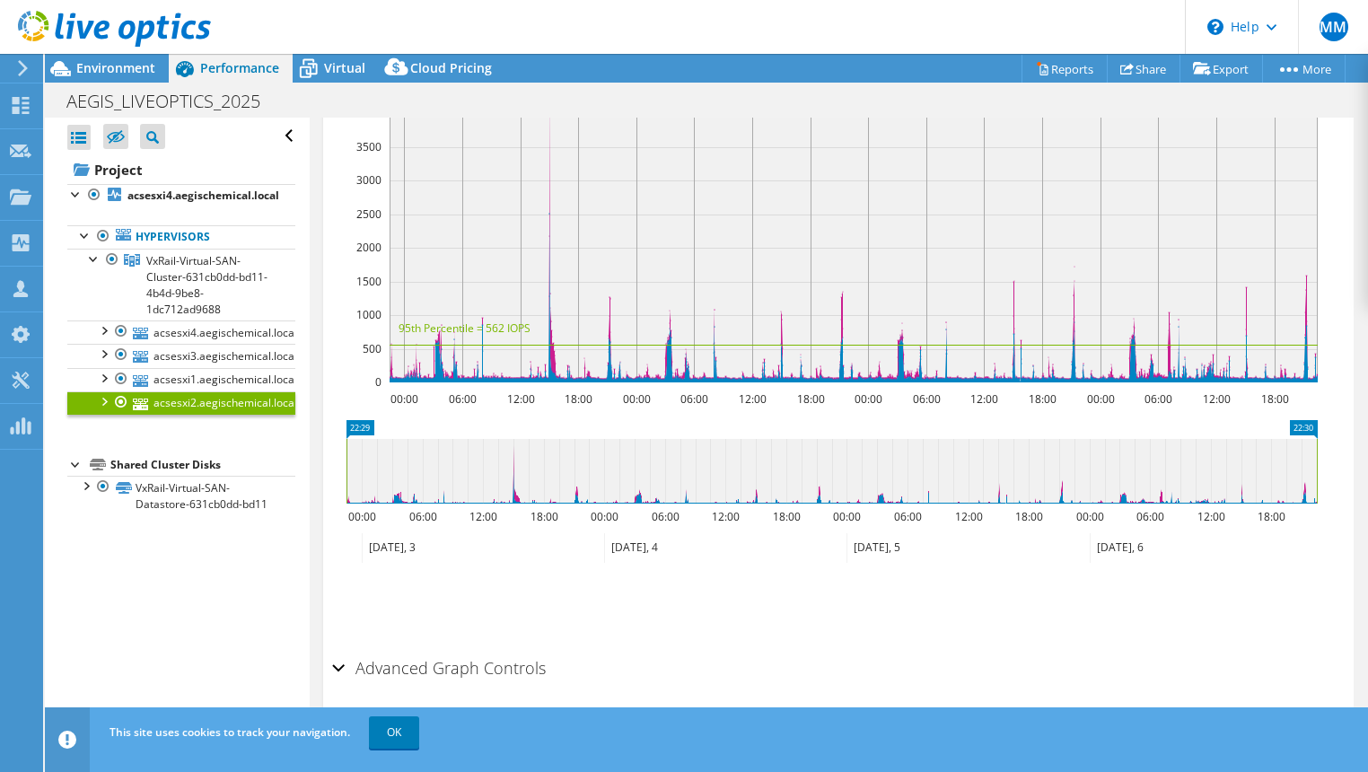
scroll to position [0, 0]
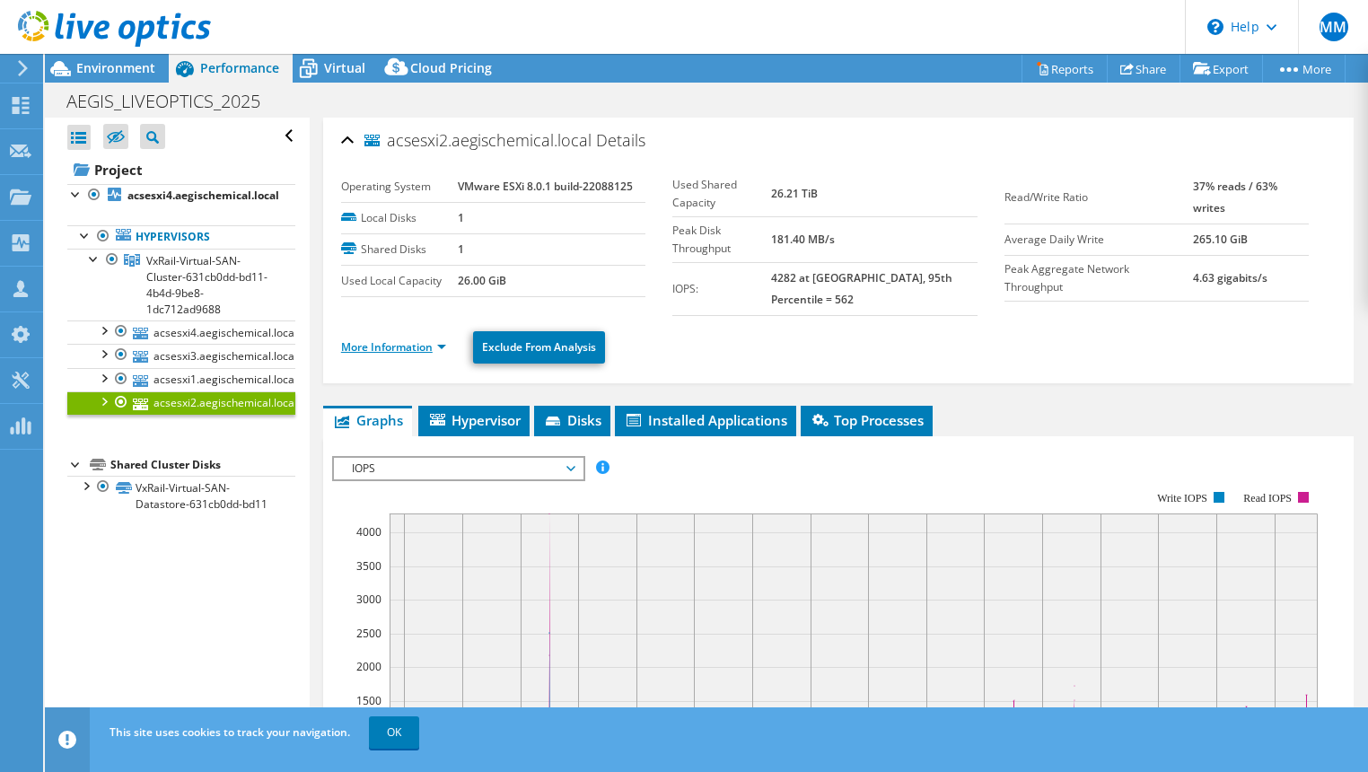
click at [406, 339] on link "More Information" at bounding box center [393, 346] width 105 height 15
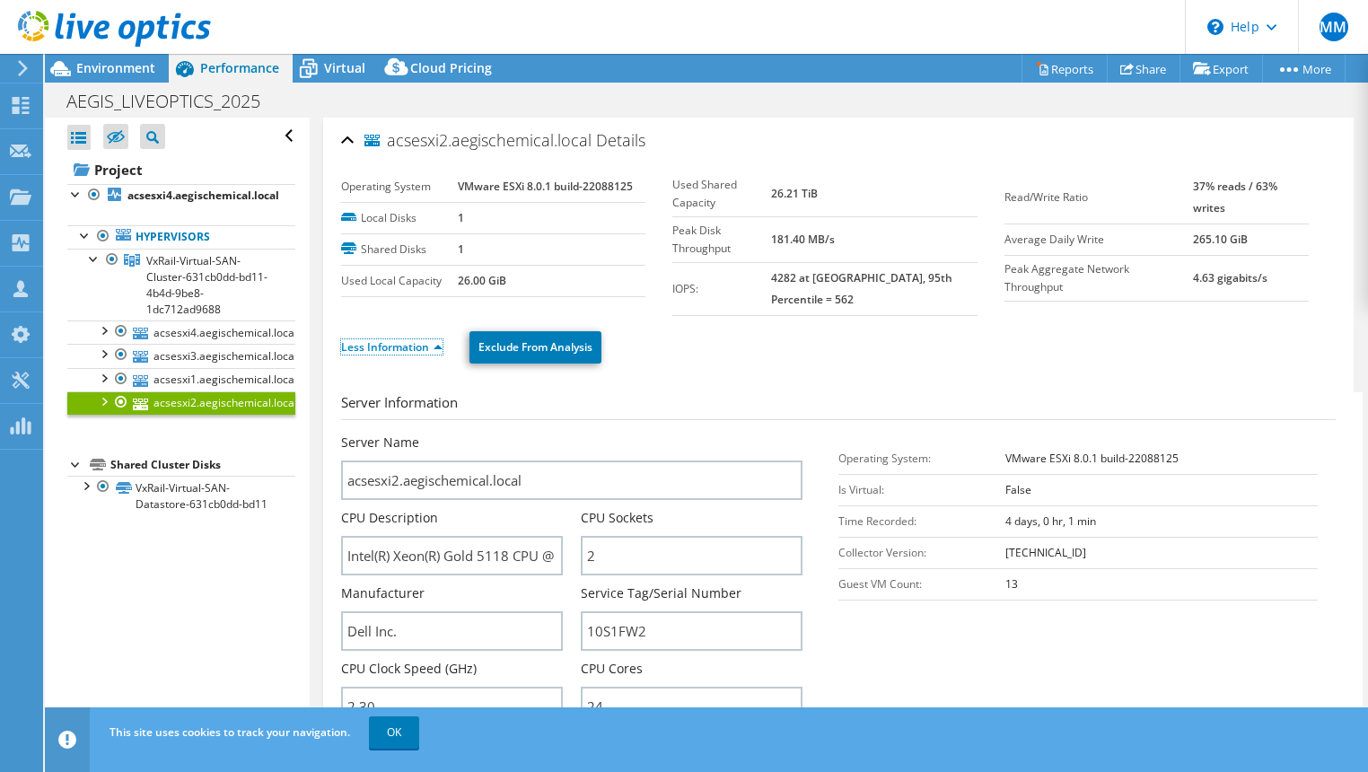
scroll to position [209, 0]
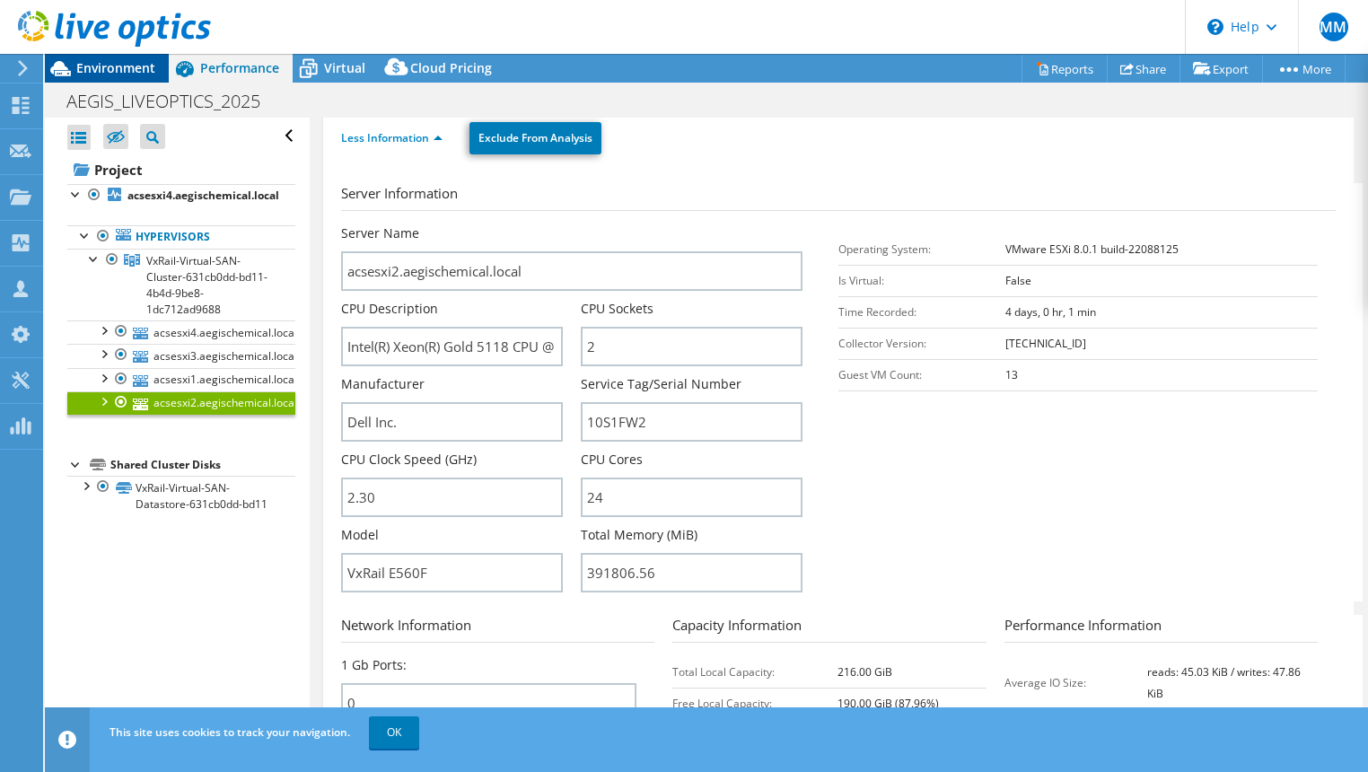
click at [89, 67] on span "Environment" at bounding box center [115, 67] width 79 height 17
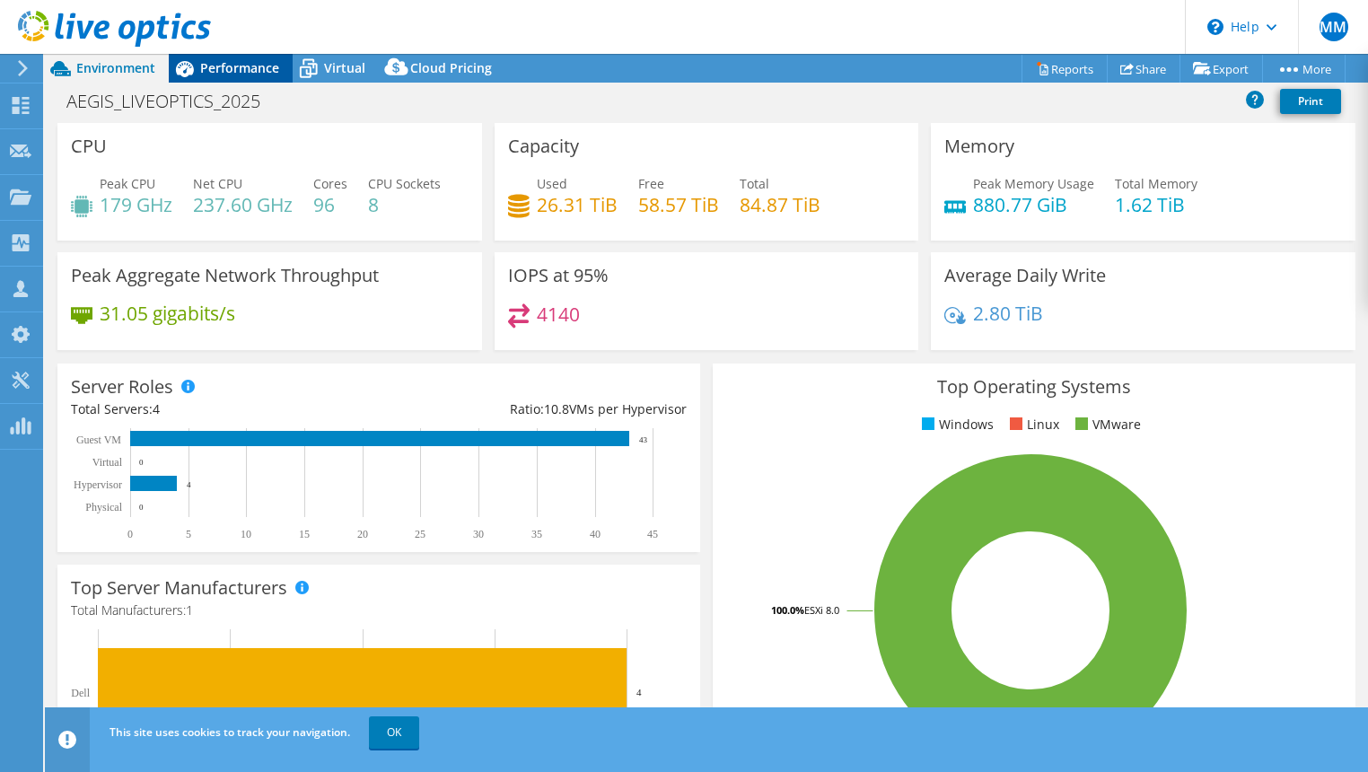
click at [256, 76] on div "Performance" at bounding box center [231, 68] width 124 height 29
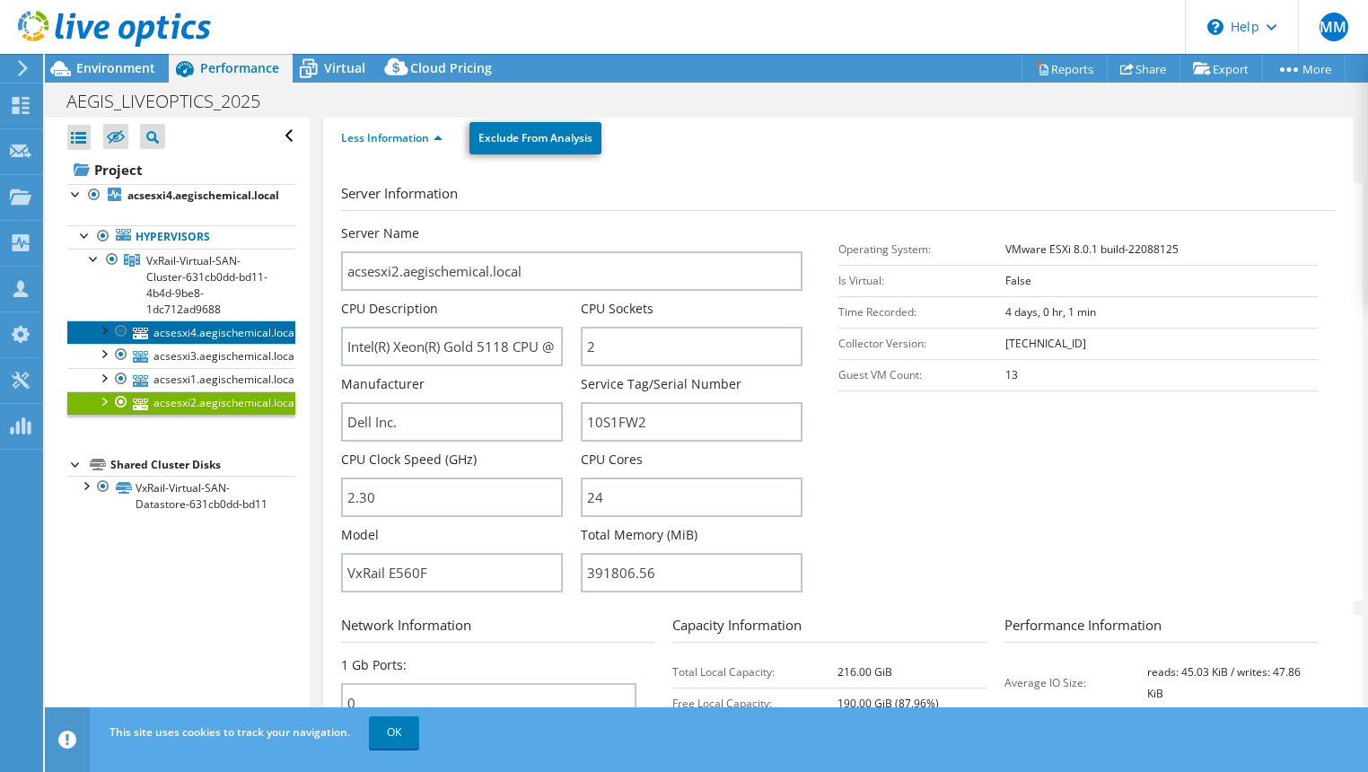
click at [210, 335] on link "acsesxi4.aegischemical.local" at bounding box center [181, 332] width 228 height 23
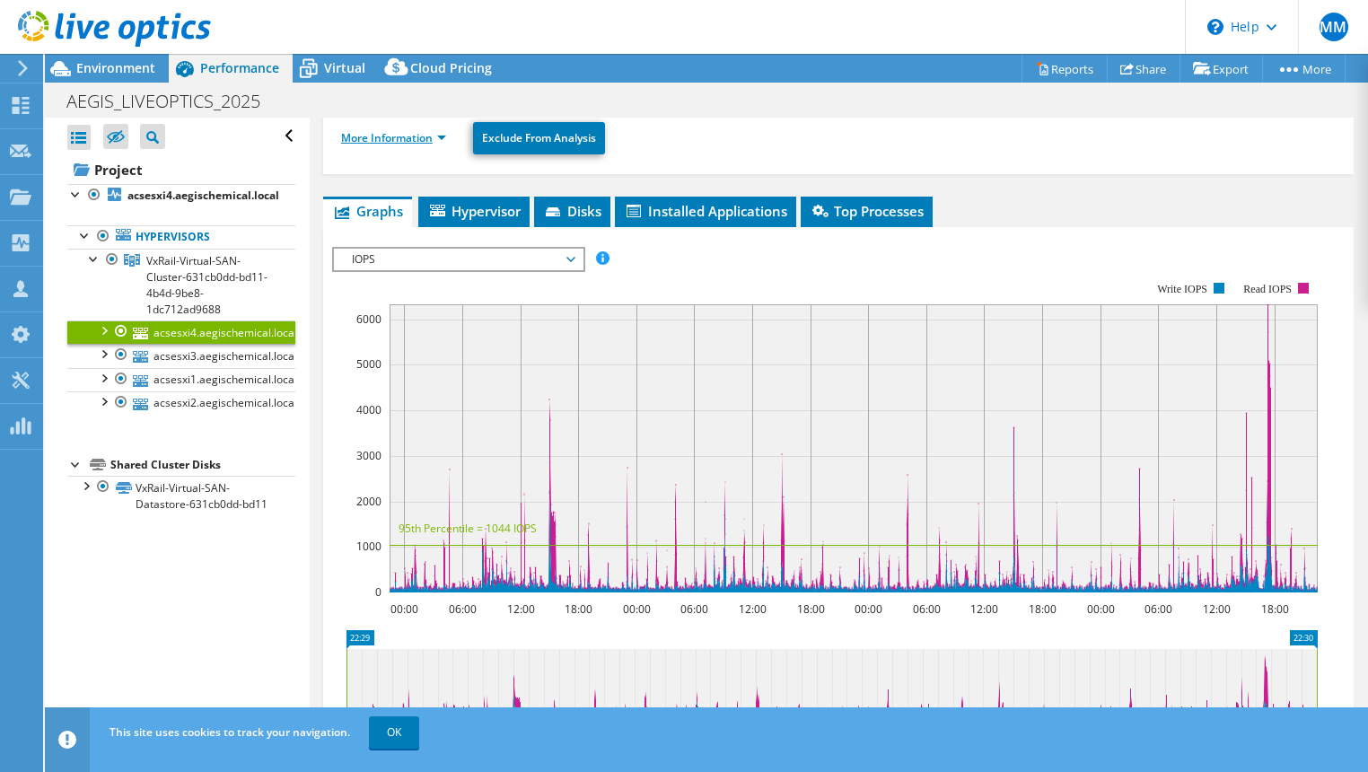
click at [408, 134] on link "More Information" at bounding box center [393, 137] width 105 height 15
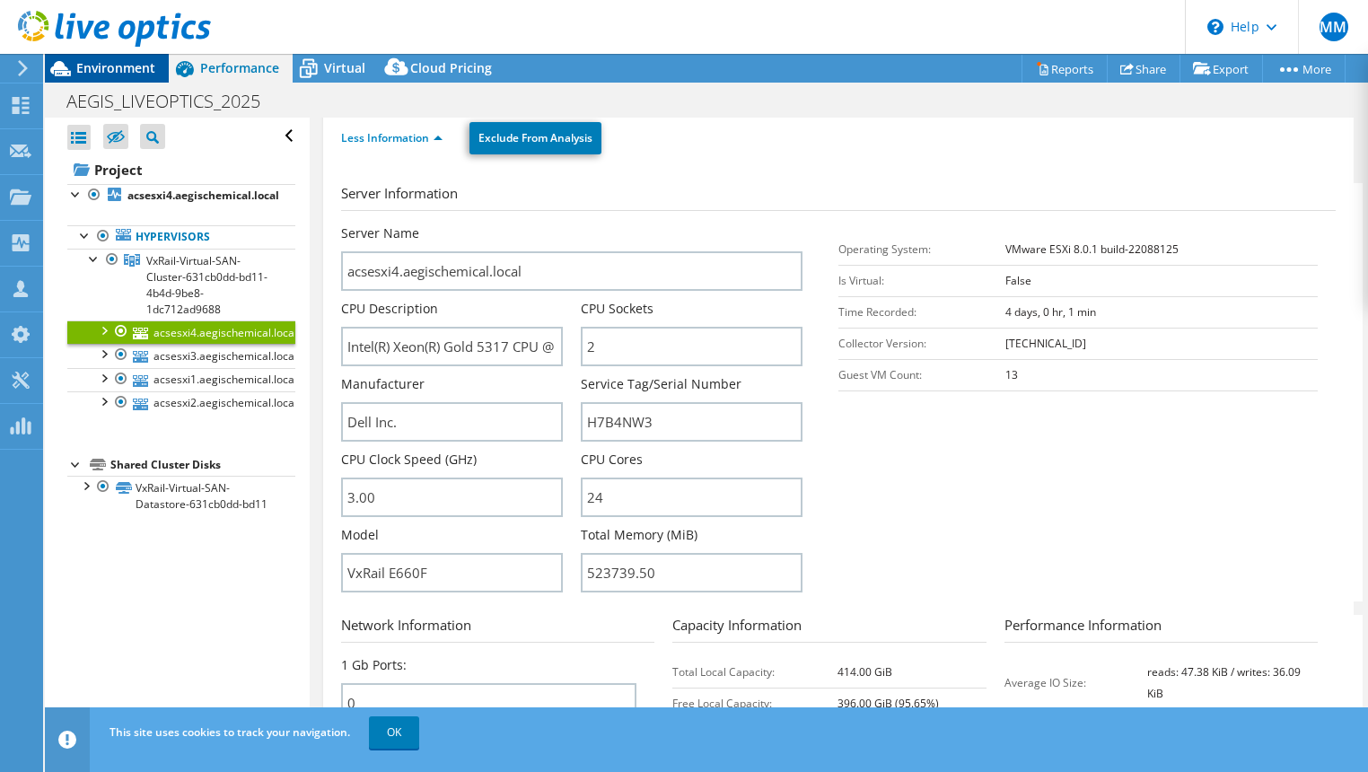
click at [132, 67] on span "Environment" at bounding box center [115, 67] width 79 height 17
